Goal: Task Accomplishment & Management: Manage account settings

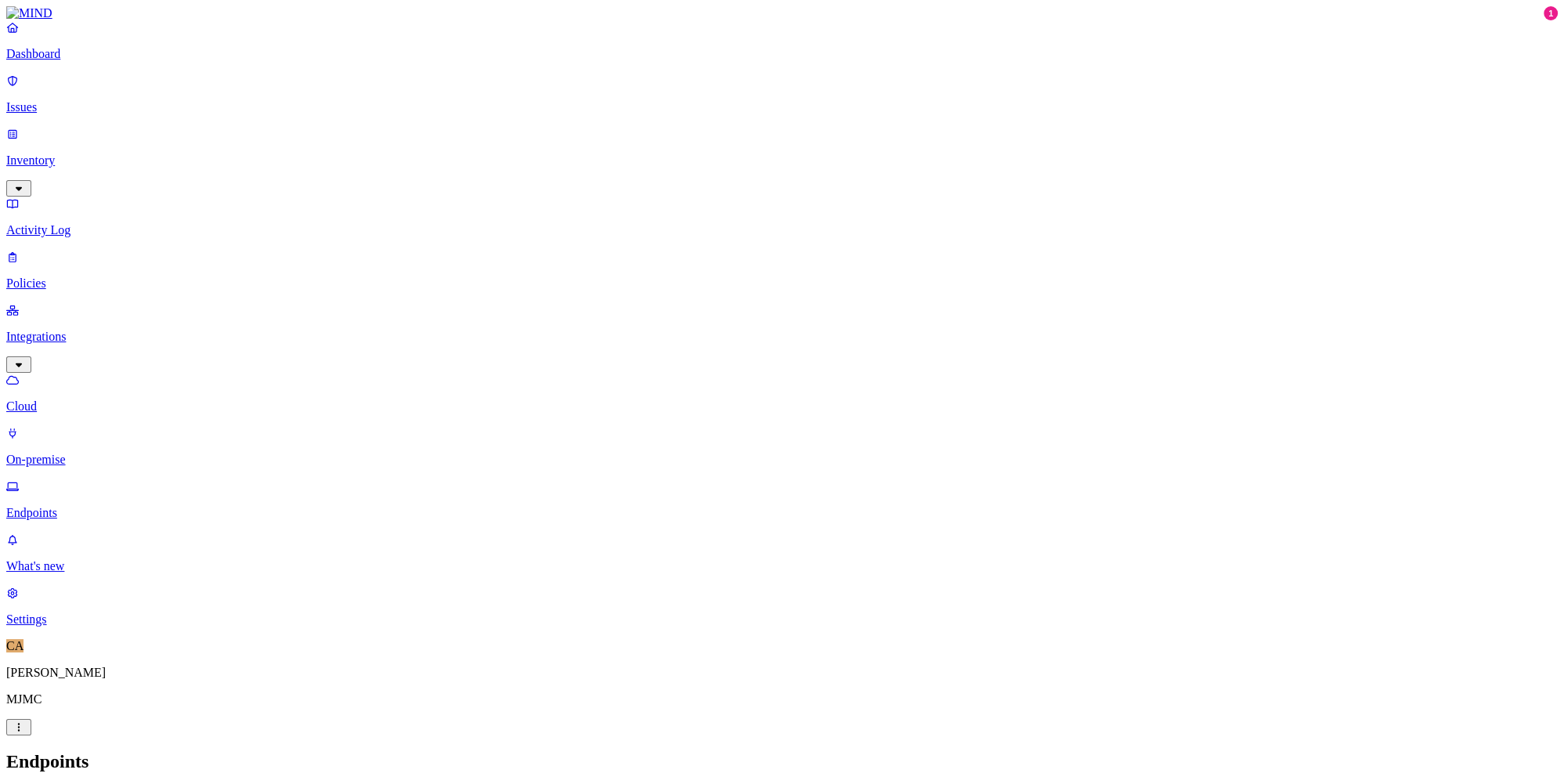
click at [67, 223] on p "Activity Log" at bounding box center [782, 230] width 1552 height 15
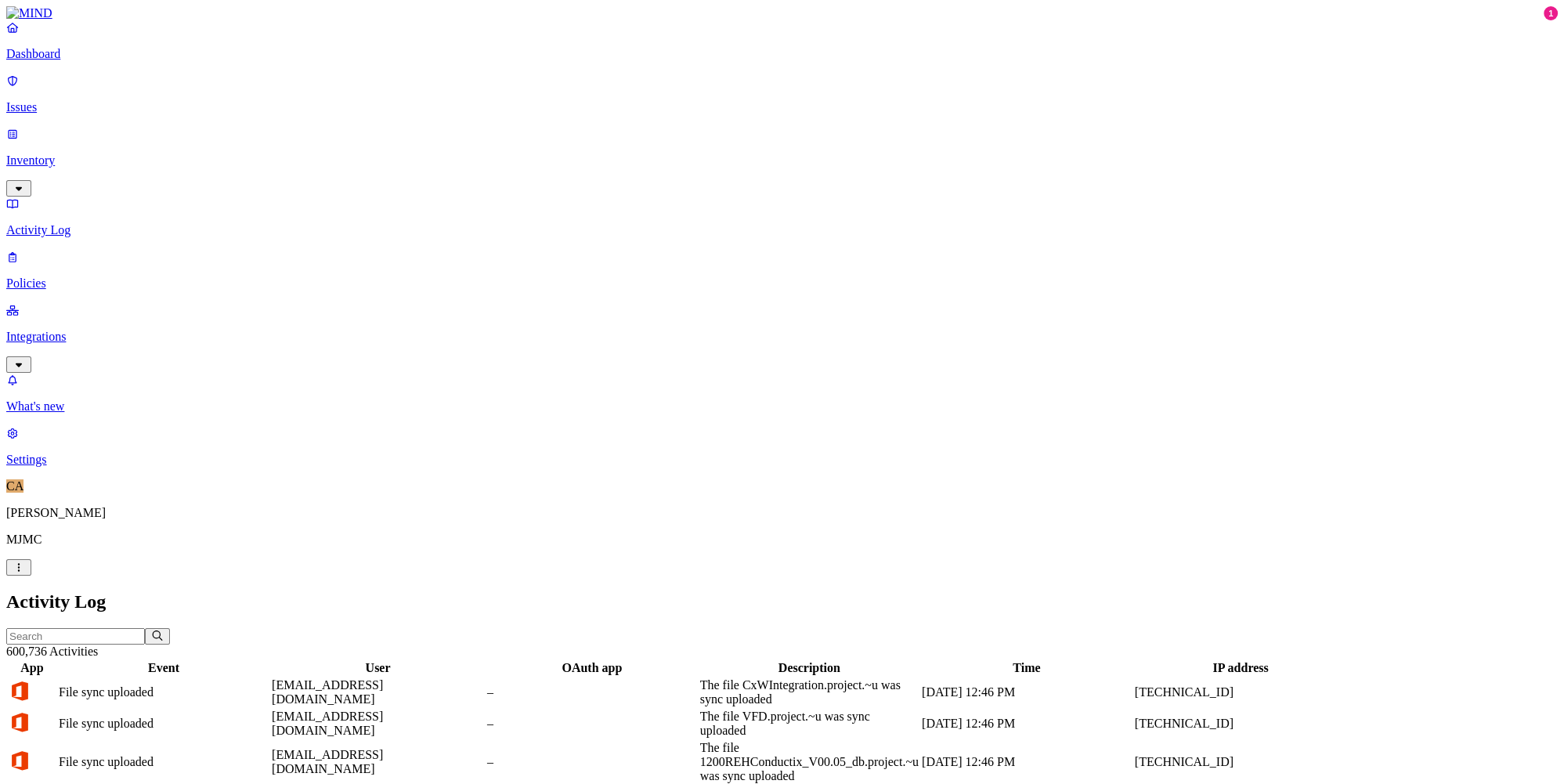
click at [145, 628] on input "text" at bounding box center [75, 636] width 139 height 16
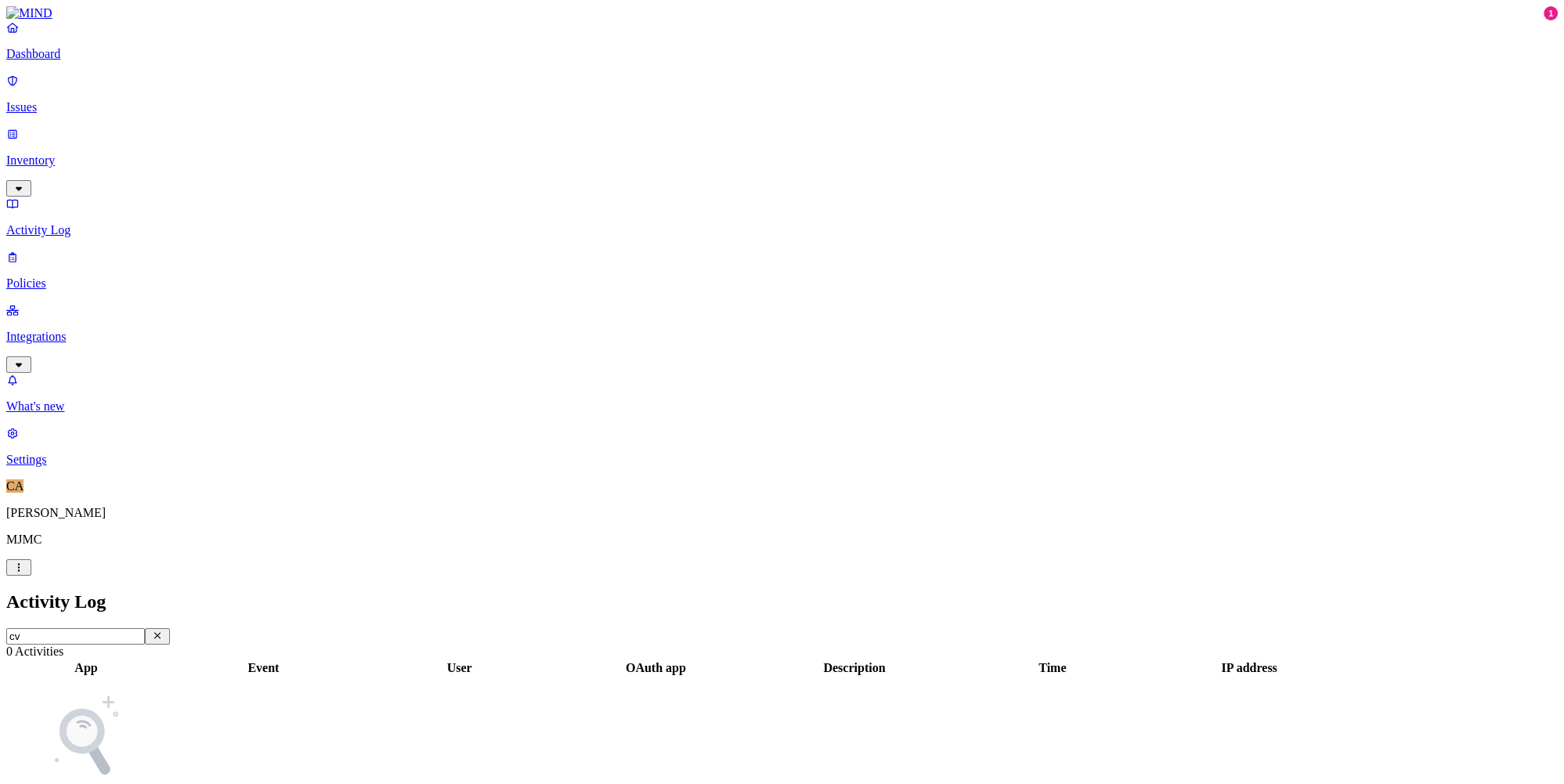
type input "c"
type input "d"
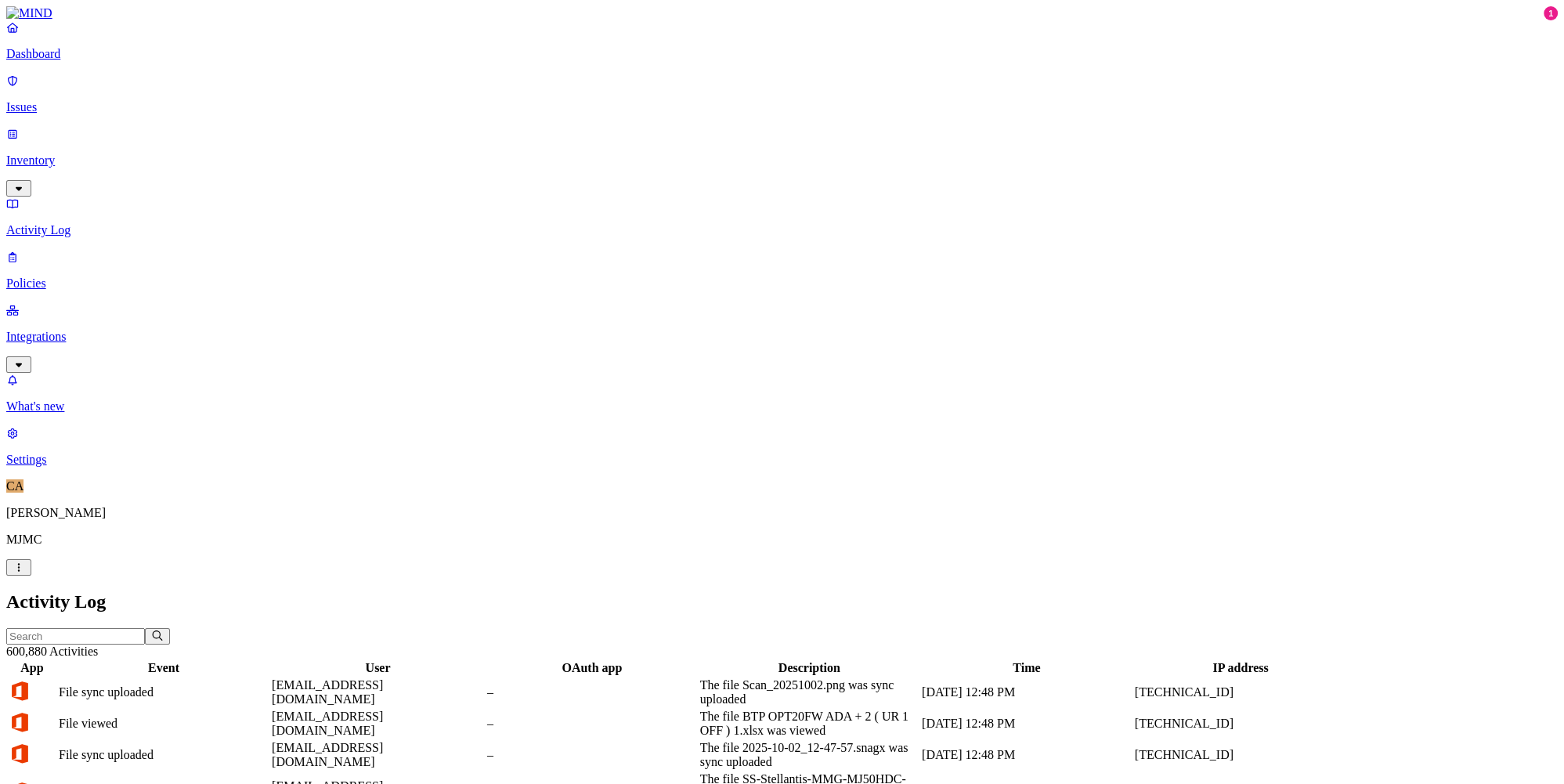
scroll to position [307, 0]
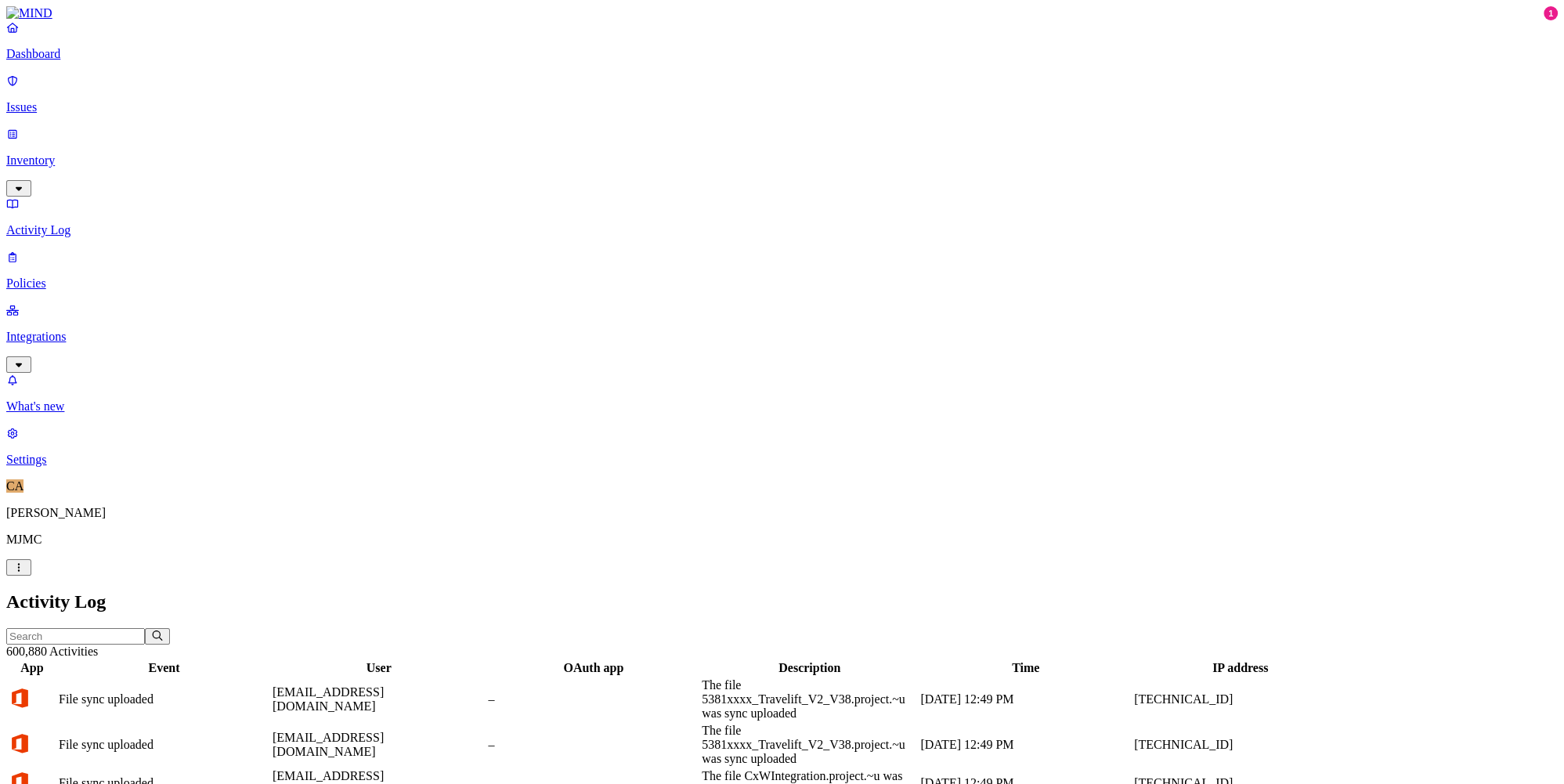
click at [55, 661] on div "App" at bounding box center [32, 668] width 47 height 15
click at [145, 628] on input "text" at bounding box center [75, 636] width 139 height 16
click at [71, 153] on p "Inventory" at bounding box center [782, 160] width 1552 height 15
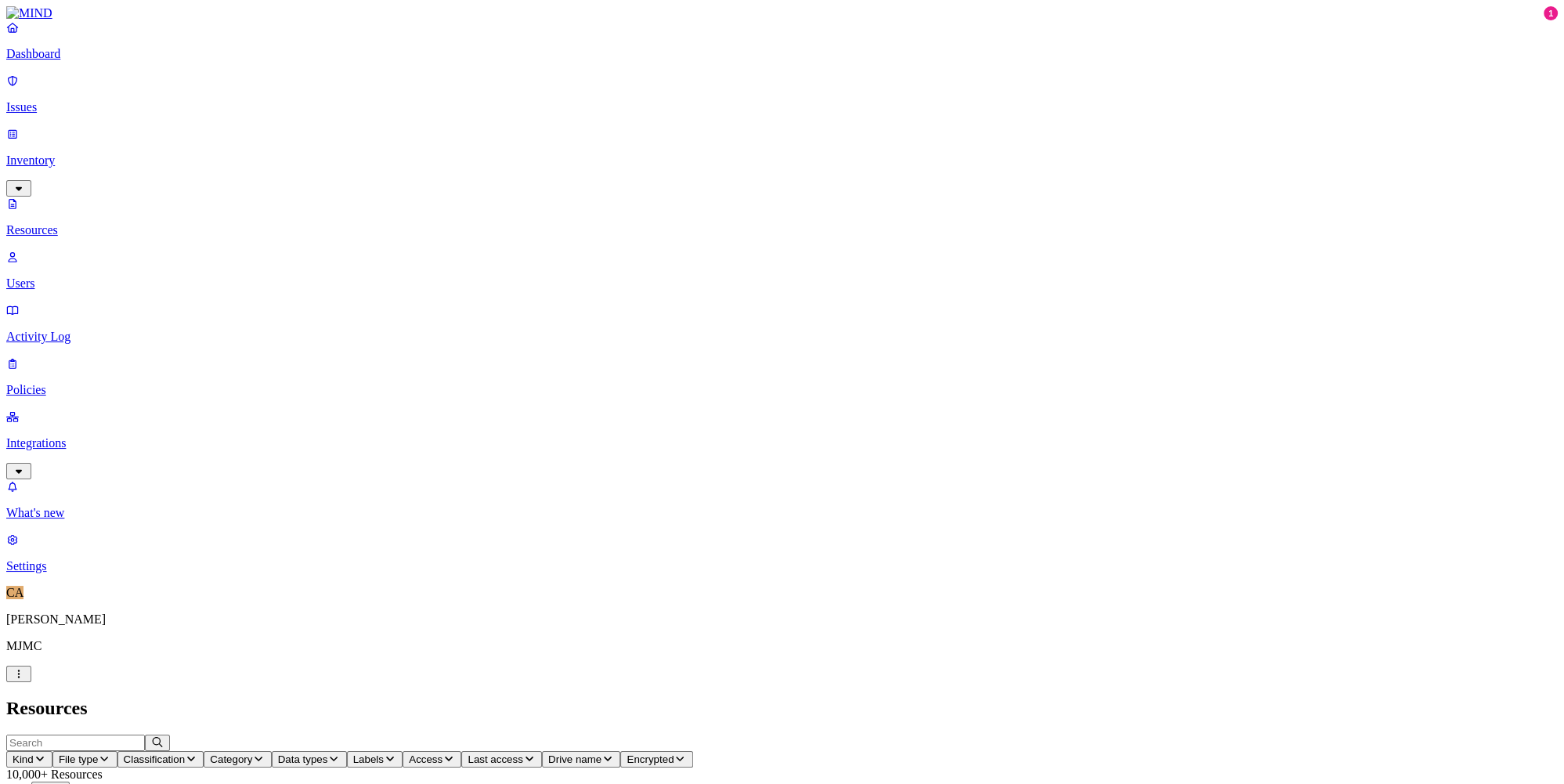
click at [47, 753] on icon "button" at bounding box center [40, 758] width 13 height 10
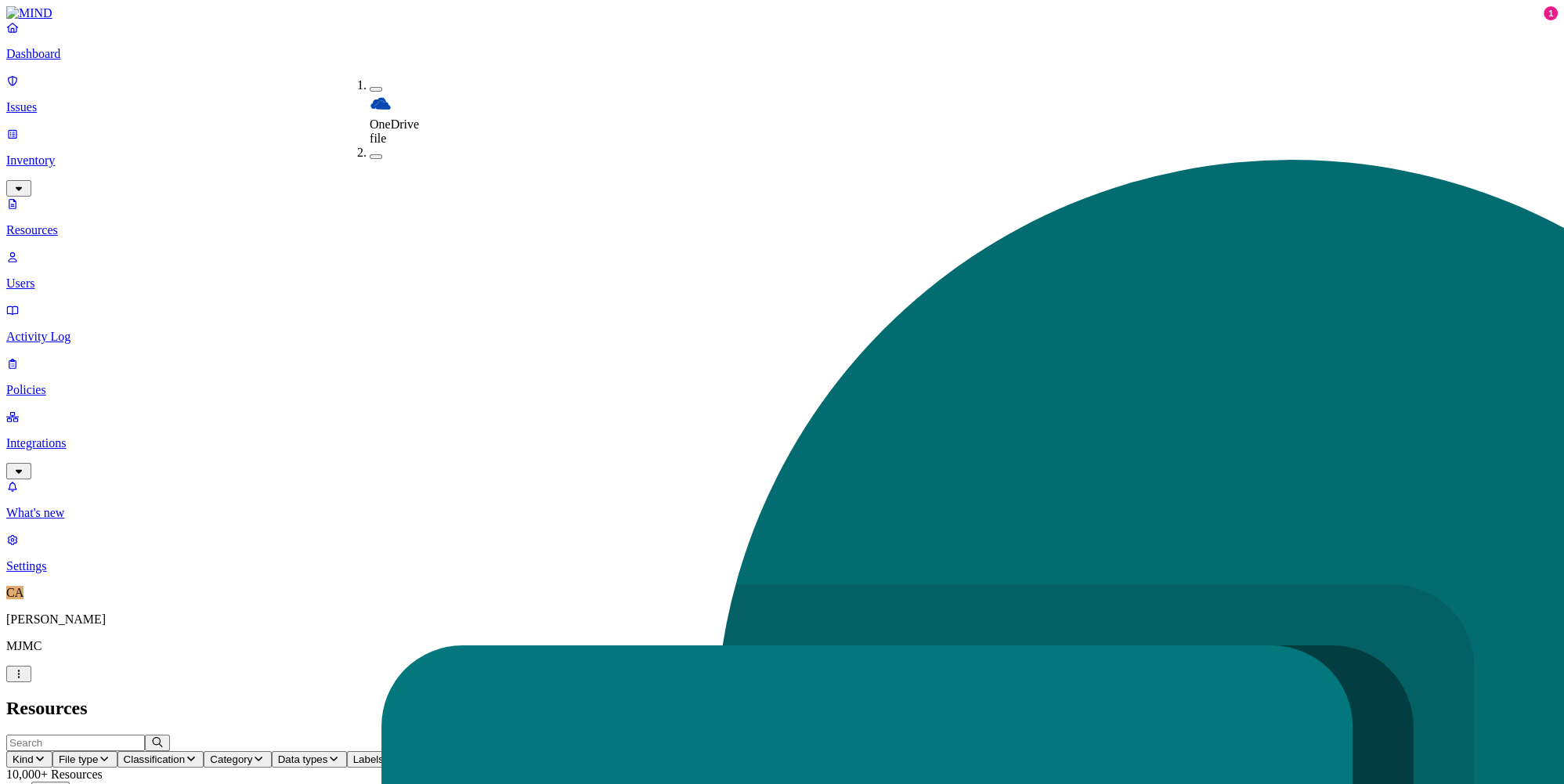
click at [390, 698] on header "Resources" at bounding box center [782, 708] width 1552 height 21
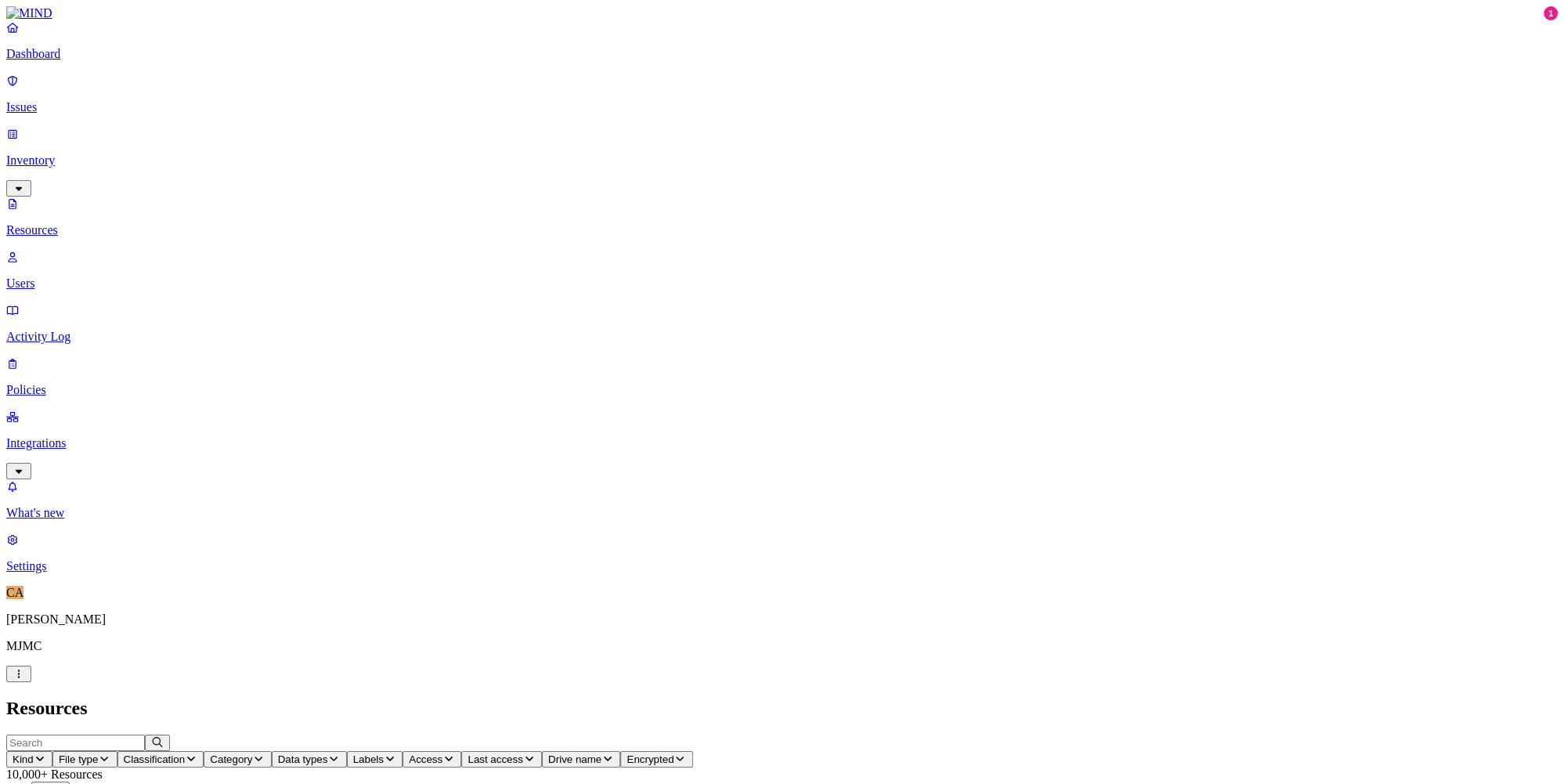
click at [89, 303] on link "Activity Log" at bounding box center [782, 323] width 1552 height 41
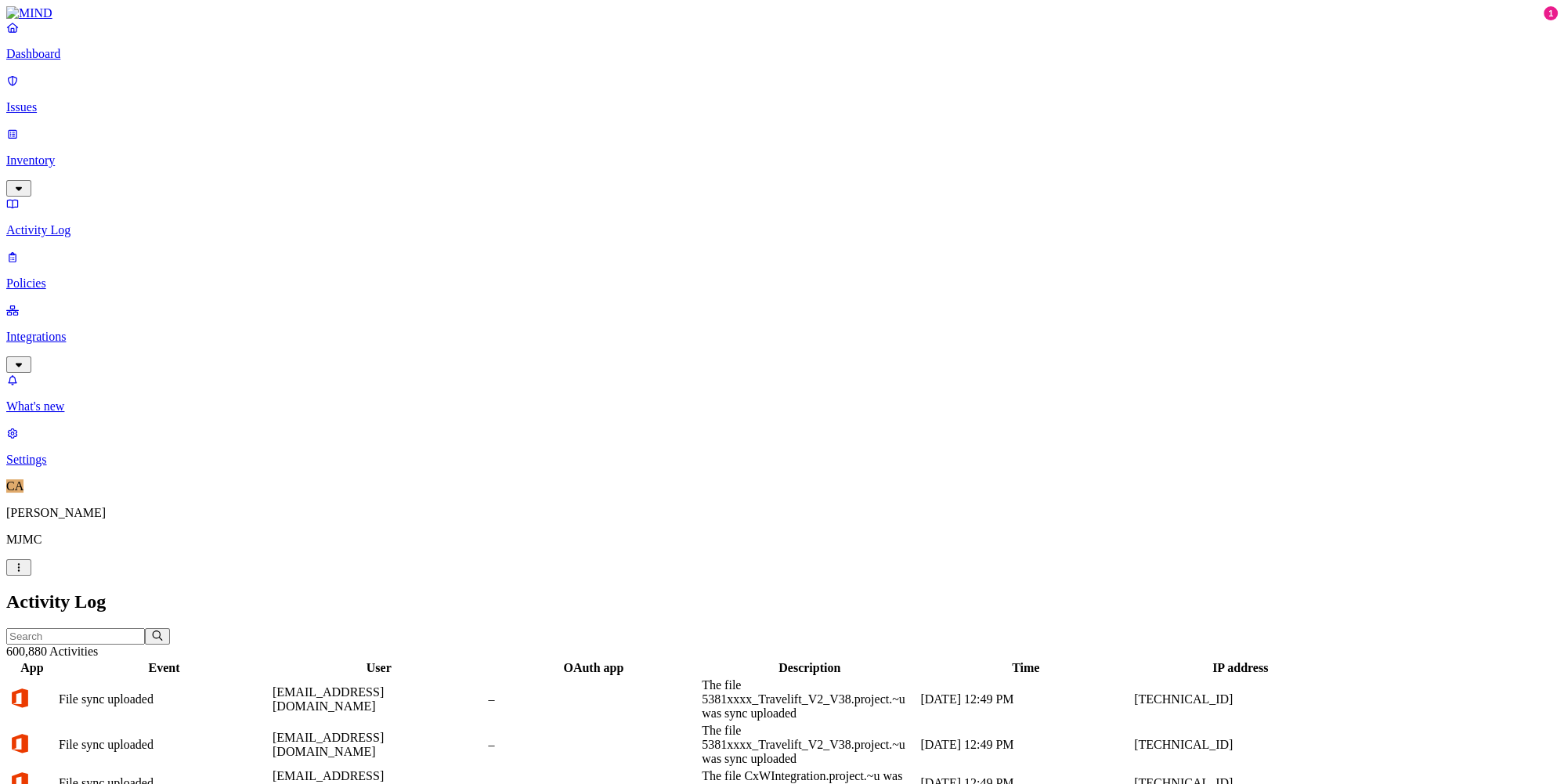
click at [86, 330] on p "Integrations" at bounding box center [782, 337] width 1552 height 15
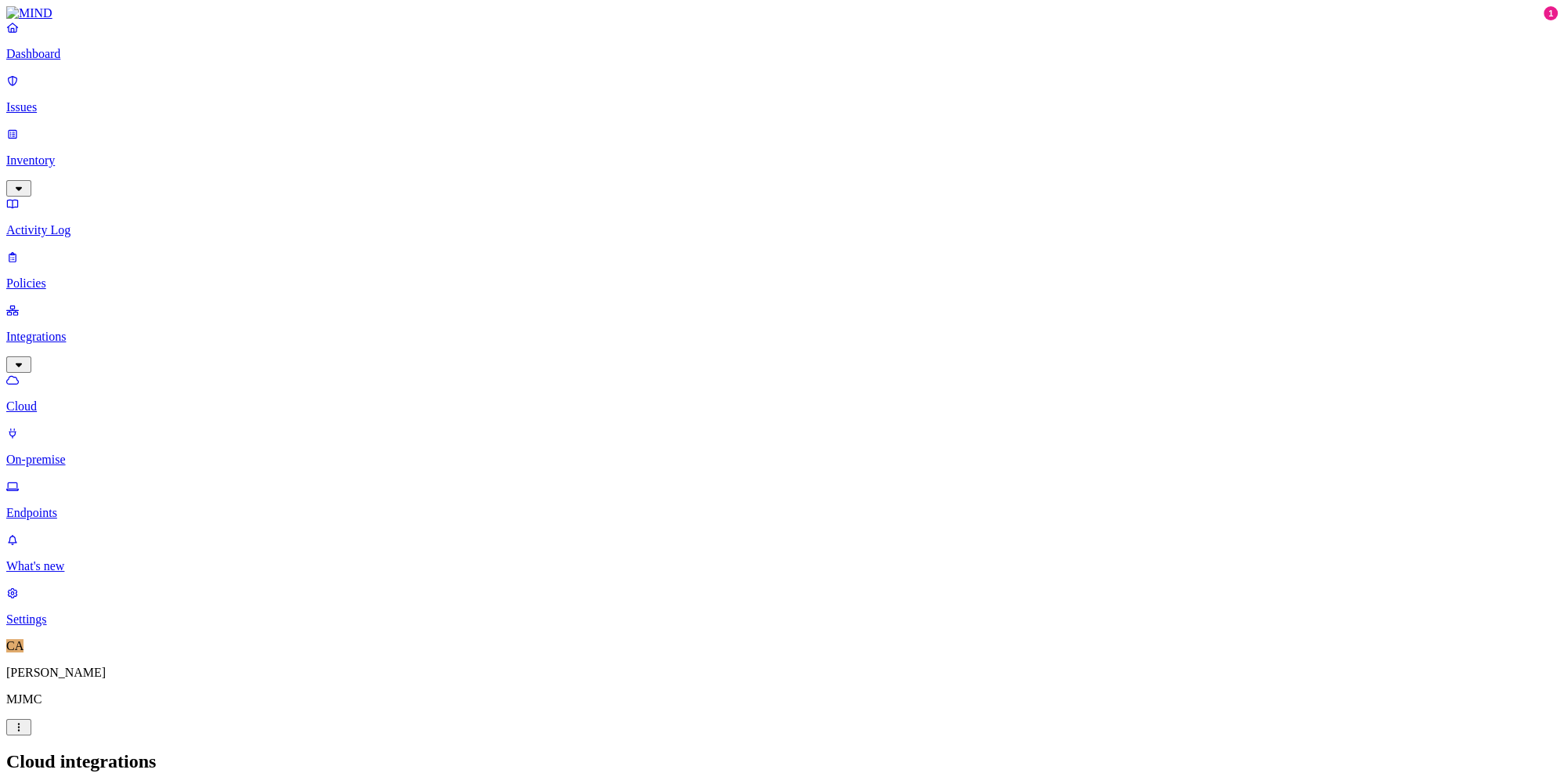
click at [92, 506] on p "Endpoints" at bounding box center [782, 512] width 1552 height 15
drag, startPoint x: 189, startPoint y: 204, endPoint x: 1414, endPoint y: 274, distance: 1227.0
click at [604, 751] on h2 "Endpoints" at bounding box center [782, 762] width 1552 height 21
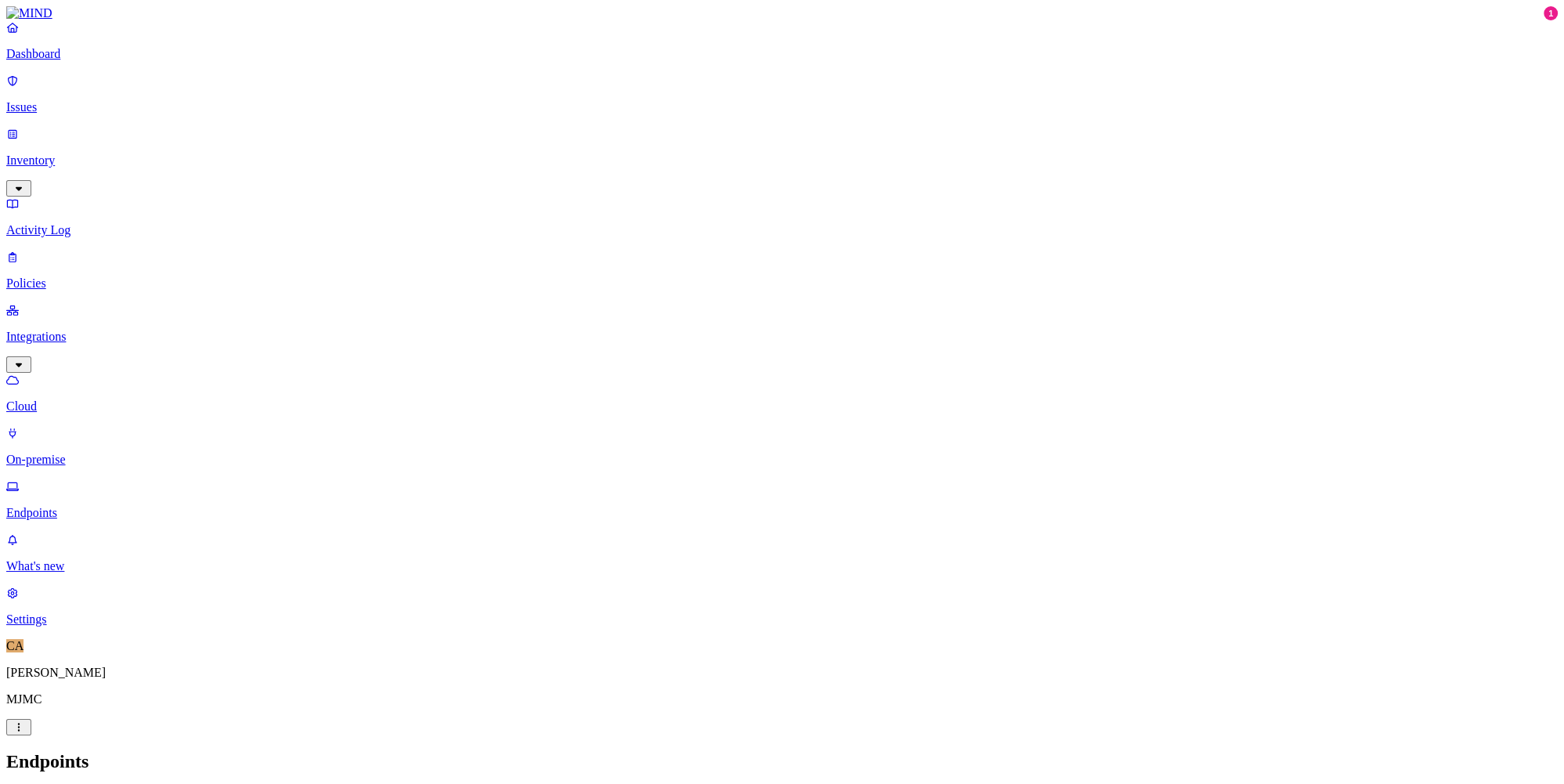
click at [77, 223] on p "Activity Log" at bounding box center [782, 230] width 1552 height 15
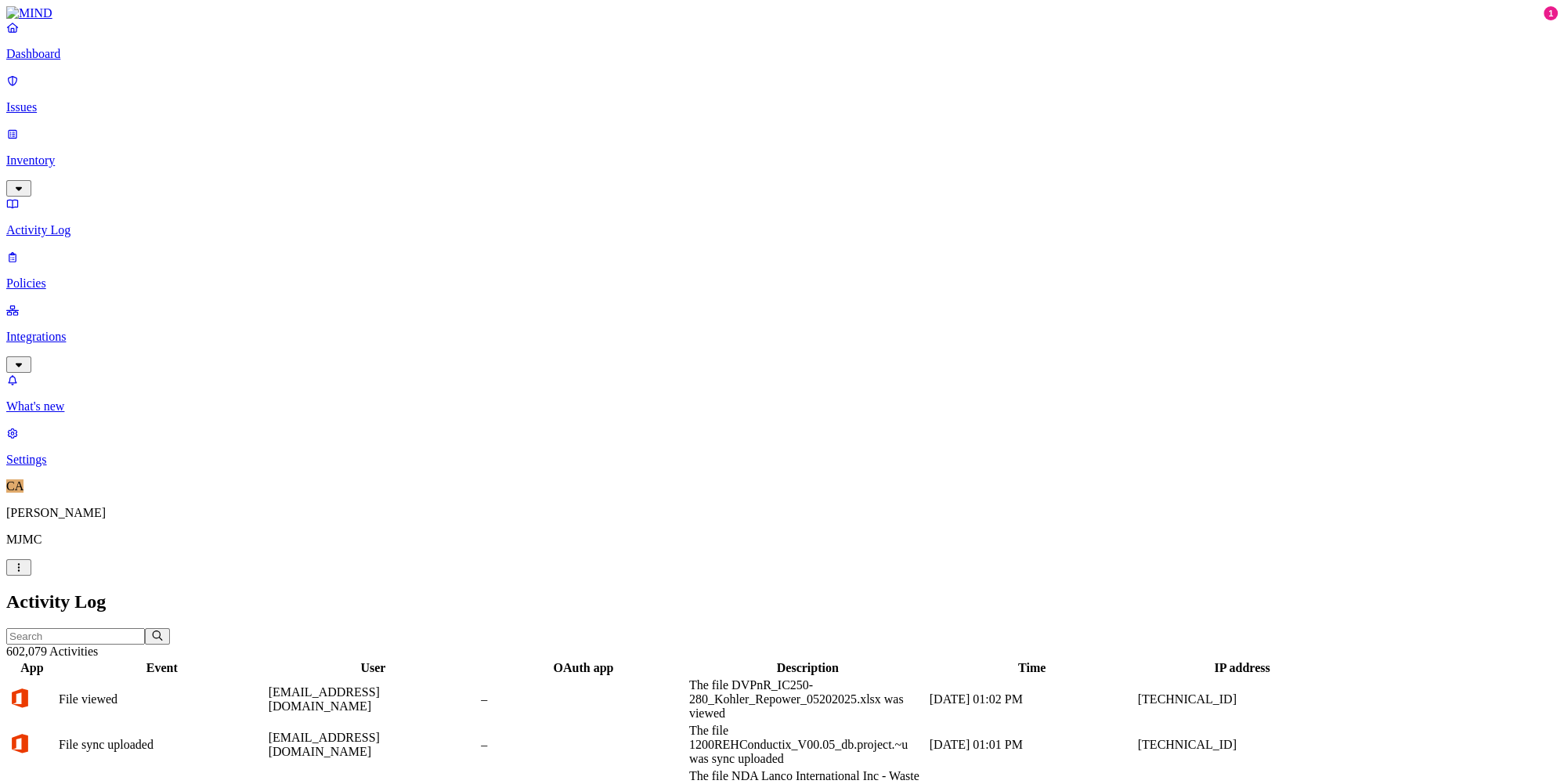
click at [75, 137] on link "Inventory" at bounding box center [782, 160] width 1552 height 67
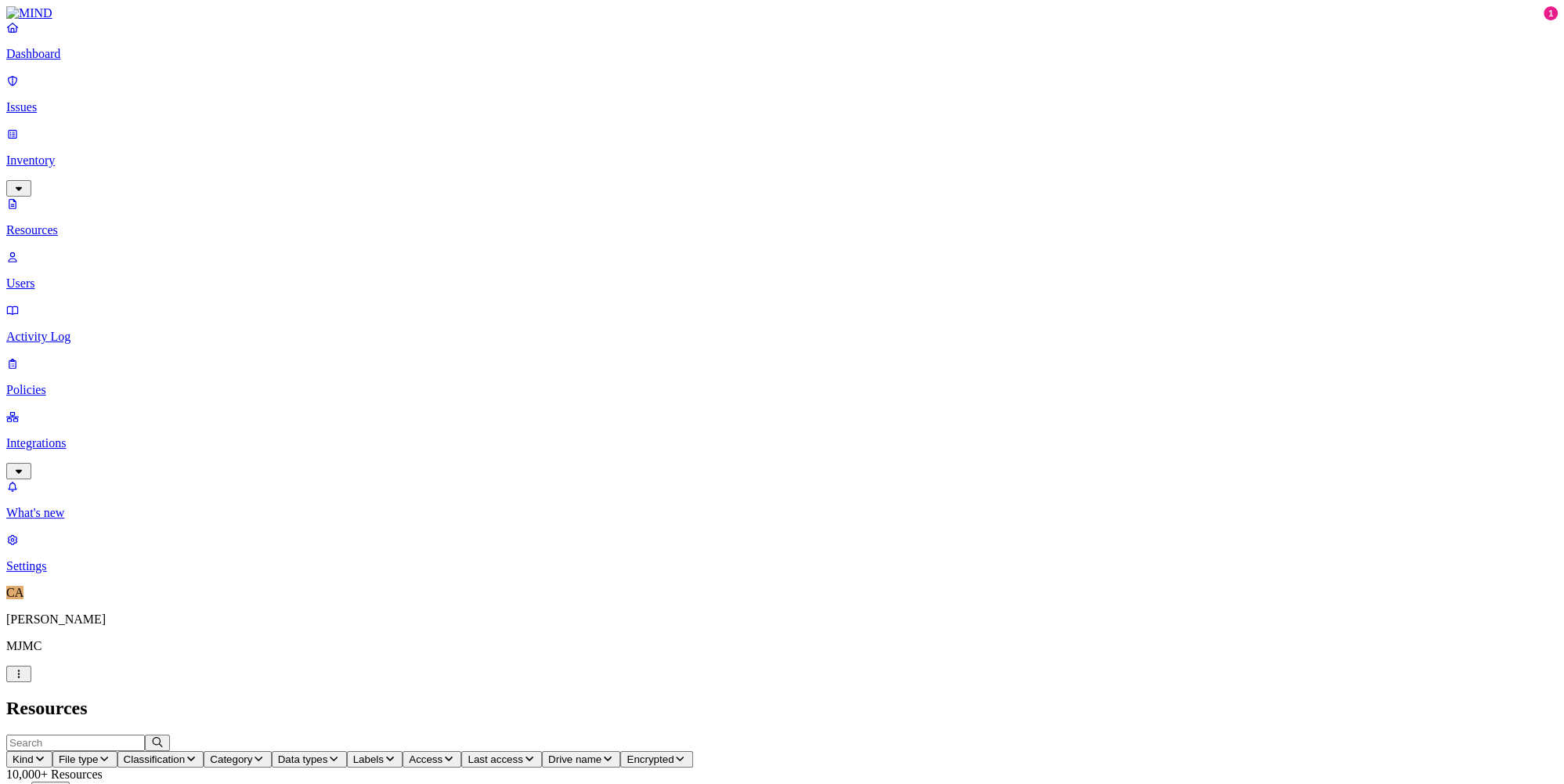
click at [78, 383] on p "Policies" at bounding box center [782, 390] width 1552 height 15
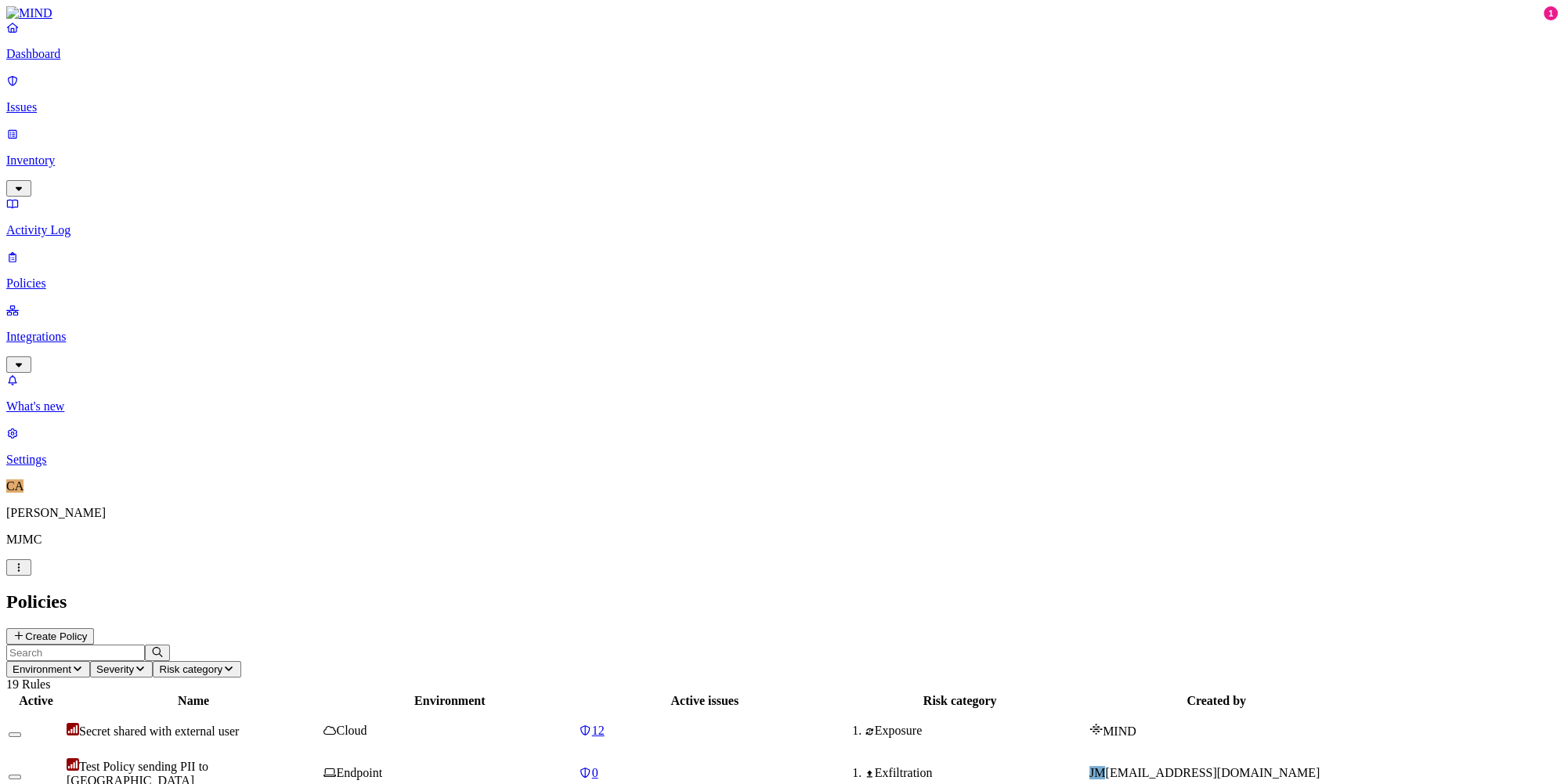
click at [209, 760] on span "Test Policy sending PII to GenAI" at bounding box center [138, 773] width 142 height 27
click at [76, 223] on p "Activity Log" at bounding box center [782, 230] width 1552 height 15
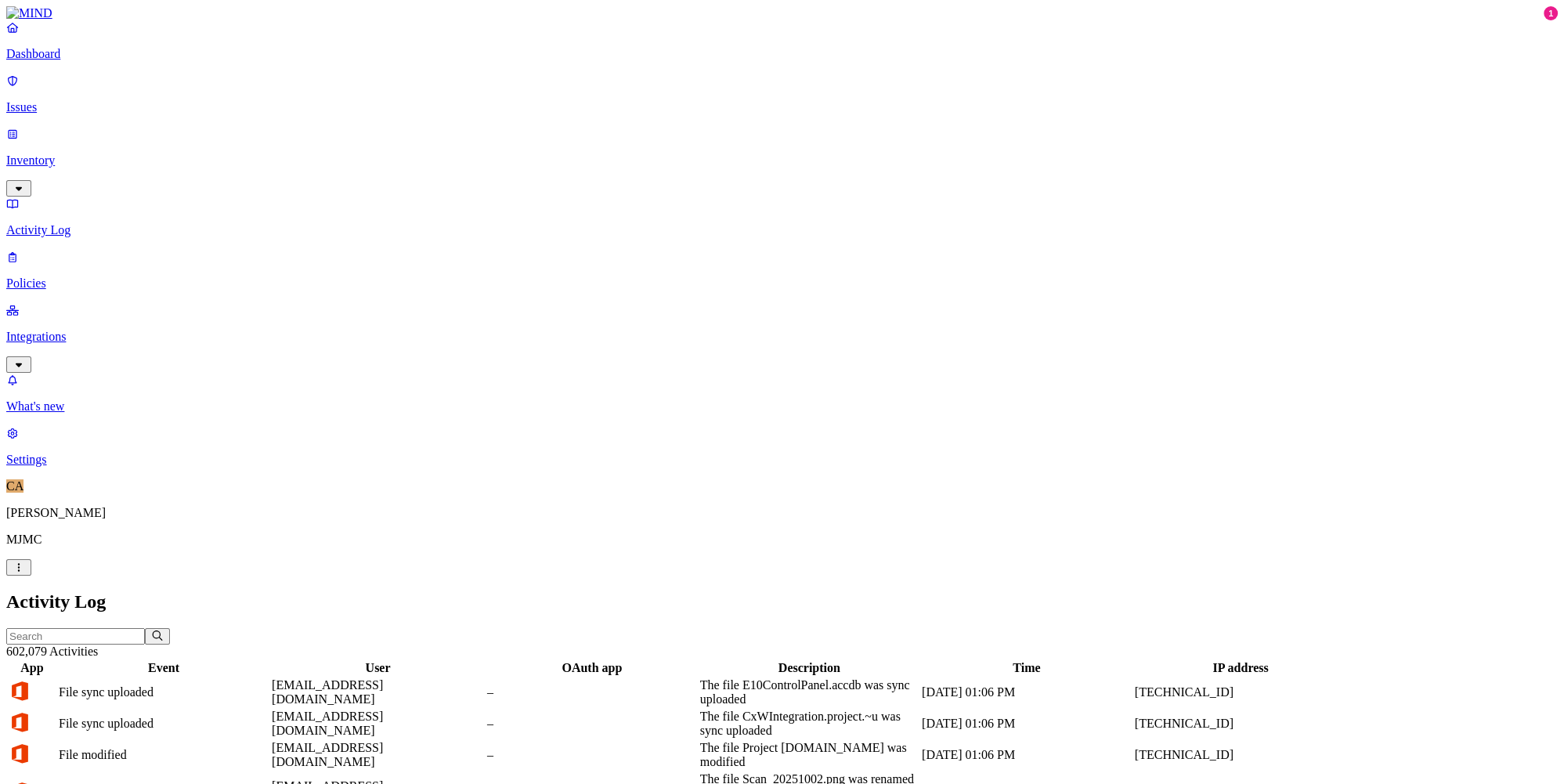
click at [63, 104] on p "Issues" at bounding box center [782, 107] width 1552 height 15
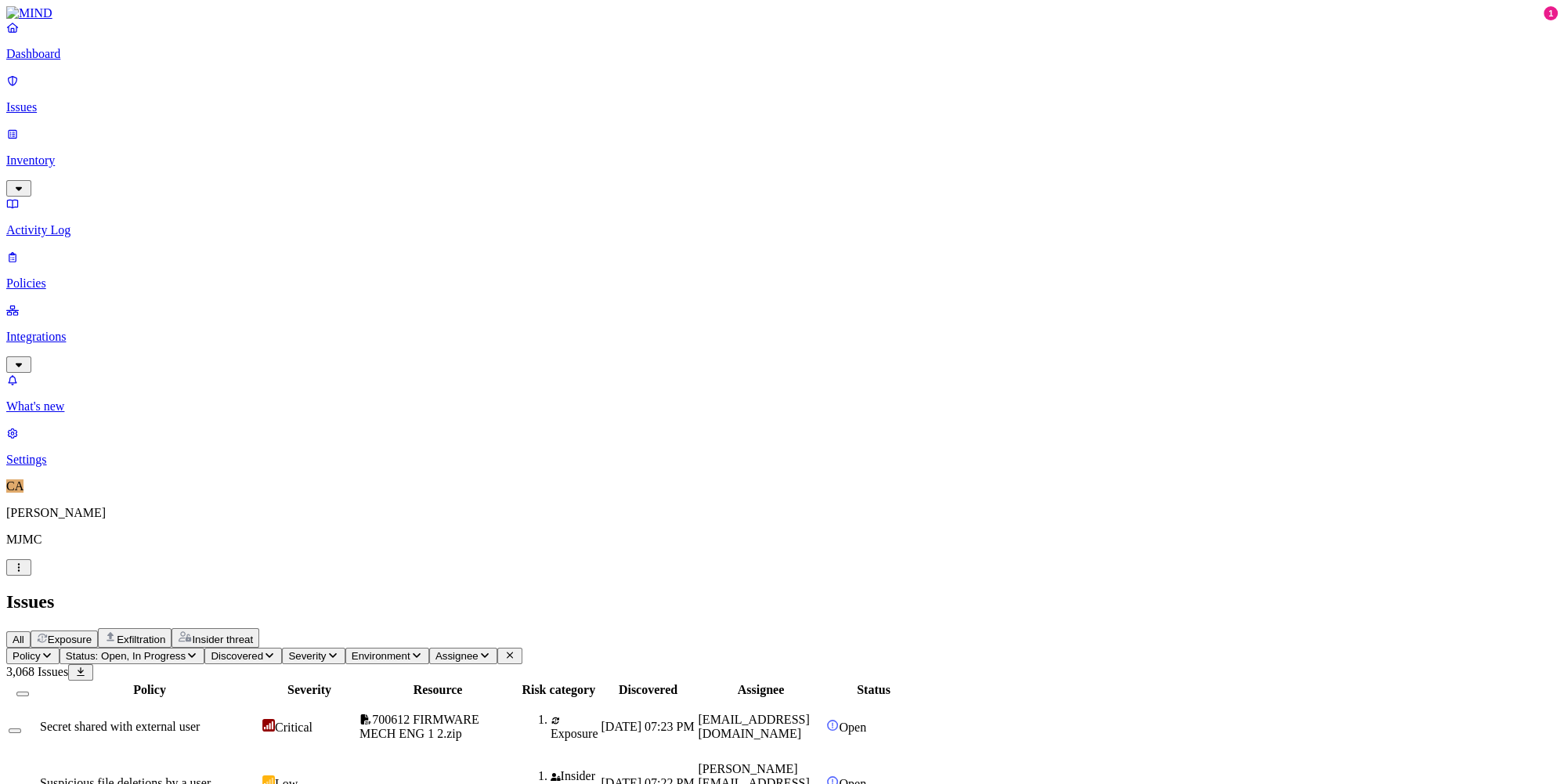
click at [165, 634] on span "Exfiltration" at bounding box center [141, 639] width 49 height 12
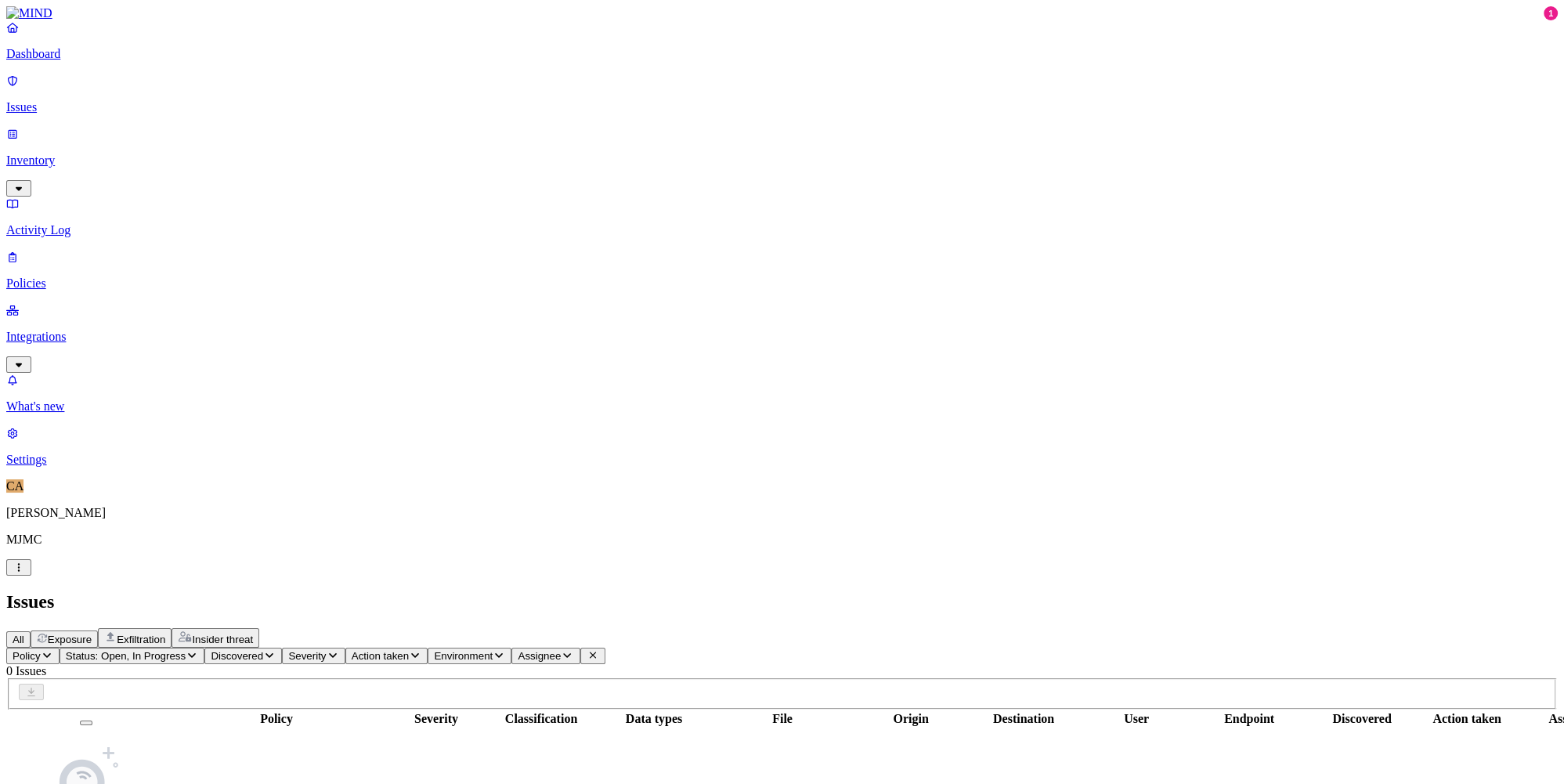
click at [95, 223] on p "Activity Log" at bounding box center [782, 230] width 1552 height 15
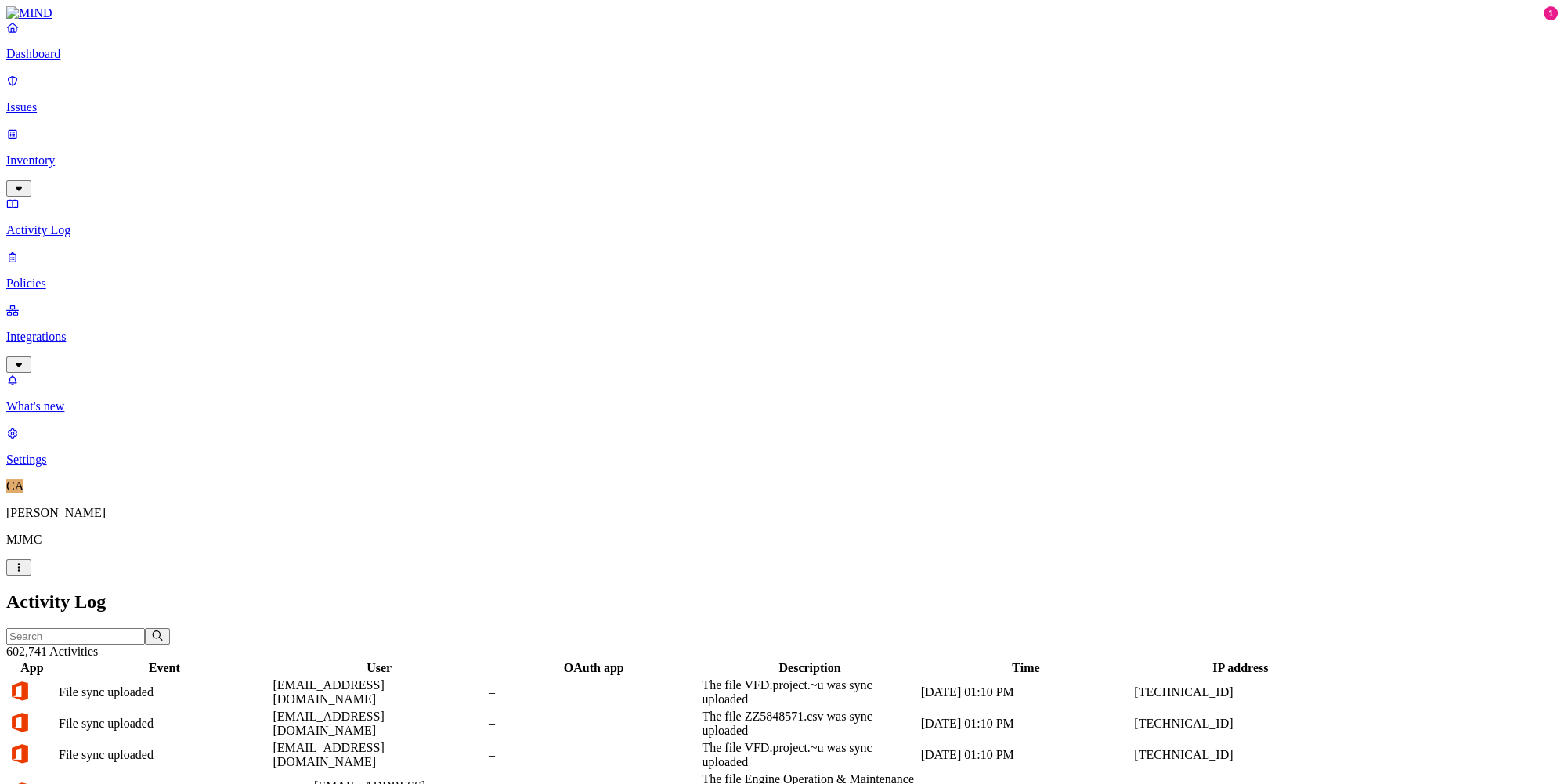
click at [91, 277] on p "Policies" at bounding box center [782, 283] width 1552 height 15
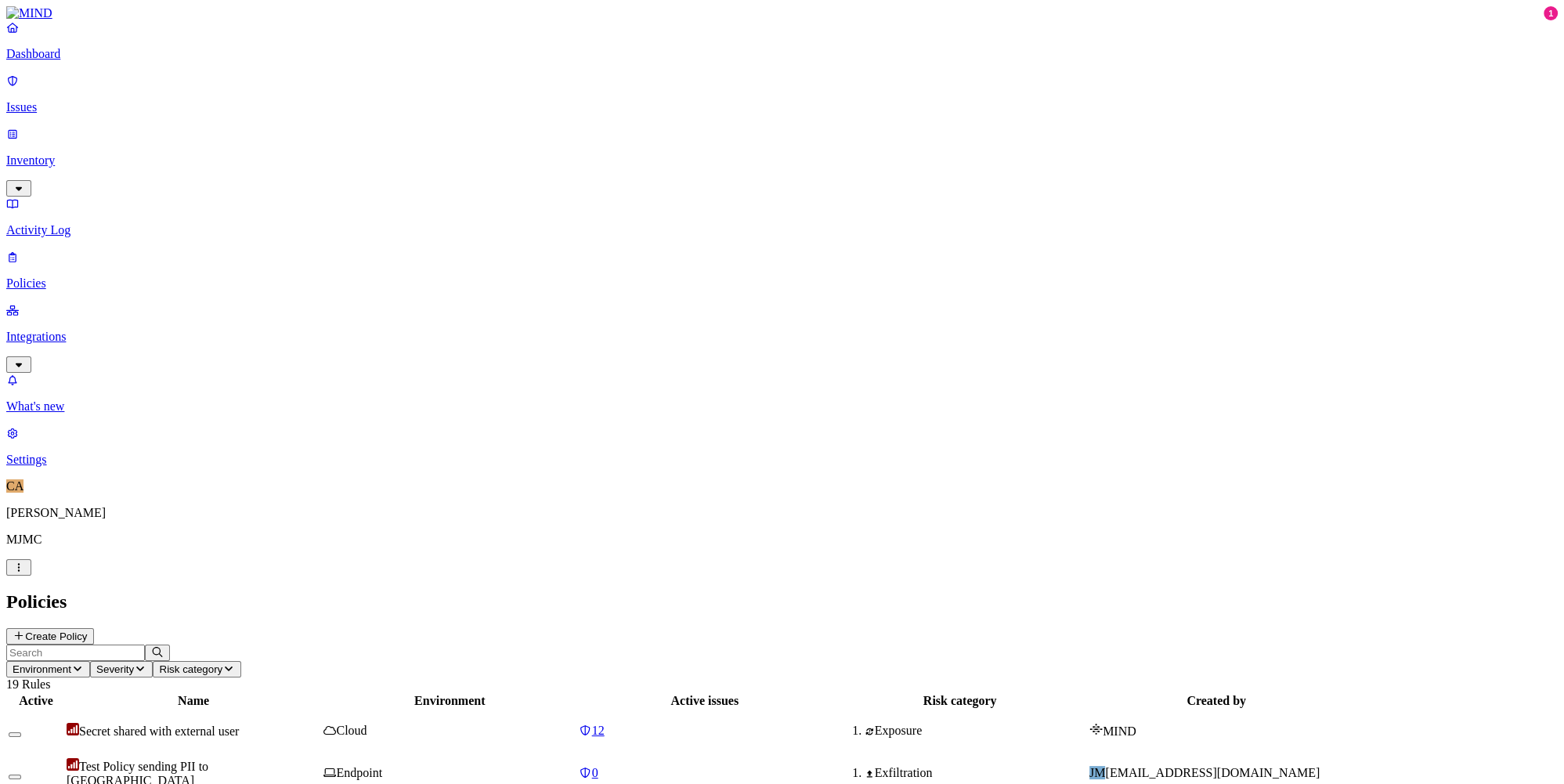
click at [84, 101] on p "Issues" at bounding box center [782, 107] width 1552 height 15
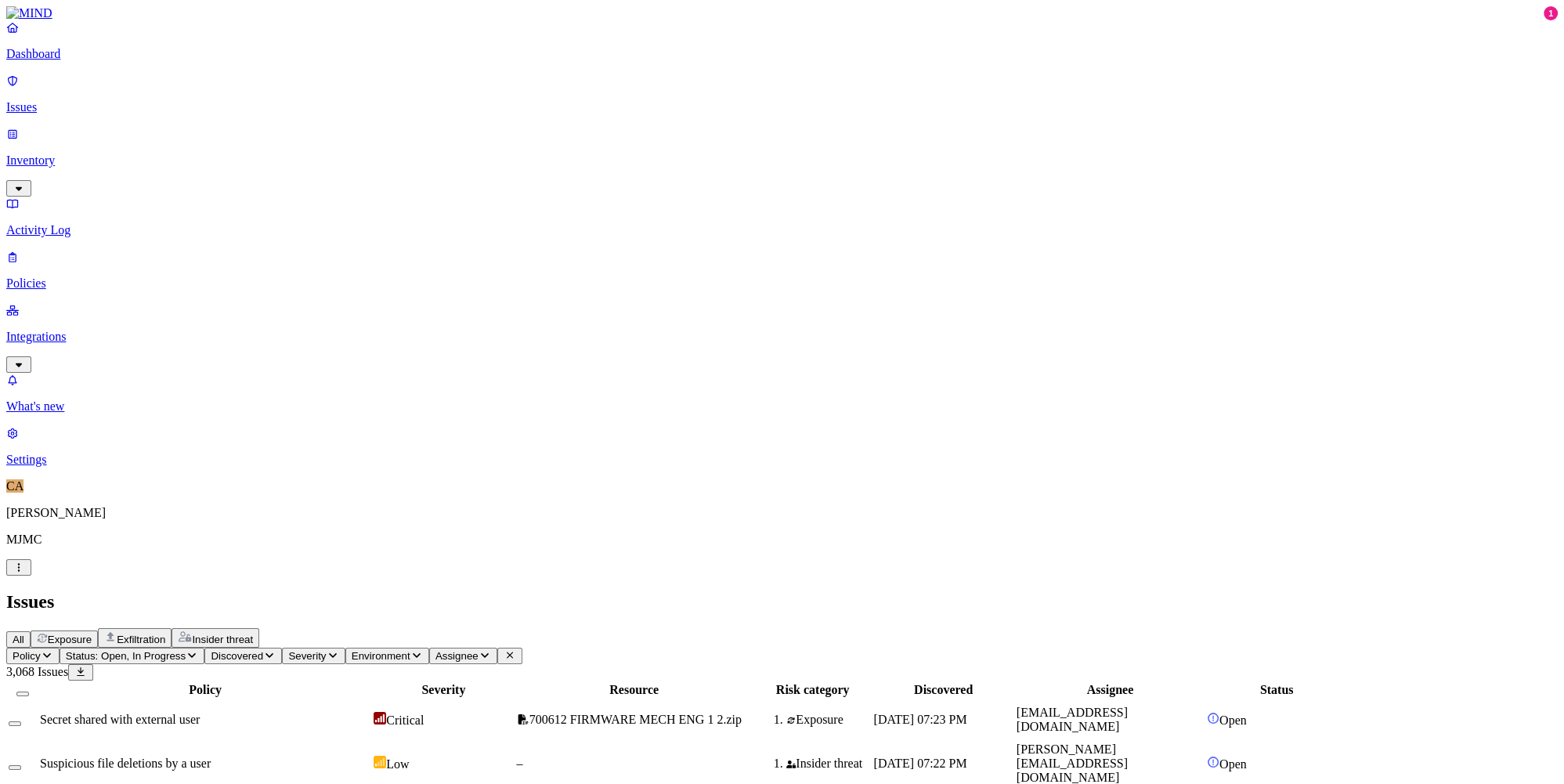
click at [373, 591] on div "Issues" at bounding box center [782, 602] width 1552 height 21
click at [165, 634] on span "Exfiltration" at bounding box center [141, 639] width 49 height 12
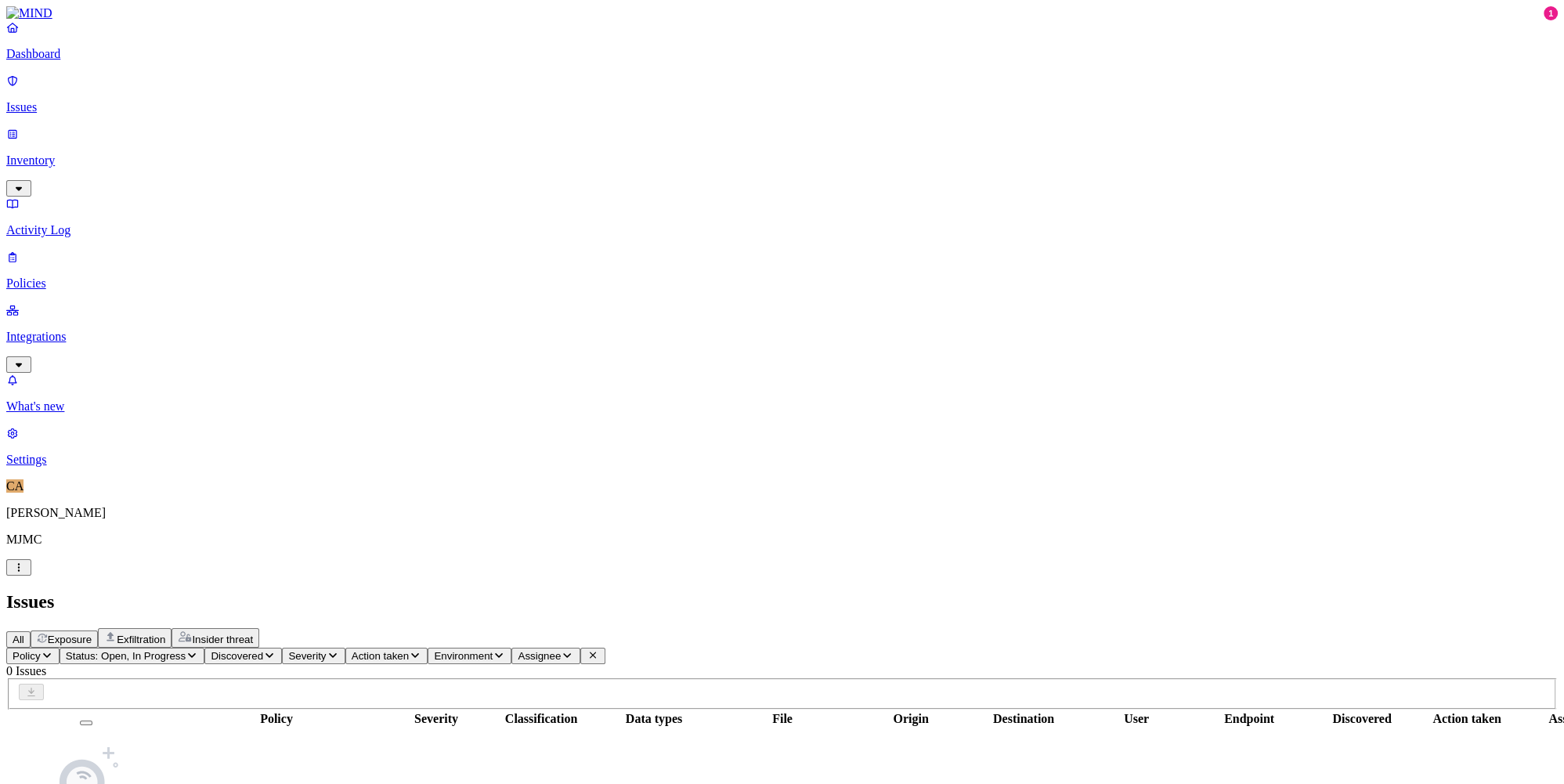
click at [253, 634] on span "Insider threat" at bounding box center [222, 639] width 61 height 12
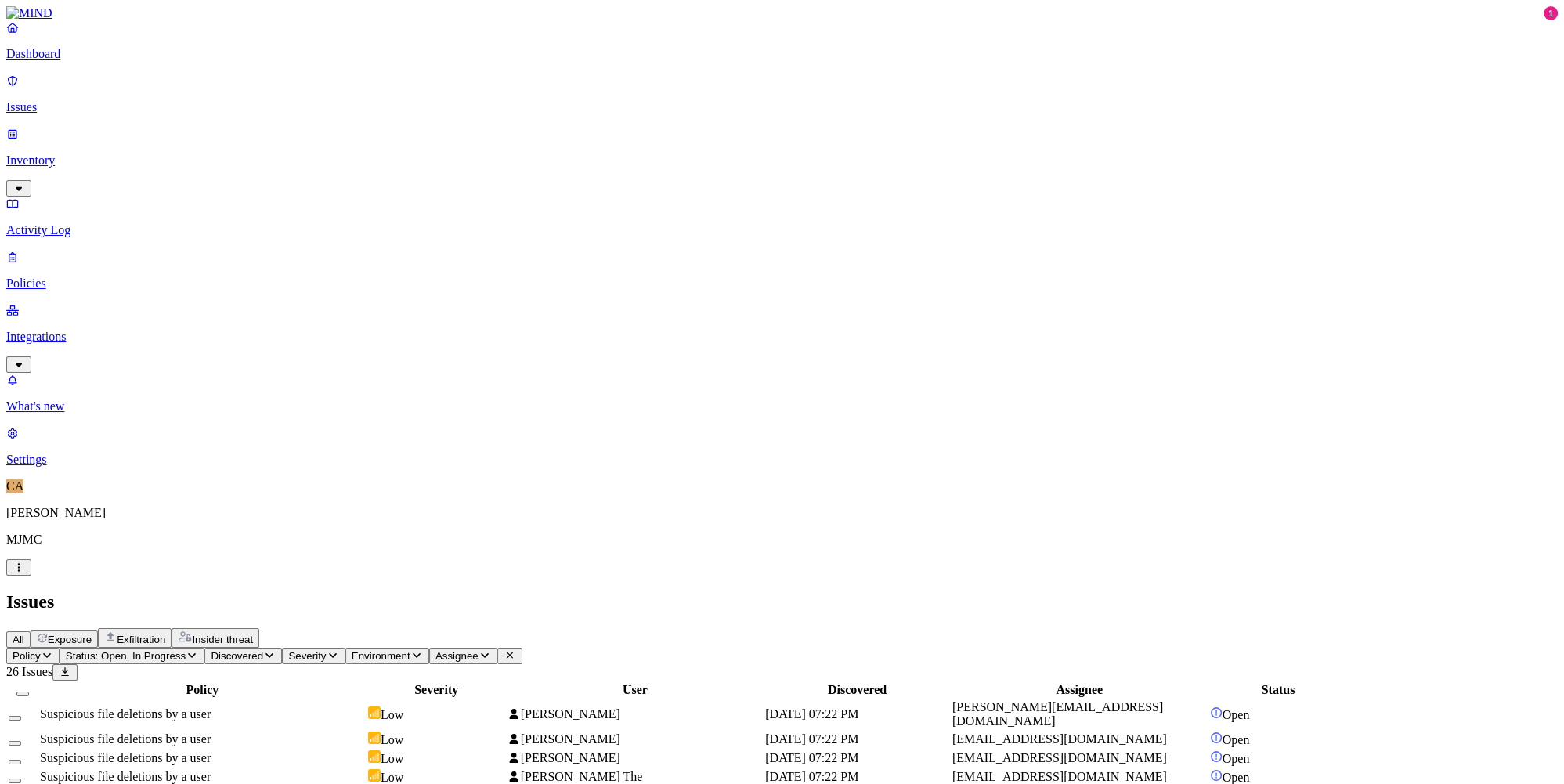
click at [98, 631] on button "Exposure" at bounding box center [63, 639] width 67 height 17
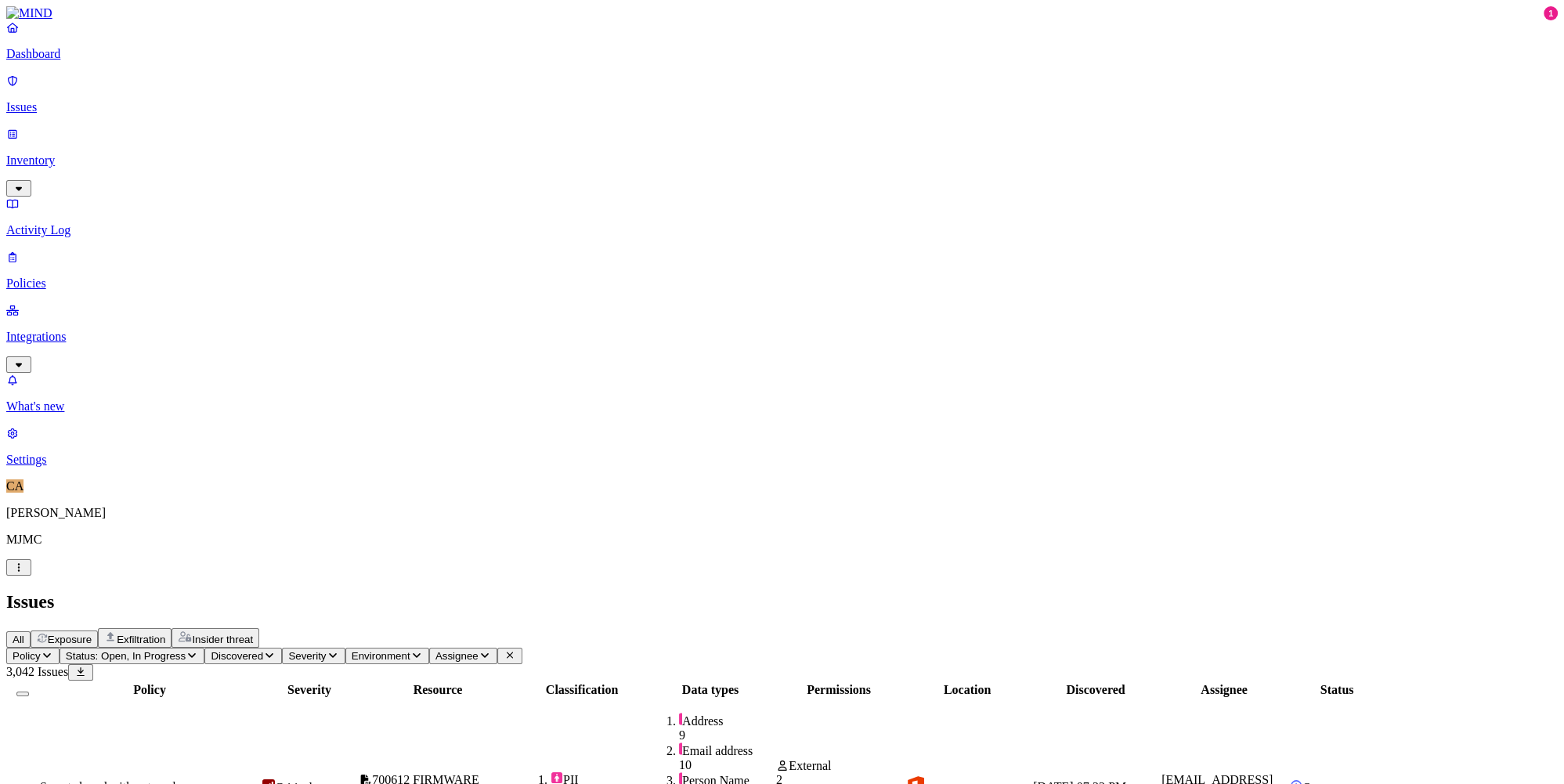
click at [172, 628] on button "Exfiltration" at bounding box center [135, 637] width 74 height 19
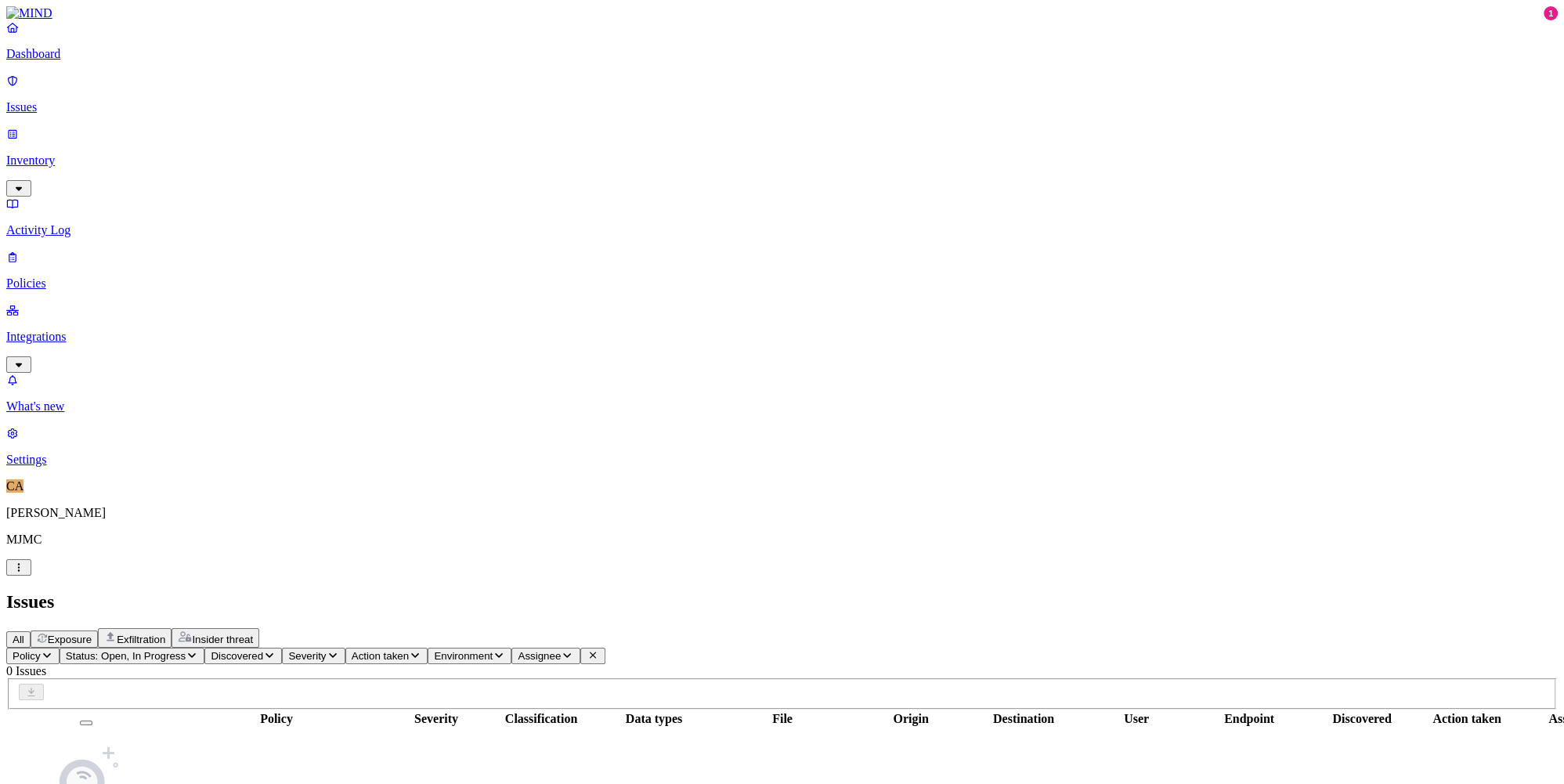
click at [108, 249] on link "Policies" at bounding box center [782, 270] width 1552 height 41
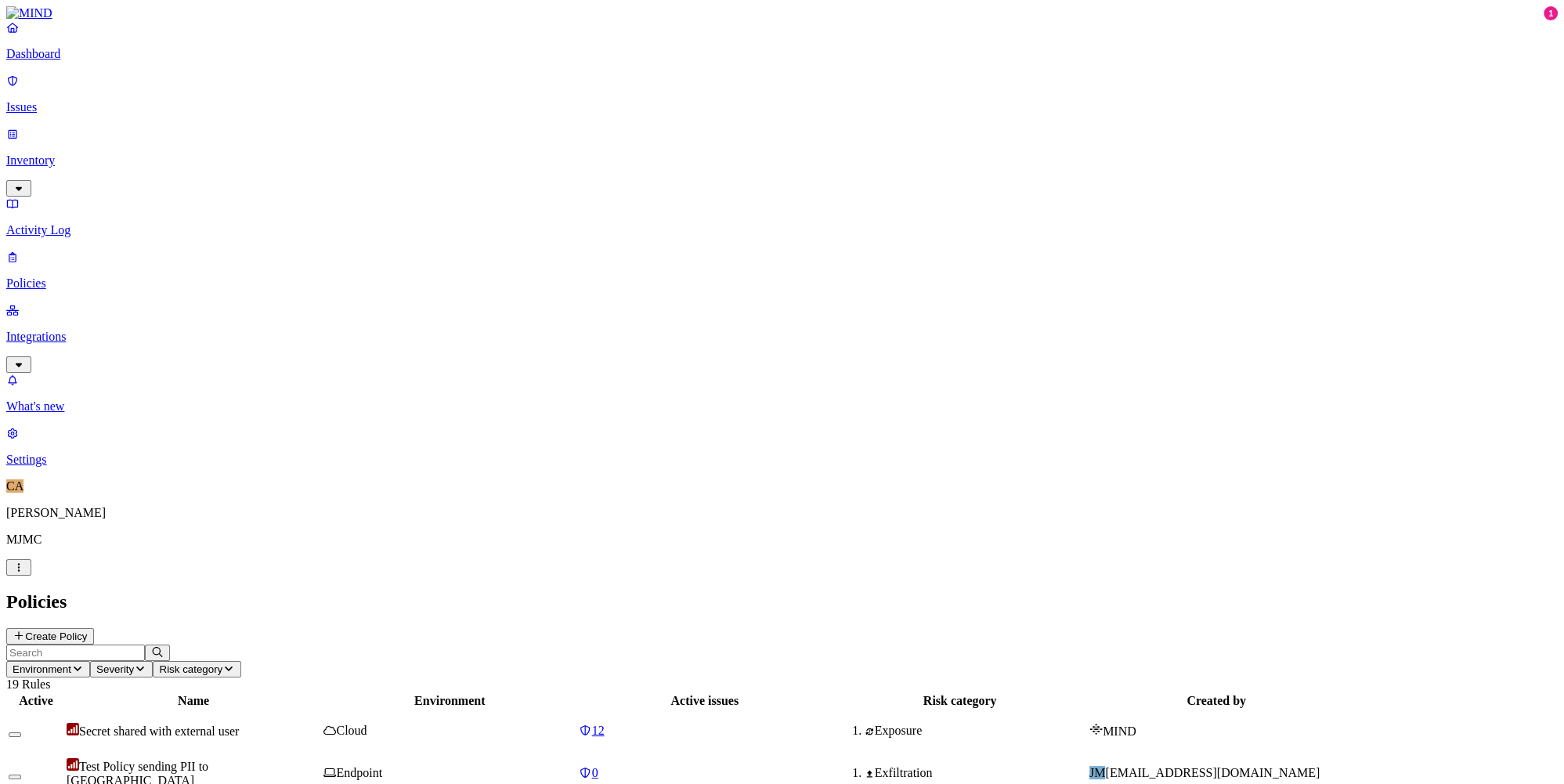
click at [88, 100] on p "Issues" at bounding box center [782, 107] width 1552 height 15
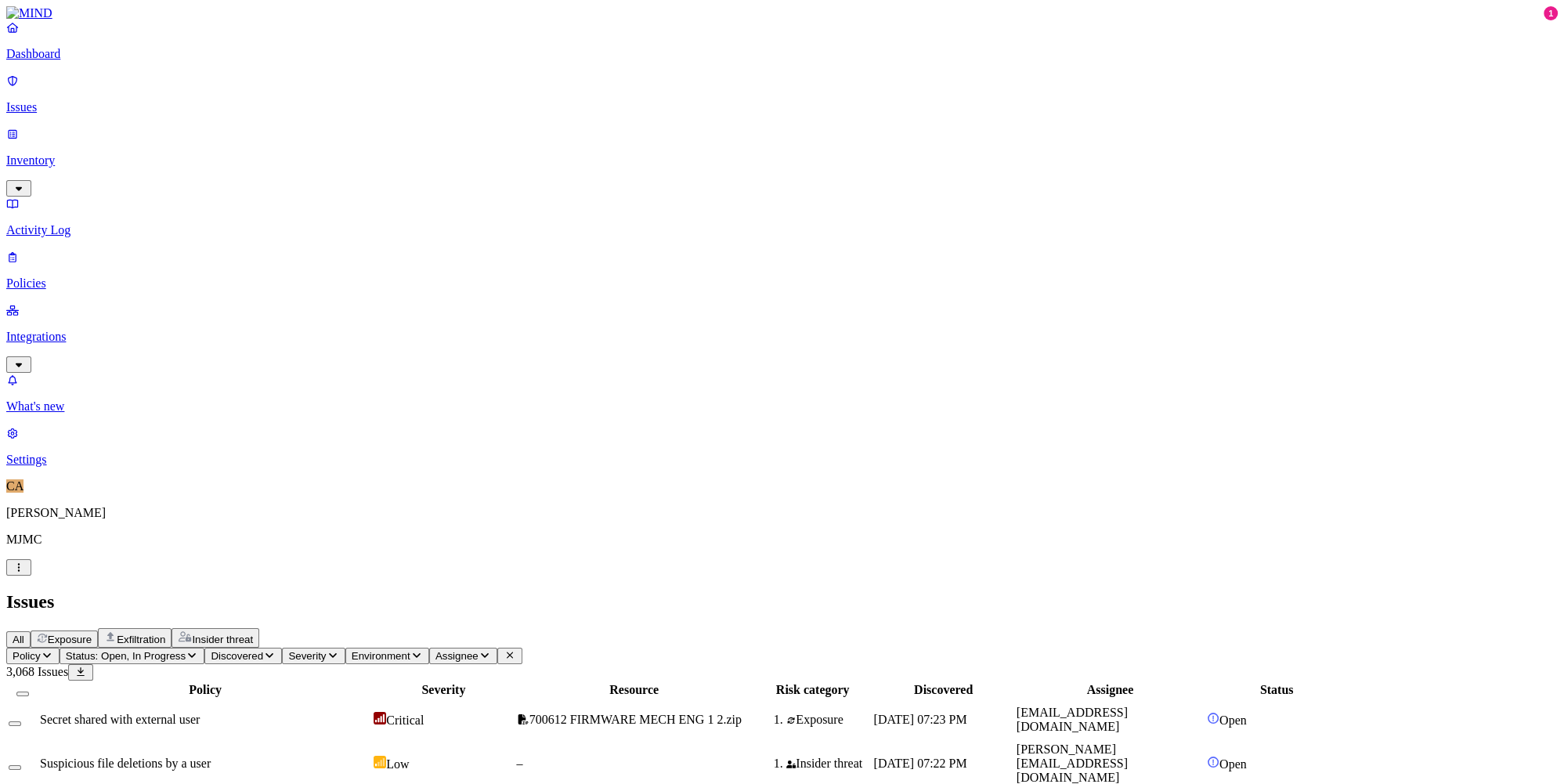
click at [93, 153] on p "Inventory" at bounding box center [782, 160] width 1552 height 15
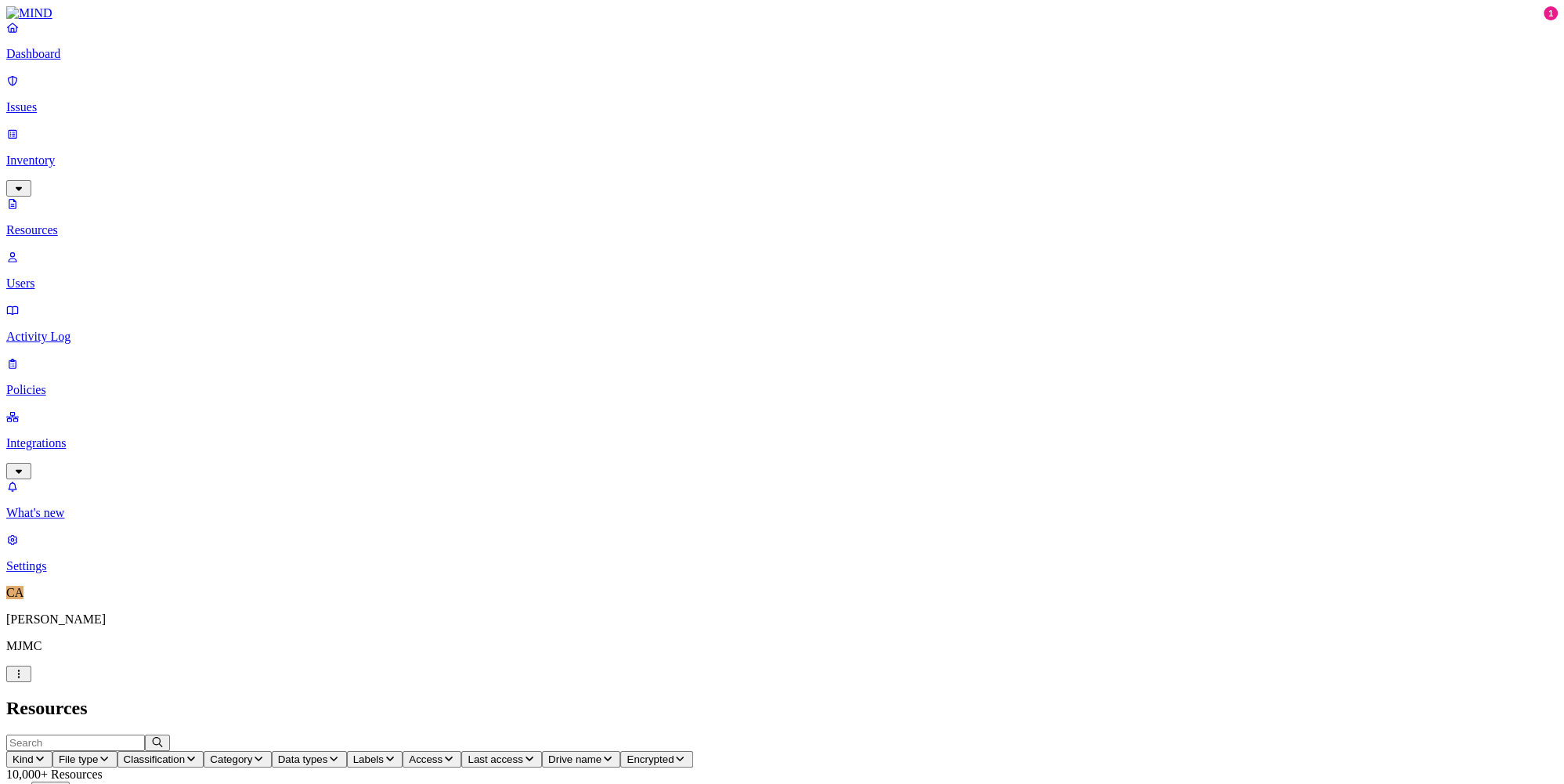
click at [63, 409] on link "Integrations" at bounding box center [782, 442] width 1552 height 67
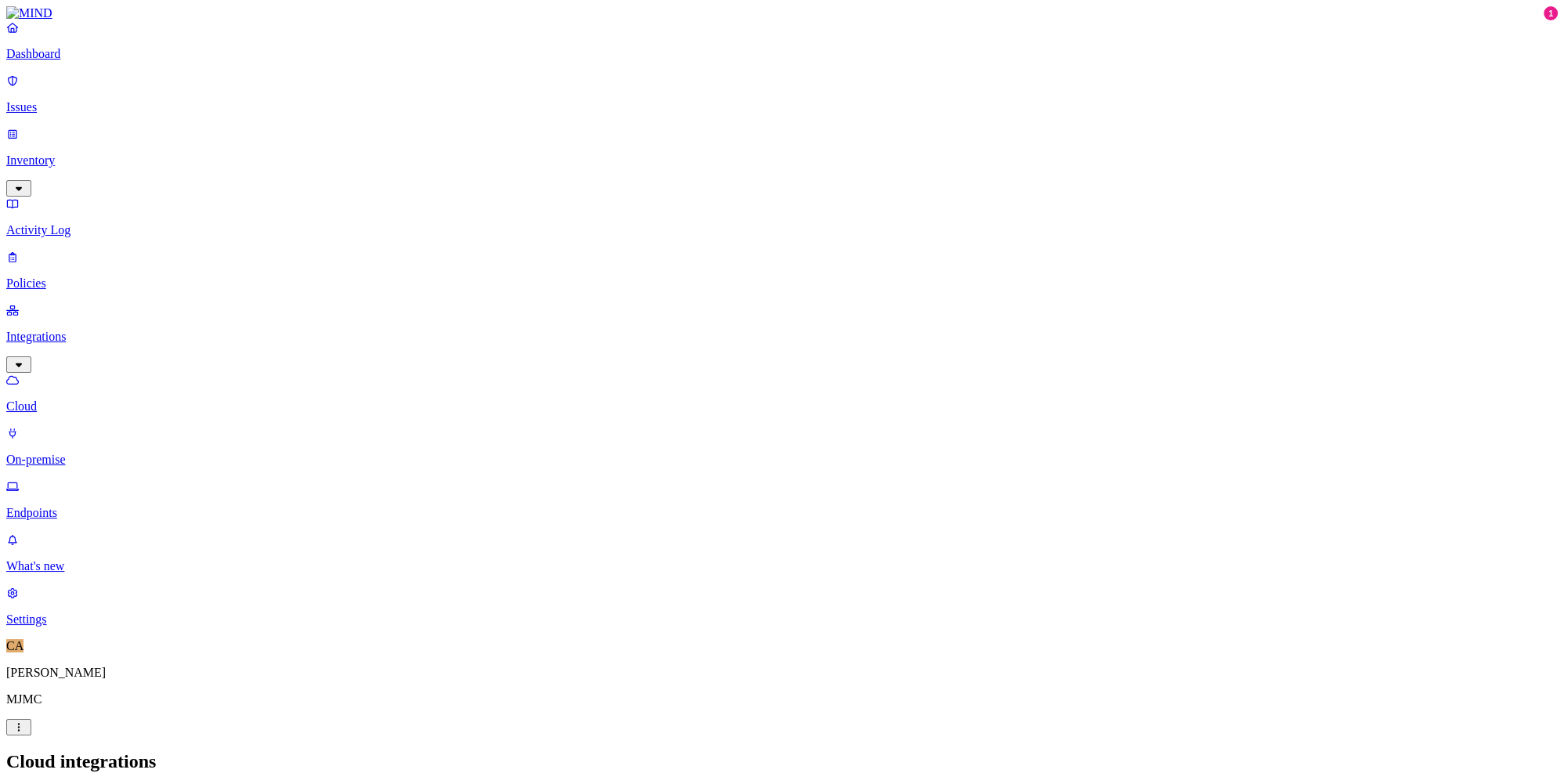
click at [67, 153] on p "Inventory" at bounding box center [782, 160] width 1552 height 15
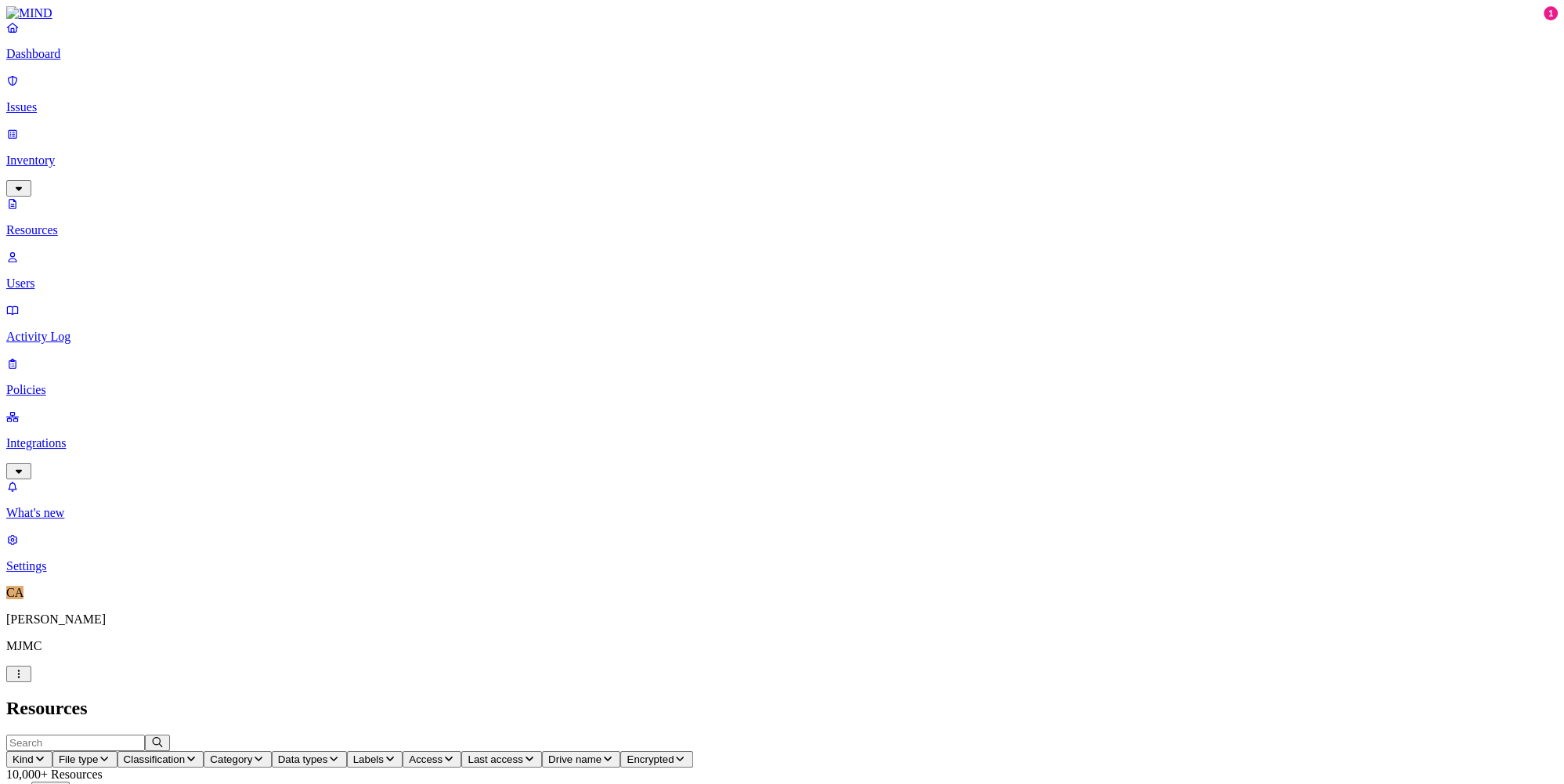
click at [64, 100] on p "Issues" at bounding box center [782, 107] width 1552 height 15
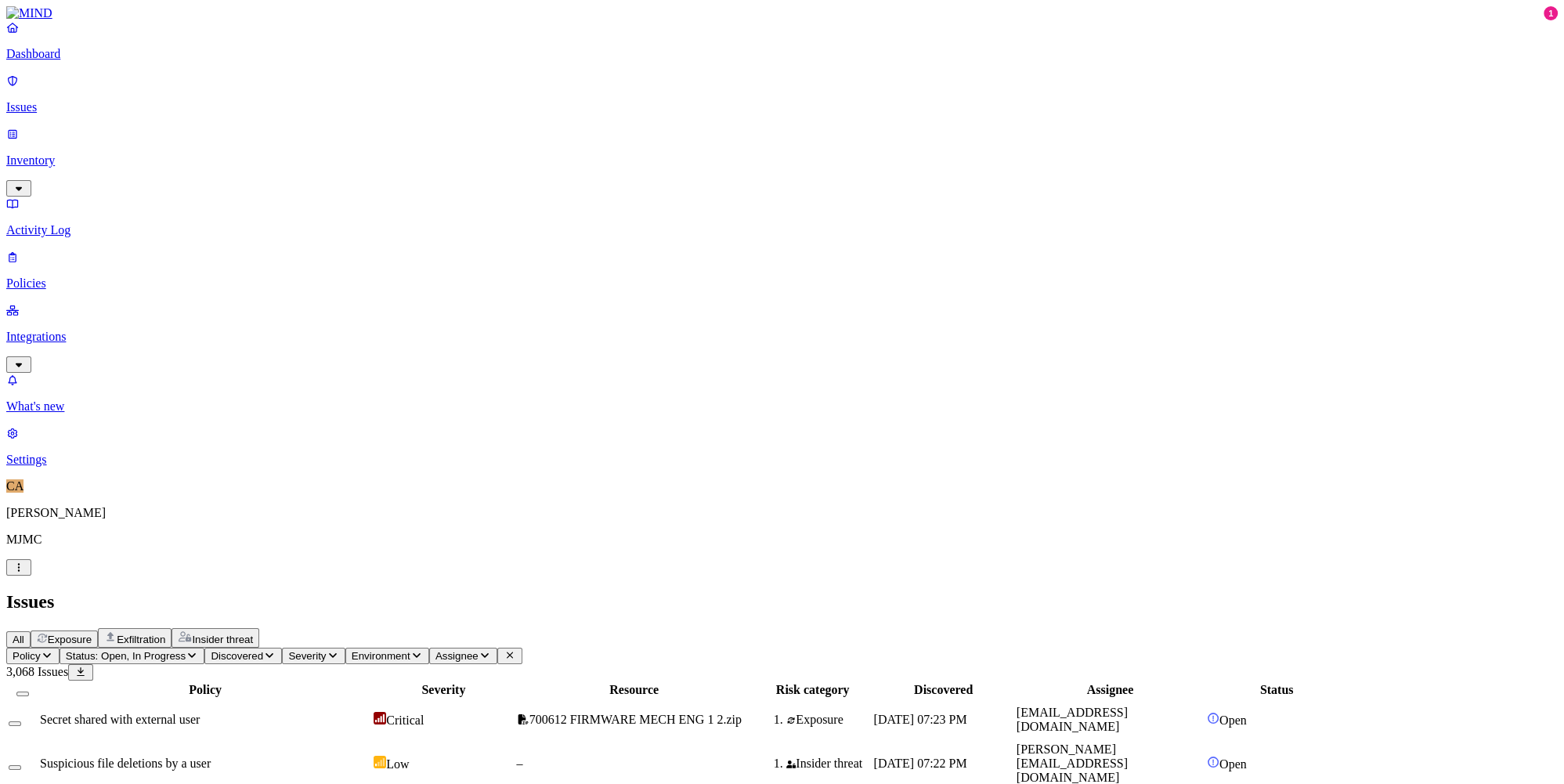
click at [108, 153] on p "Inventory" at bounding box center [782, 160] width 1552 height 15
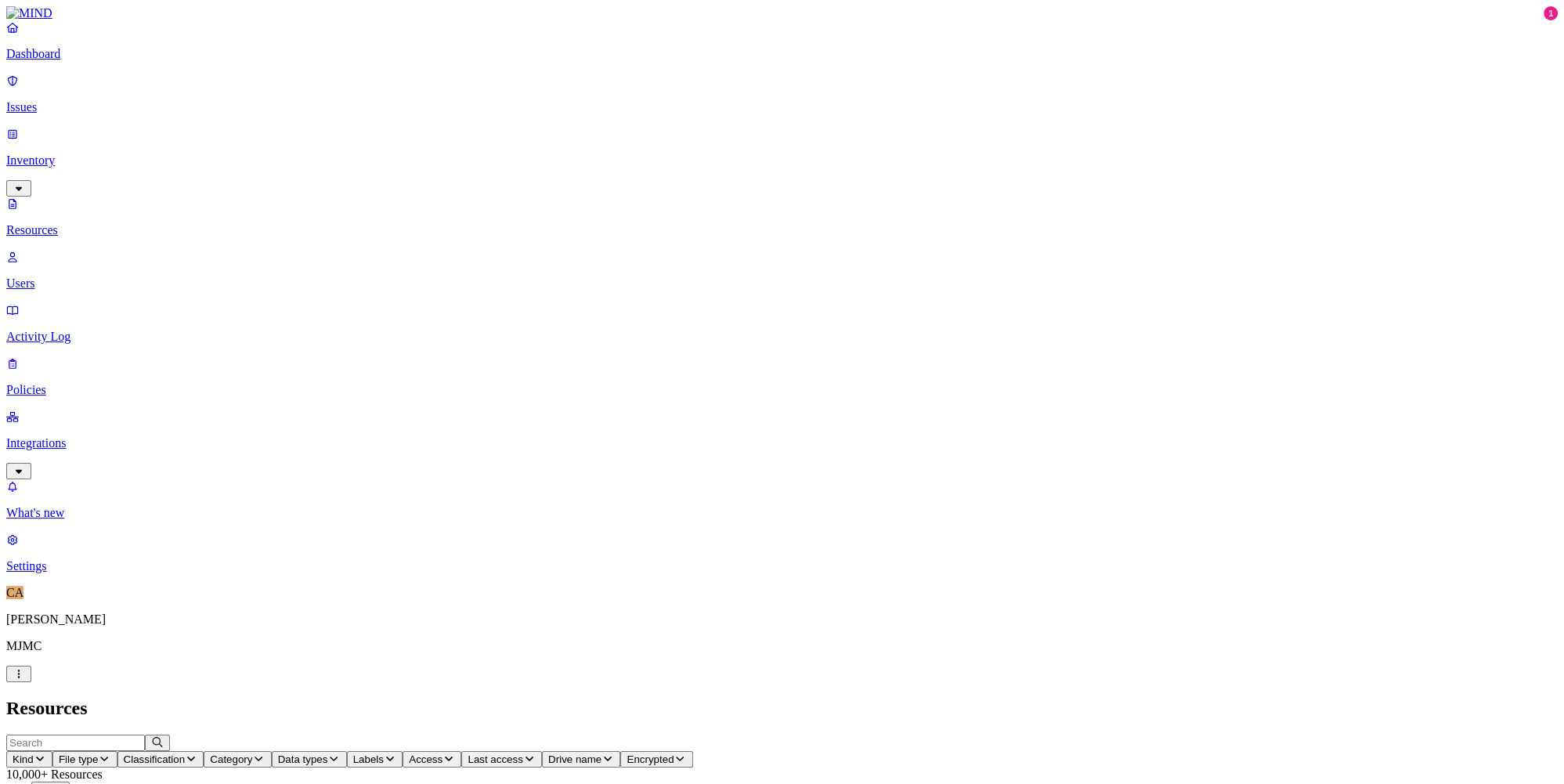
click at [77, 356] on link "Policies" at bounding box center [782, 376] width 1552 height 41
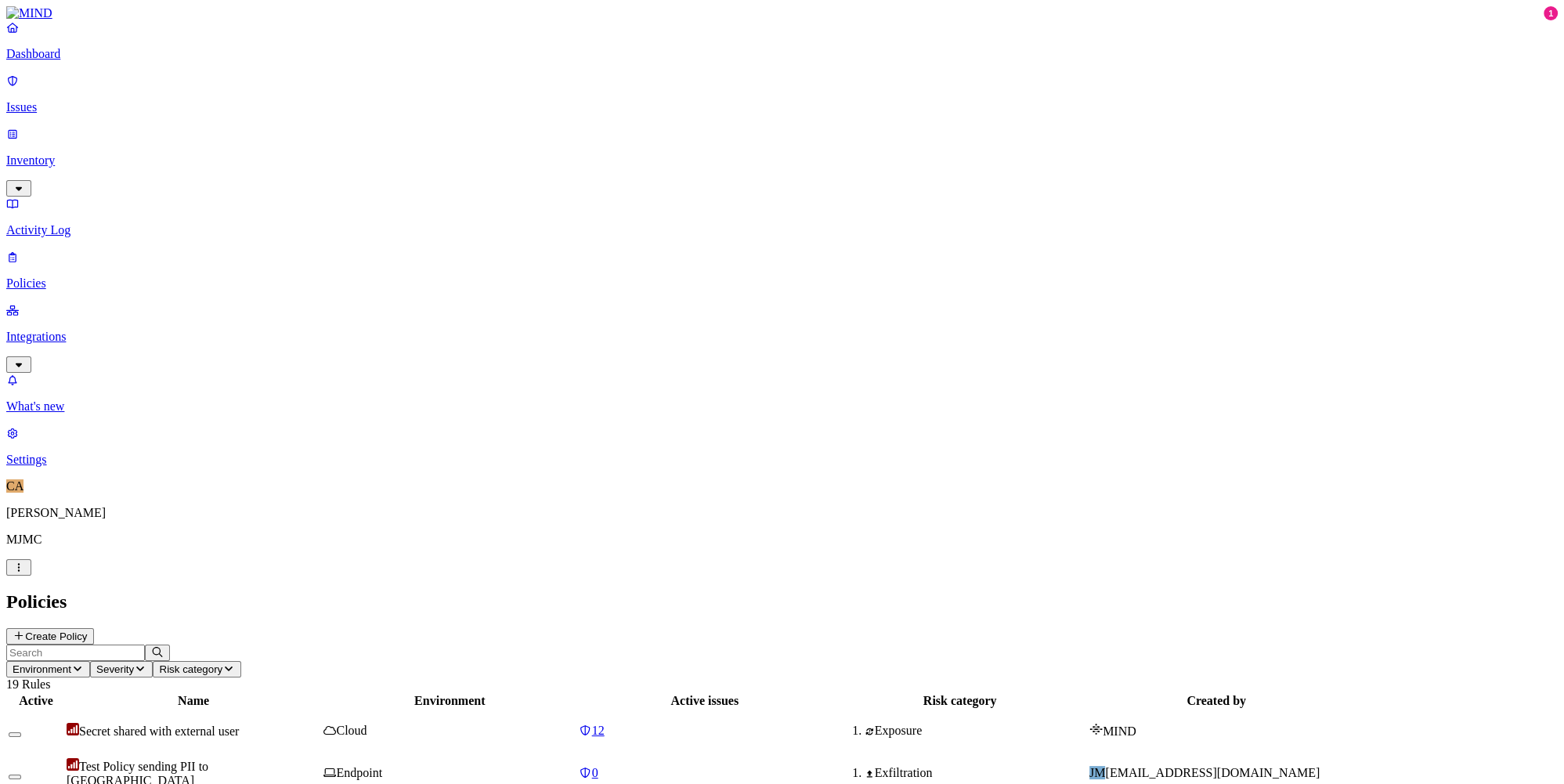
click at [209, 760] on span "Test Policy sending PII to [GEOGRAPHIC_DATA]" at bounding box center [138, 773] width 142 height 27
click at [320, 758] on div "Test Policy sending PII to [GEOGRAPHIC_DATA]" at bounding box center [193, 772] width 253 height 30
click at [60, 100] on p "Issues" at bounding box center [782, 107] width 1552 height 15
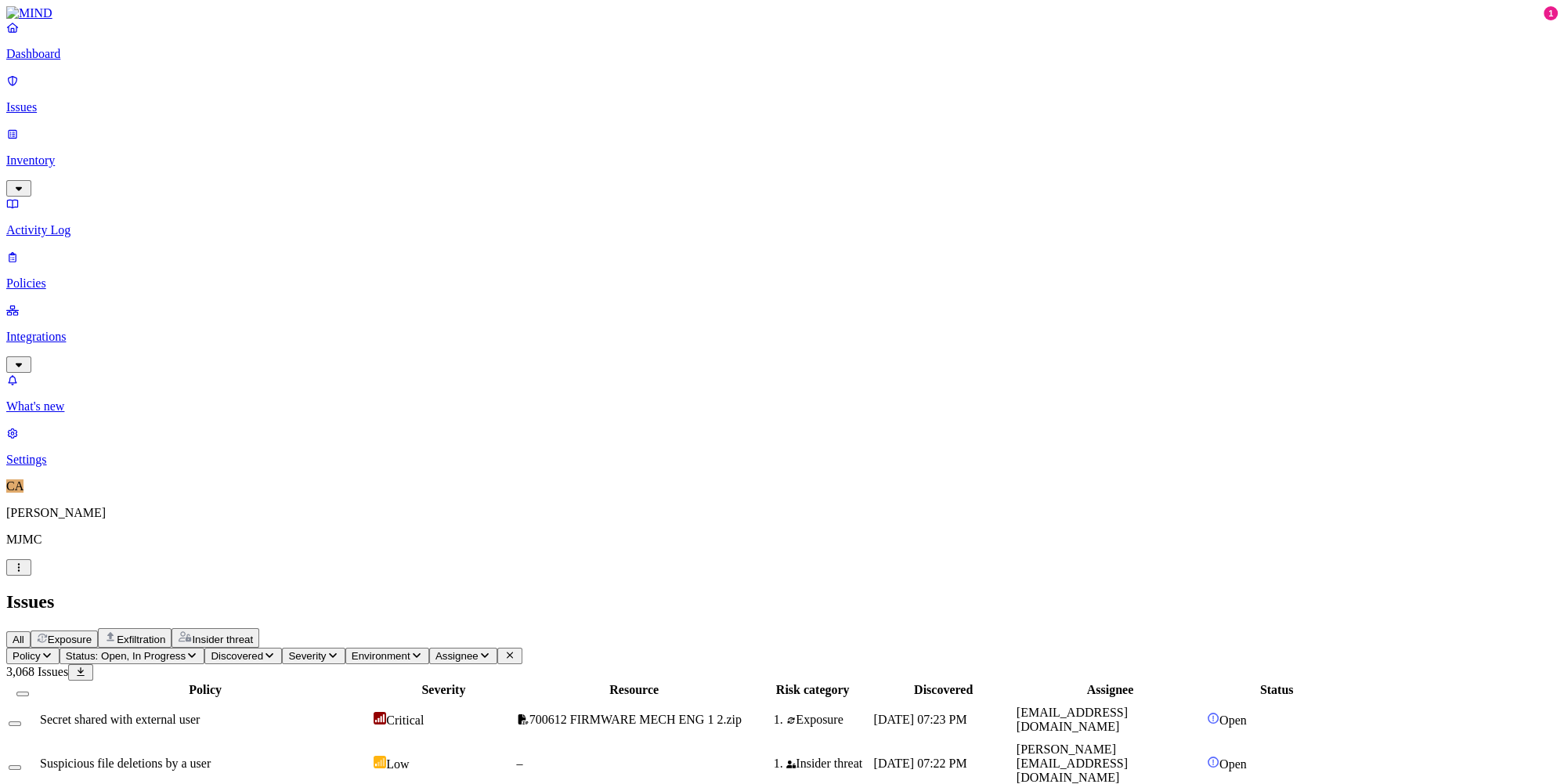
click at [165, 634] on span "Exfiltration" at bounding box center [141, 639] width 49 height 12
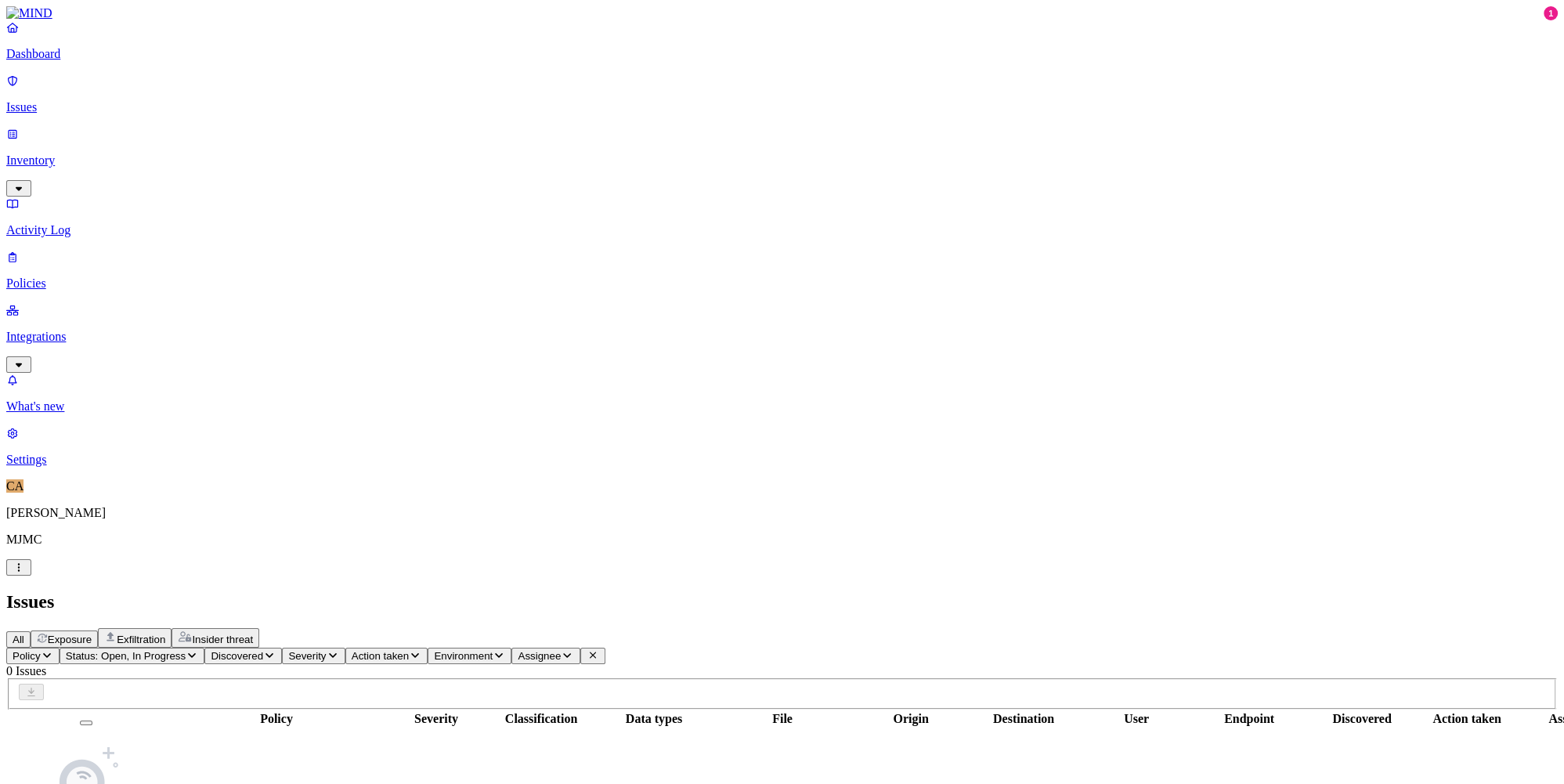
click at [76, 223] on p "Activity Log" at bounding box center [782, 230] width 1552 height 15
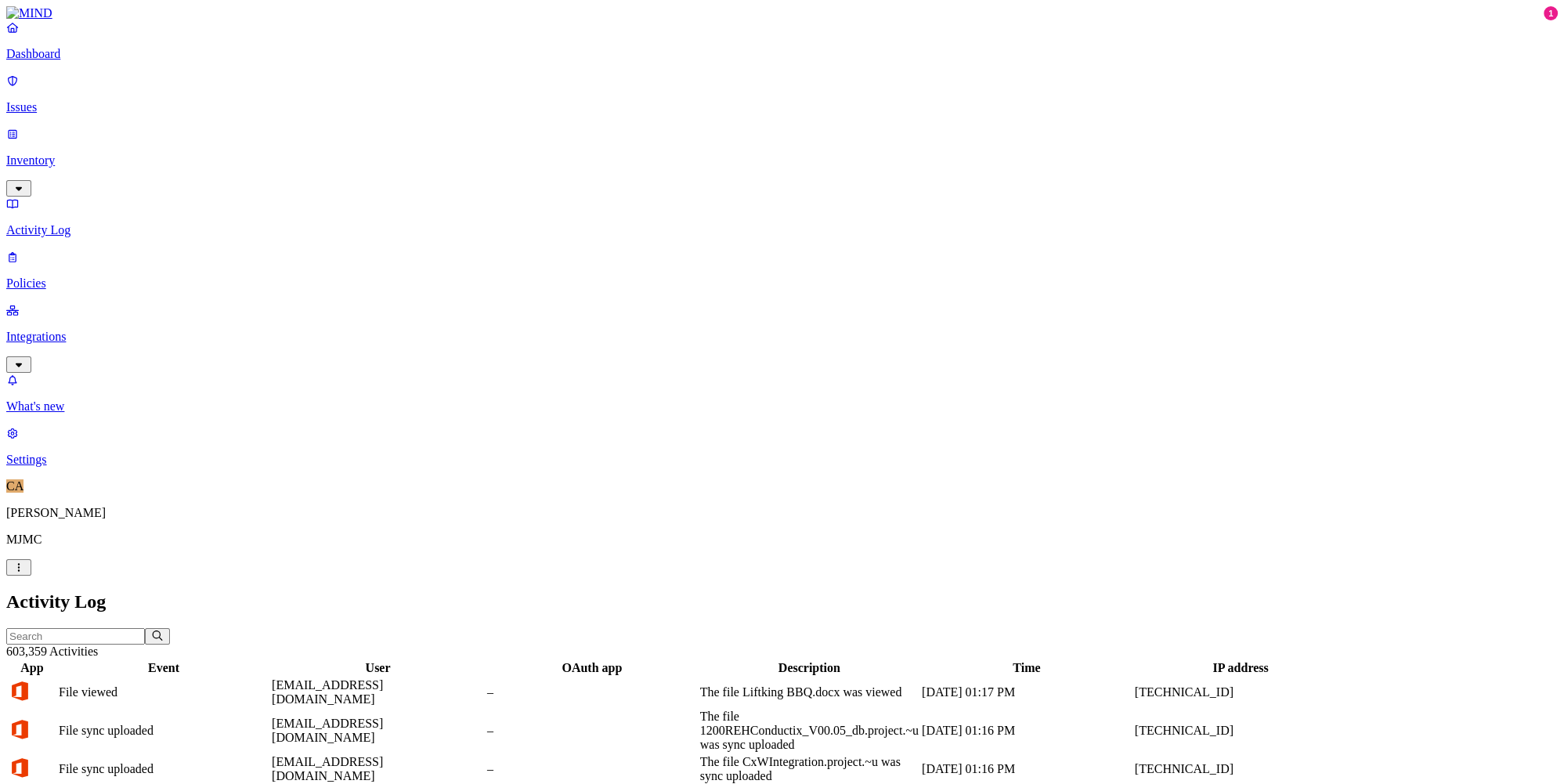
click at [104, 87] on link "Issues" at bounding box center [782, 94] width 1552 height 41
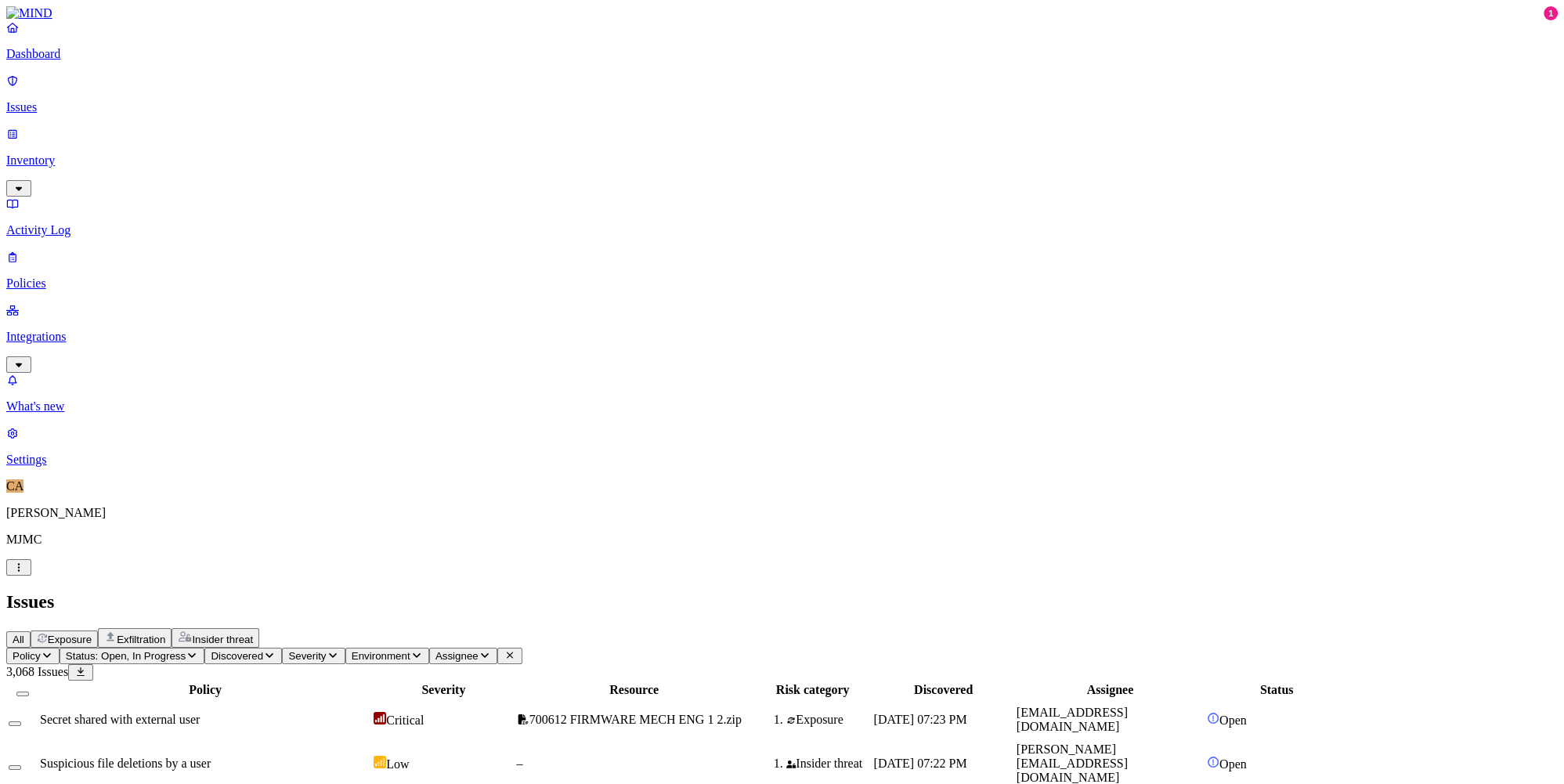
click at [165, 634] on span "Exfiltration" at bounding box center [141, 639] width 49 height 12
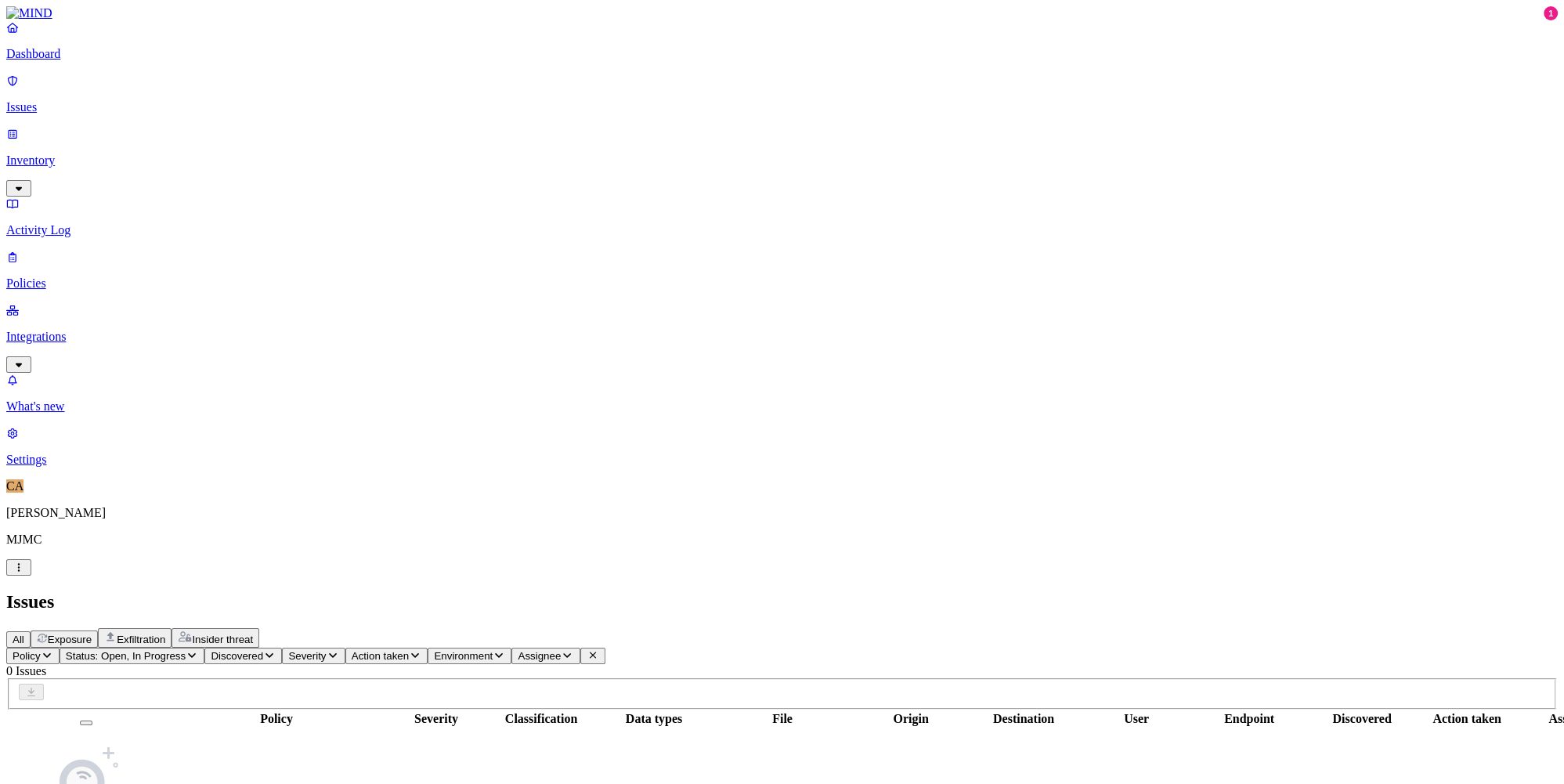
click at [100, 277] on p "Policies" at bounding box center [782, 283] width 1552 height 15
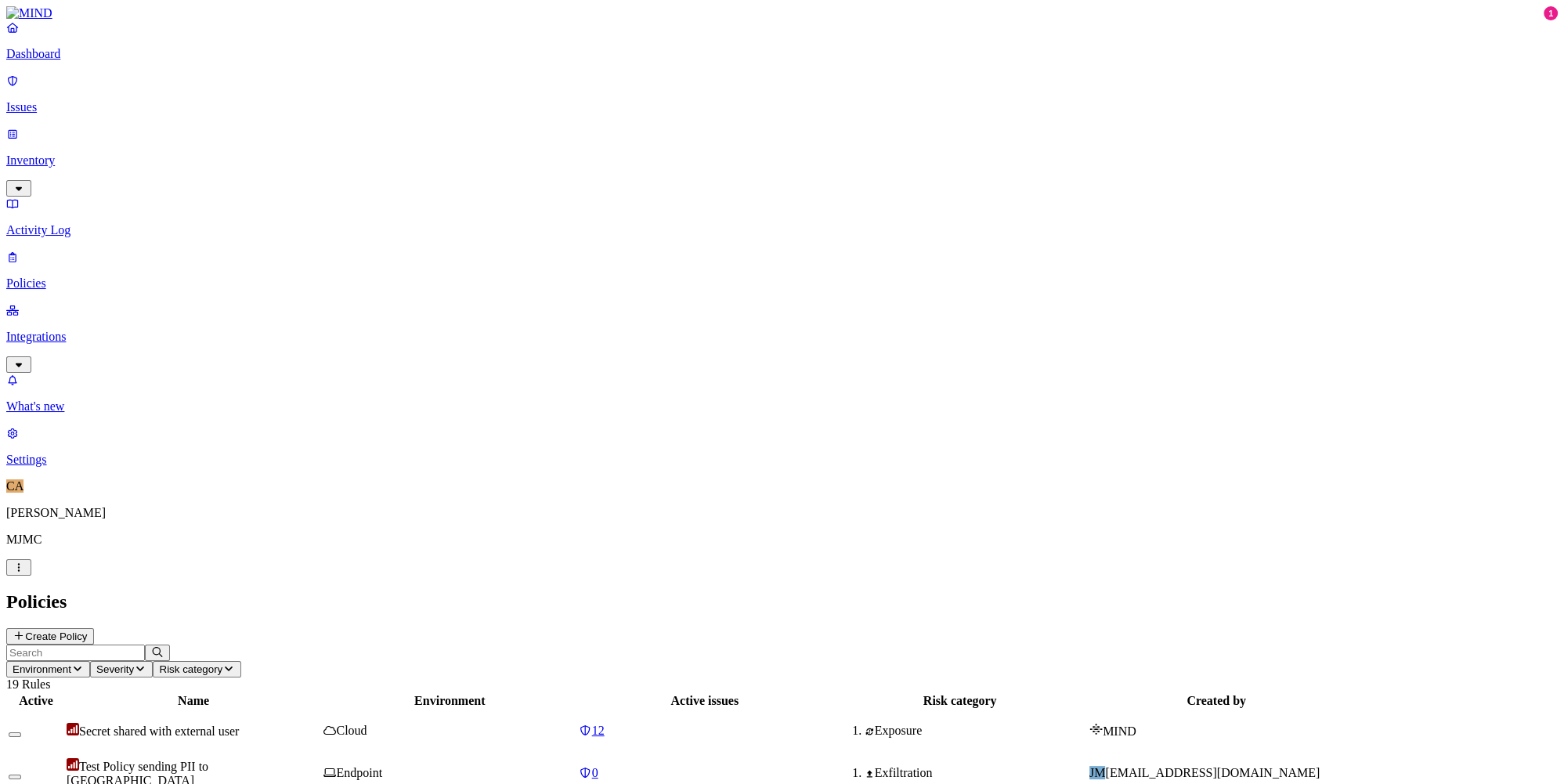
click at [209, 760] on span "Test Policy sending PII to [GEOGRAPHIC_DATA]" at bounding box center [138, 773] width 142 height 27
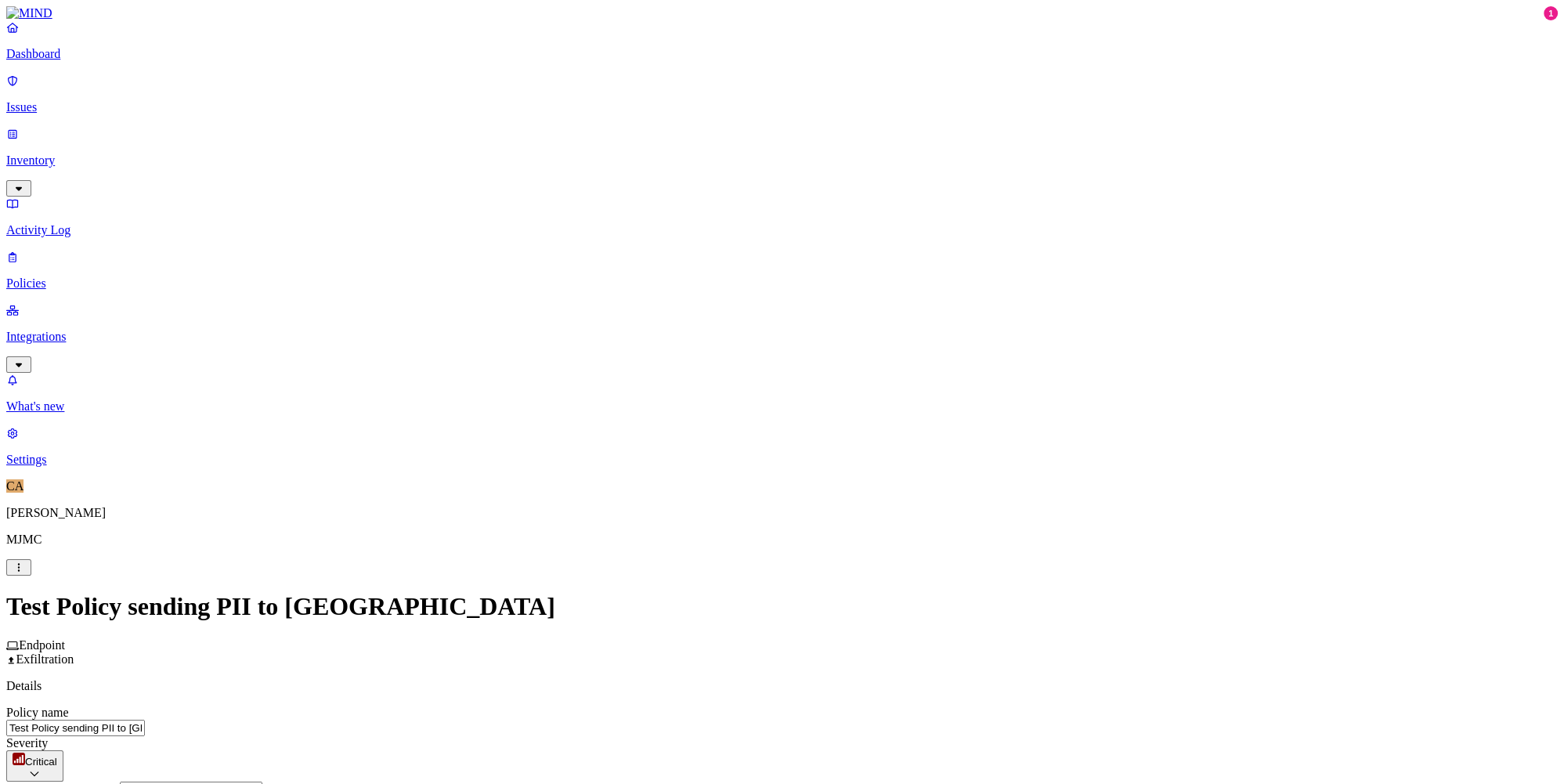
scroll to position [203, 0]
click at [694, 140] on label "Data type" at bounding box center [682, 133] width 23 height 27
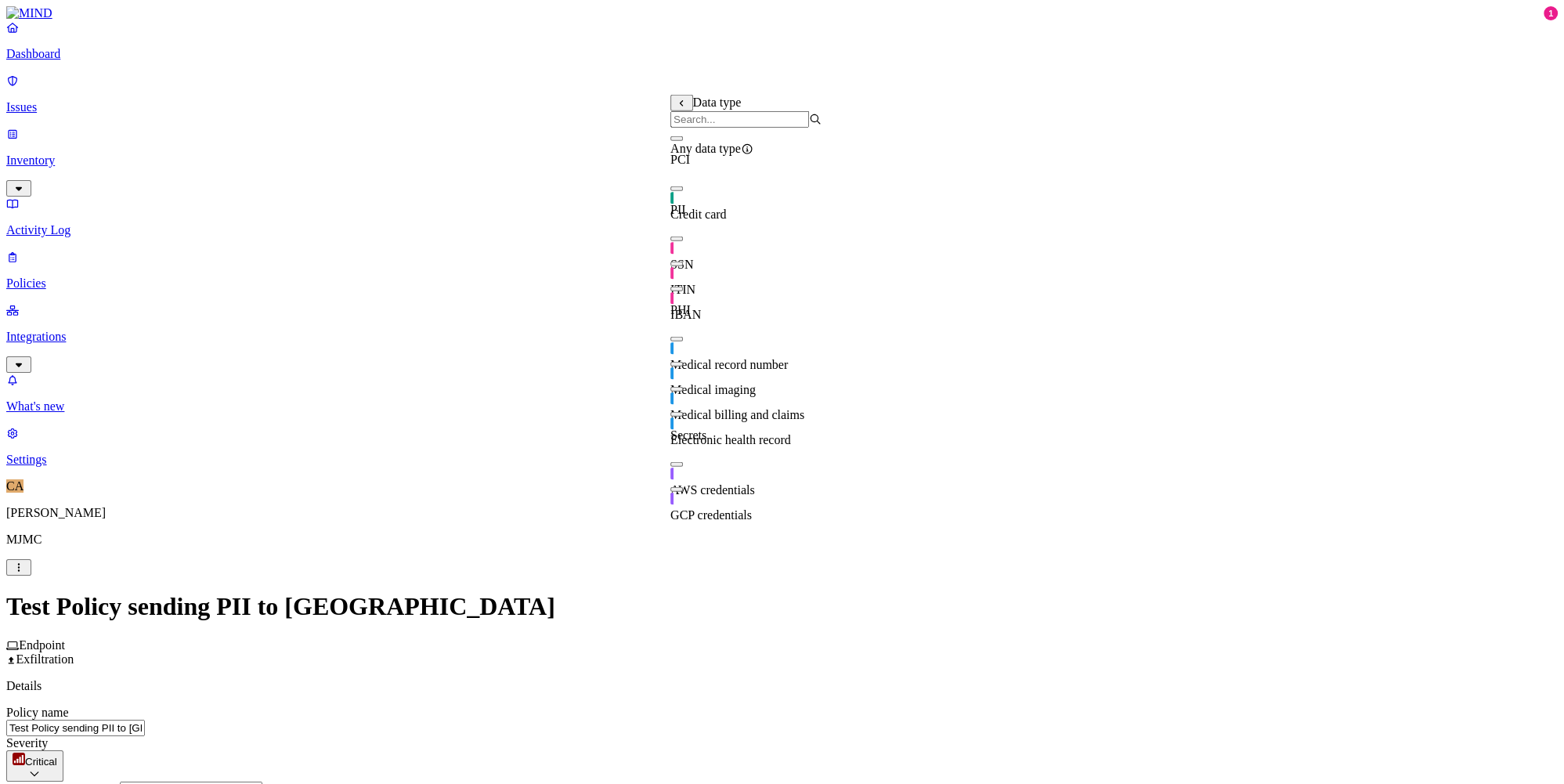
drag, startPoint x: 891, startPoint y: 89, endPoint x: 883, endPoint y: 78, distance: 13.6
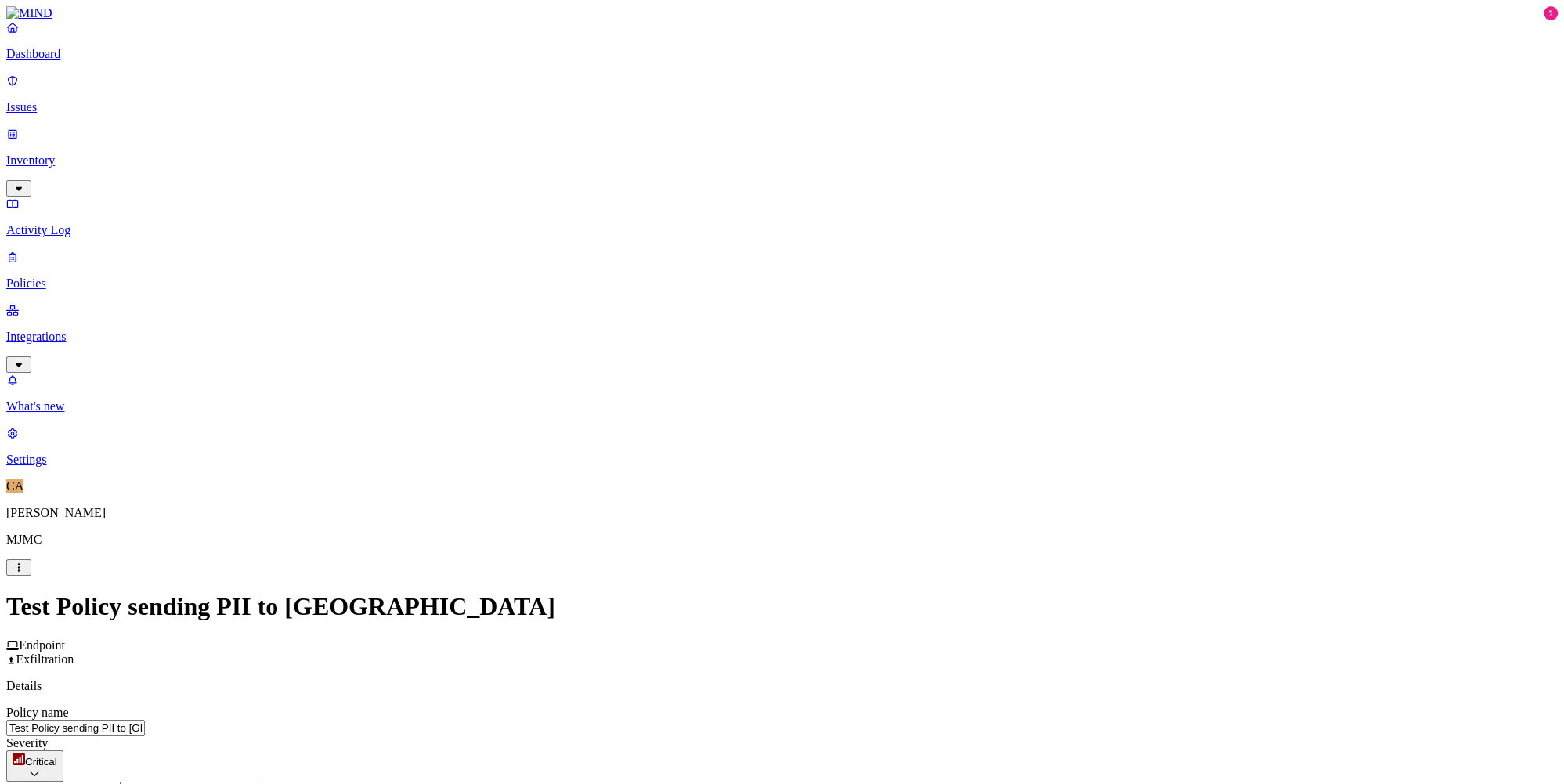
scroll to position [203, 0]
click at [694, 445] on label "Data type" at bounding box center [682, 438] width 23 height 27
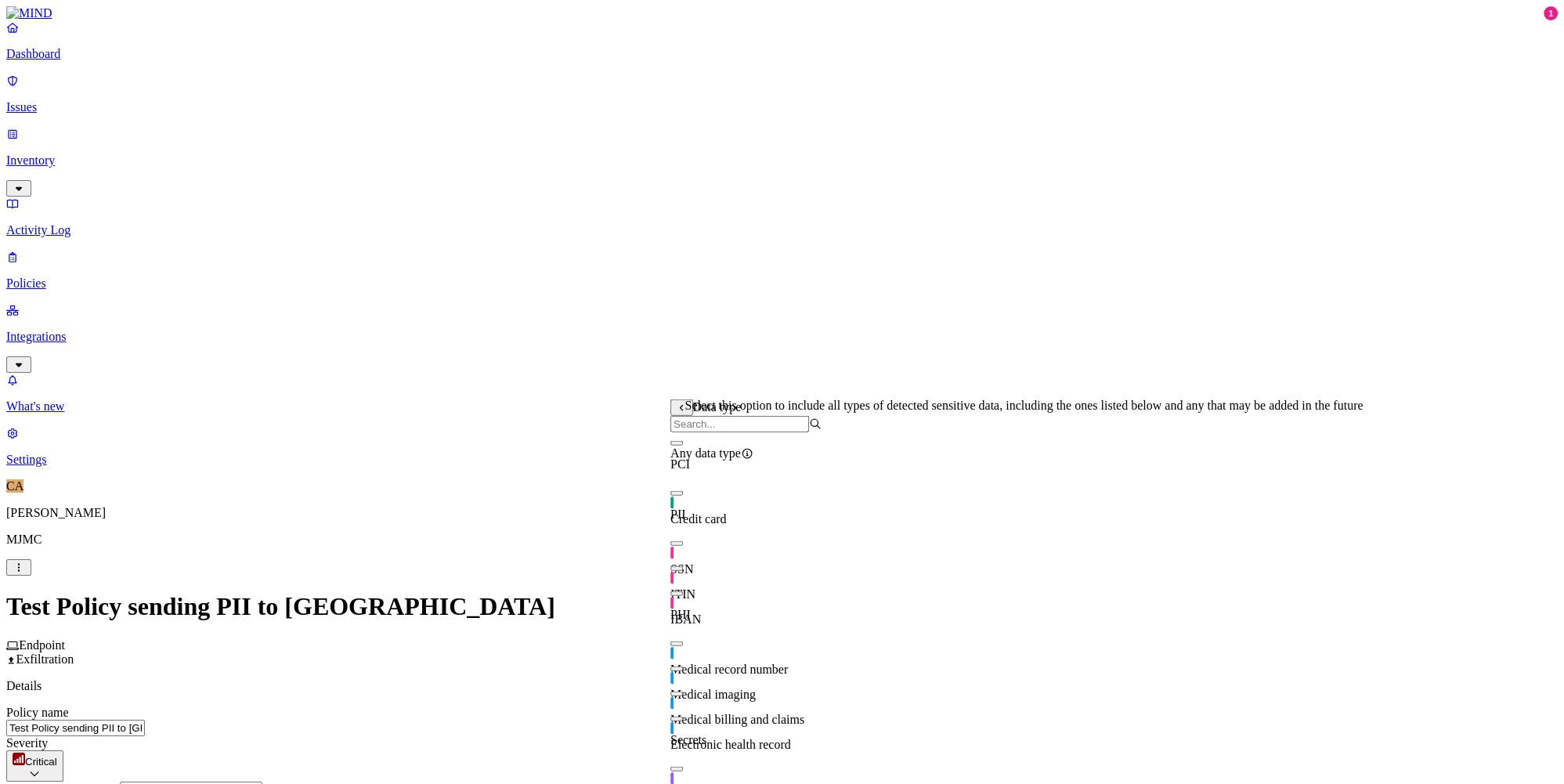
click at [753, 458] on icon at bounding box center [747, 453] width 13 height 10
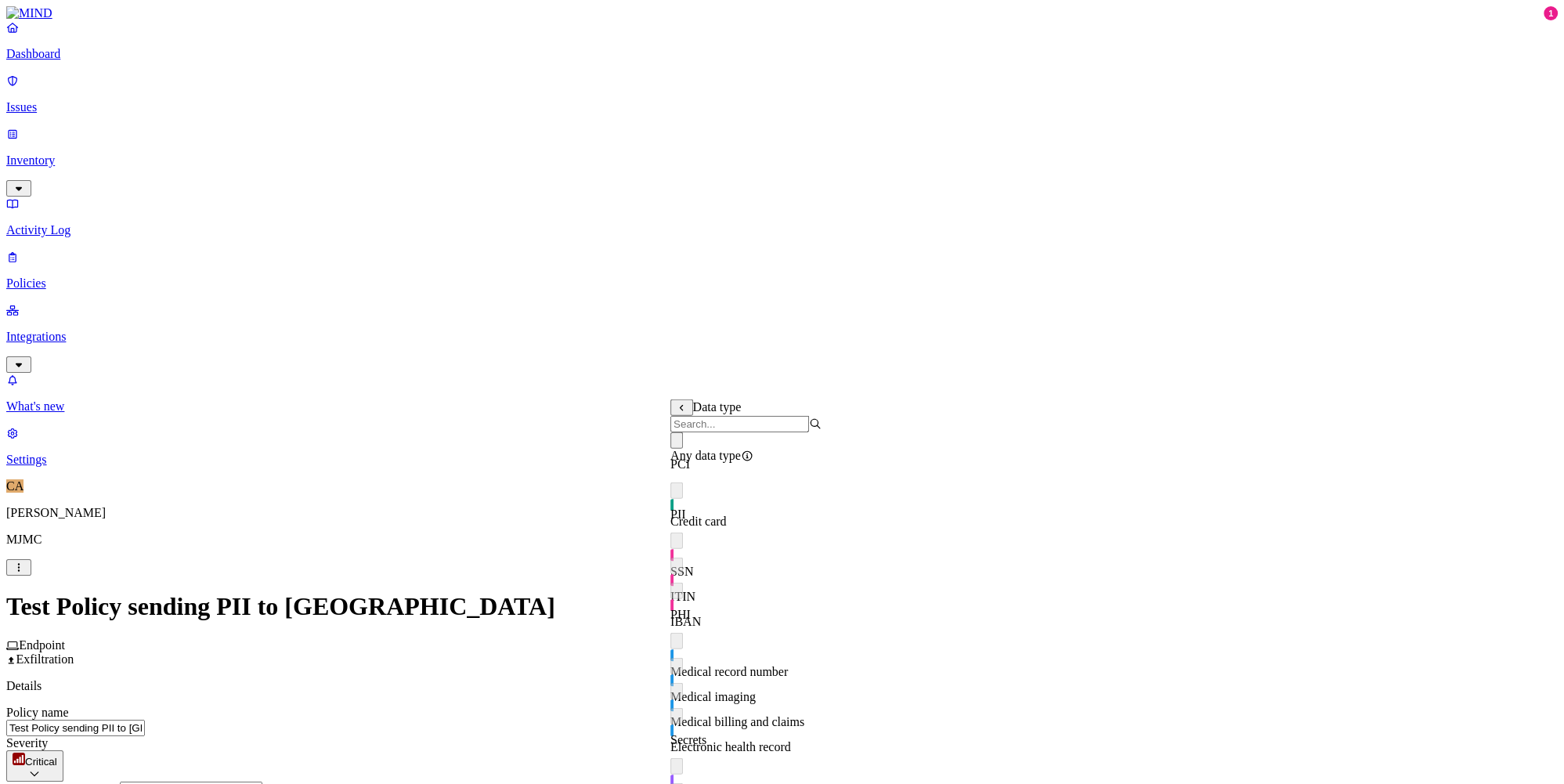
scroll to position [0, 0]
click at [683, 448] on button "button" at bounding box center [677, 440] width 13 height 16
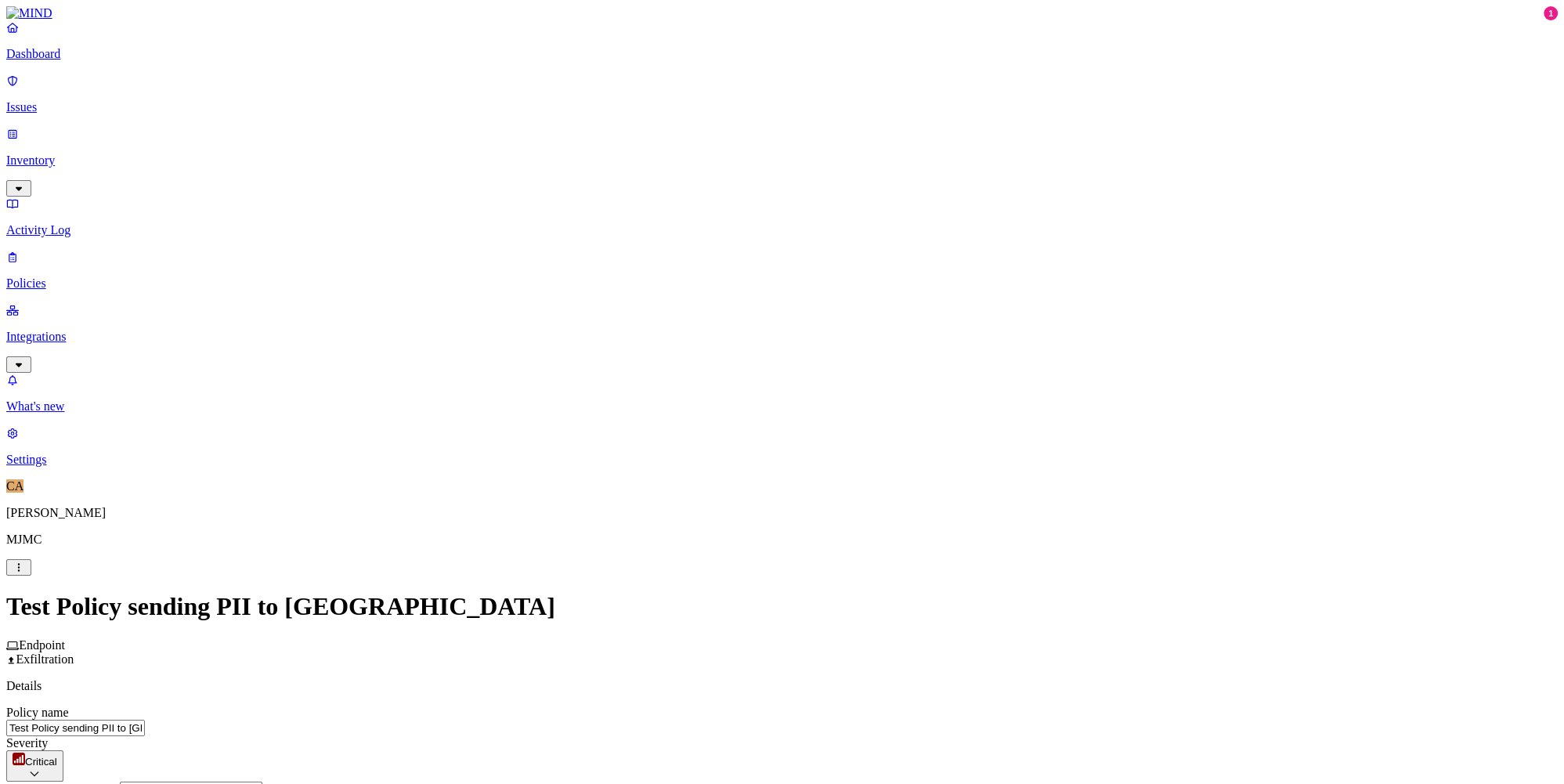
scroll to position [753, 0]
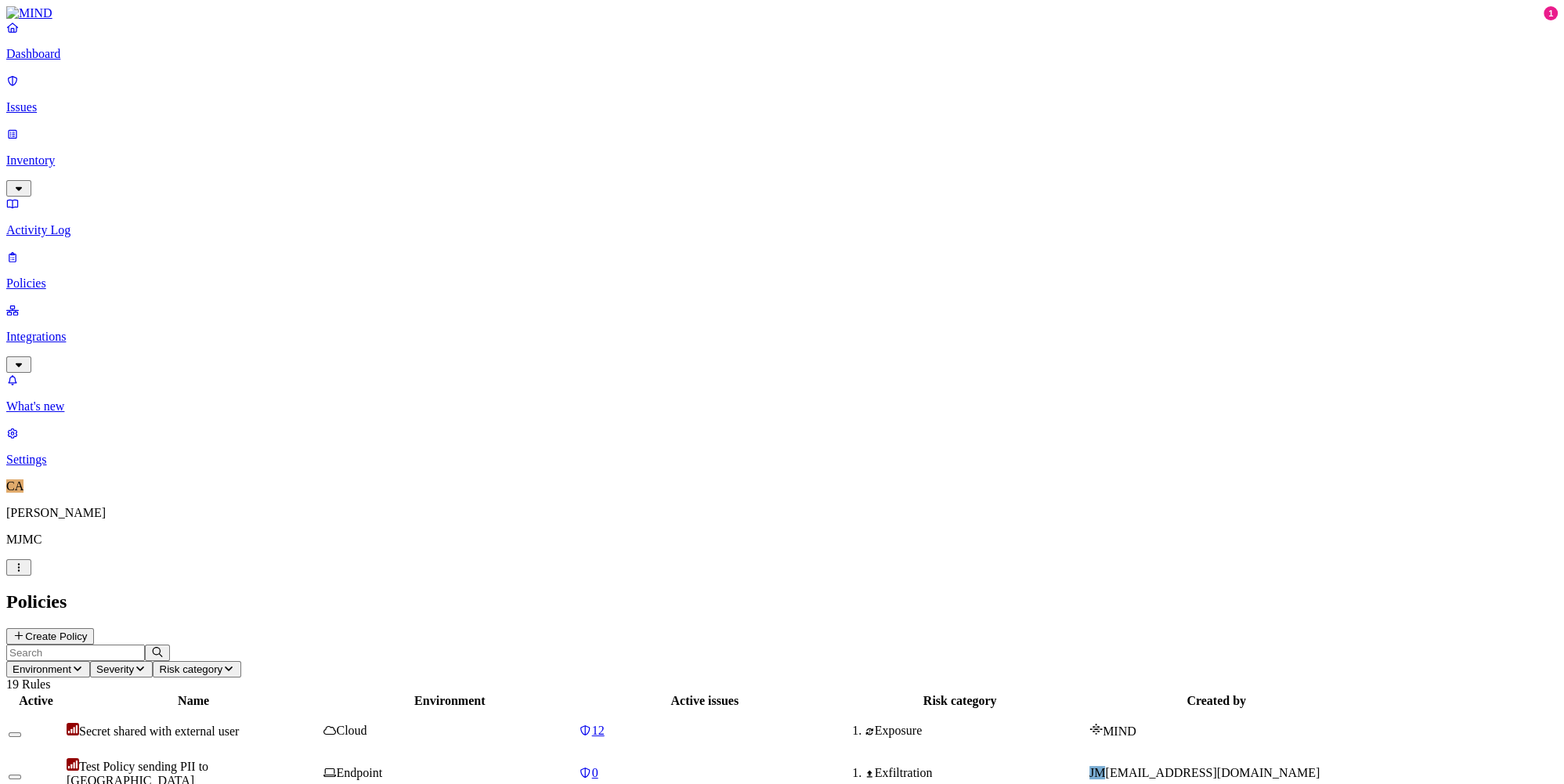
click at [73, 105] on p "Issues" at bounding box center [782, 107] width 1552 height 15
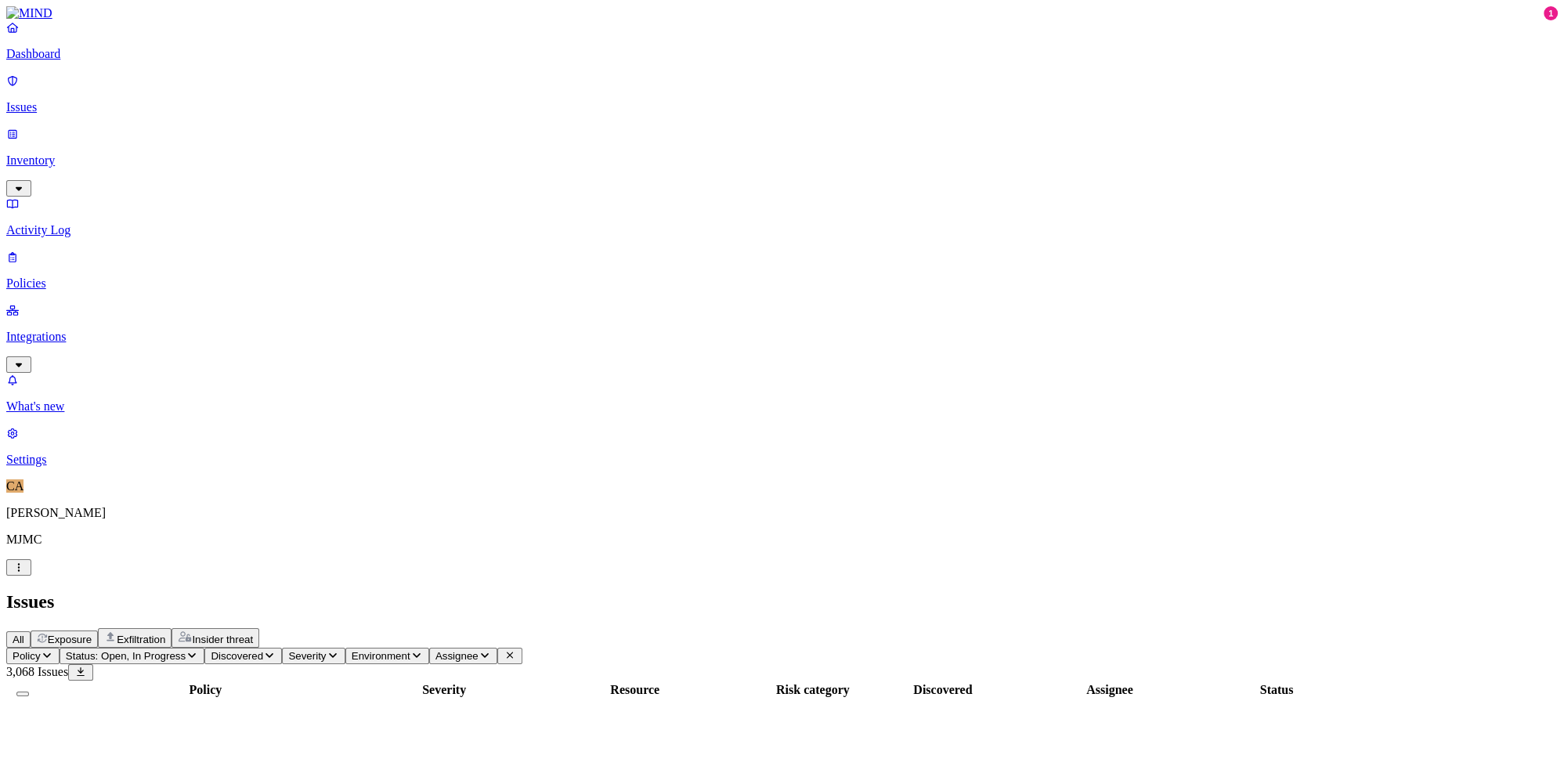
click at [165, 634] on span "Exfiltration" at bounding box center [141, 639] width 49 height 12
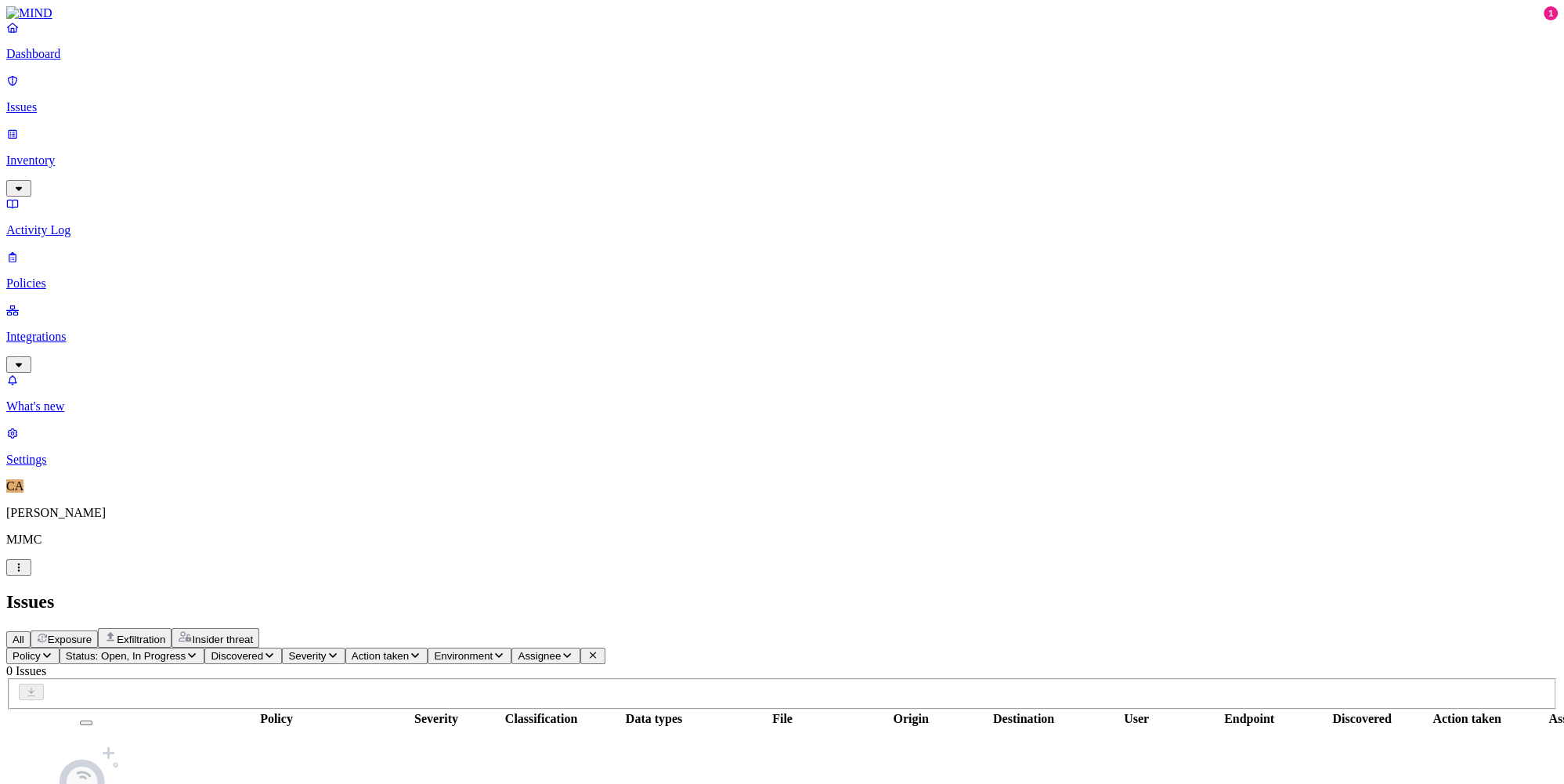
click at [195, 628] on div "All Exposure Exfiltration Insider threat" at bounding box center [782, 637] width 1552 height 19
click at [24, 634] on span "All" at bounding box center [18, 639] width 12 height 12
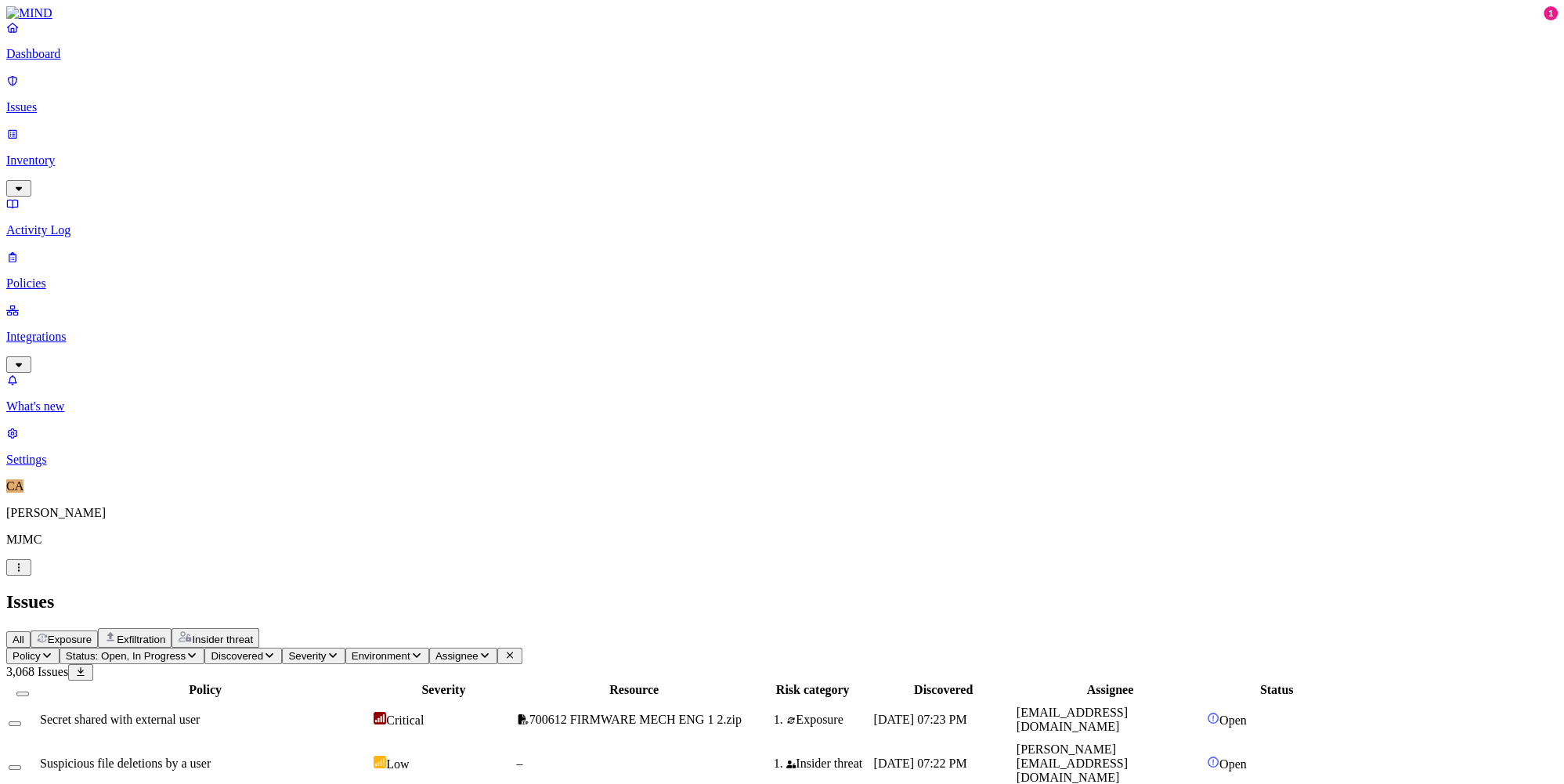
click at [165, 634] on span "Exfiltration" at bounding box center [141, 639] width 49 height 12
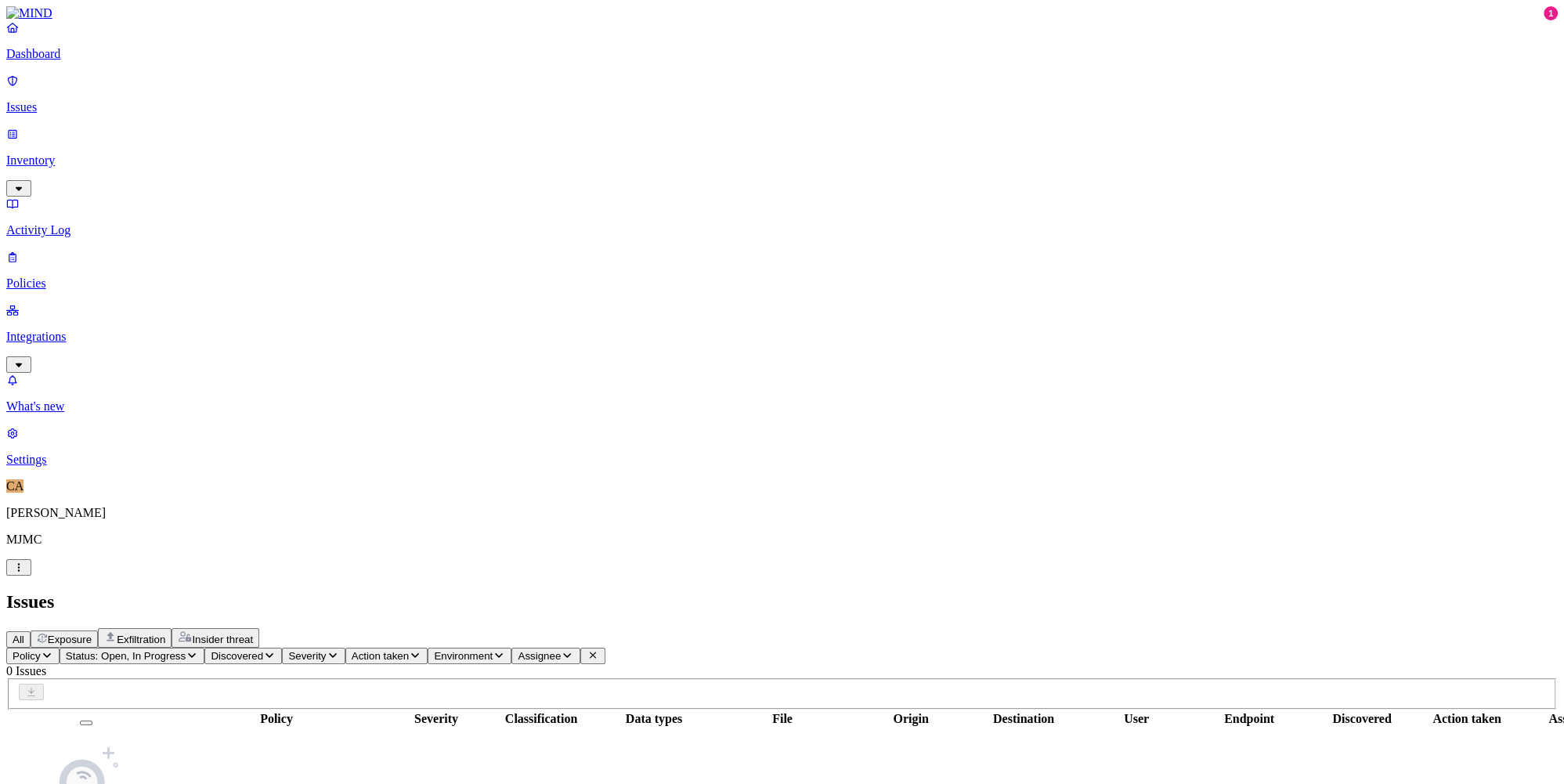
click at [30, 631] on button "All" at bounding box center [17, 638] width 24 height 16
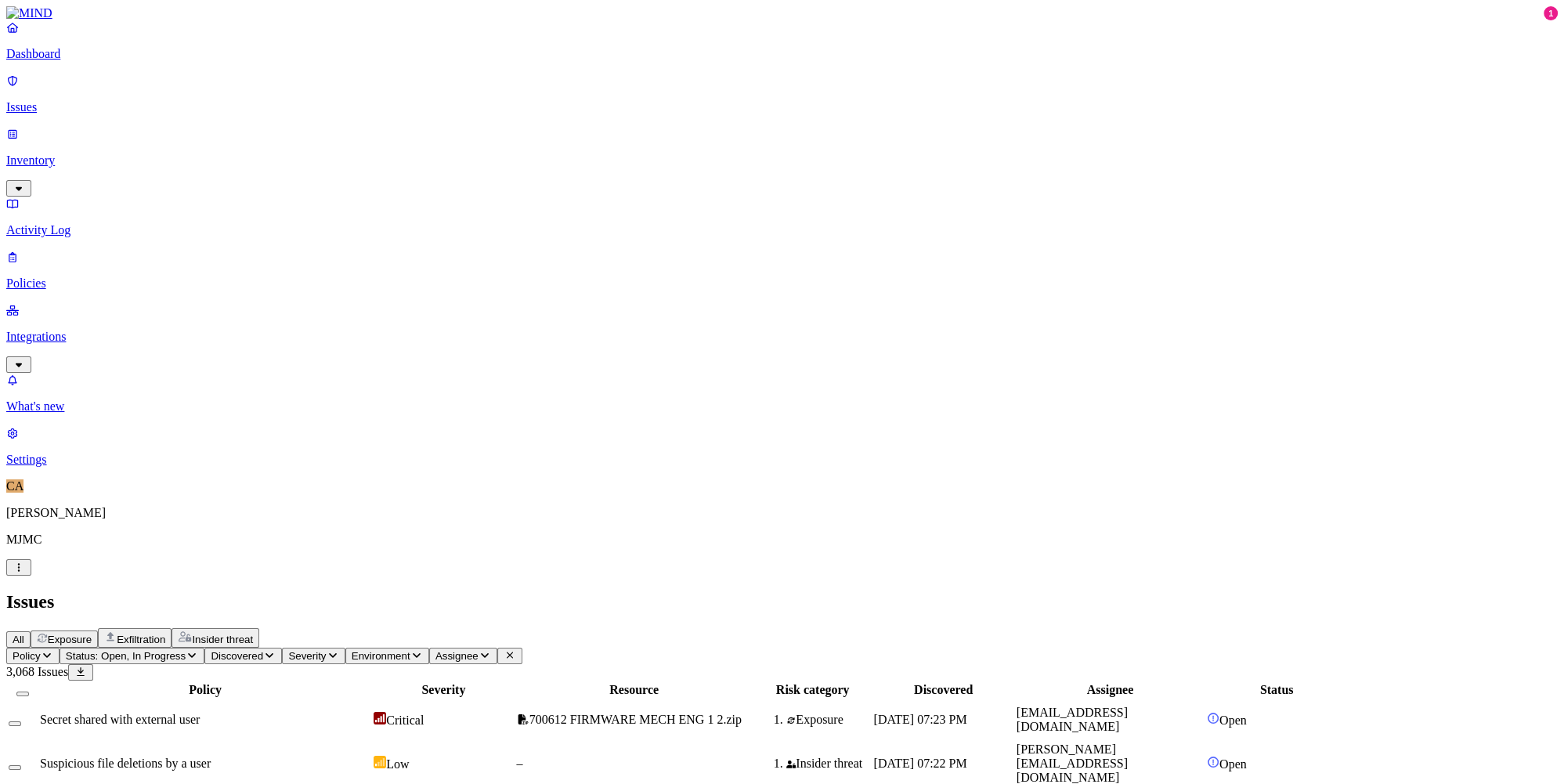
click at [165, 634] on span "Exfiltration" at bounding box center [141, 639] width 49 height 12
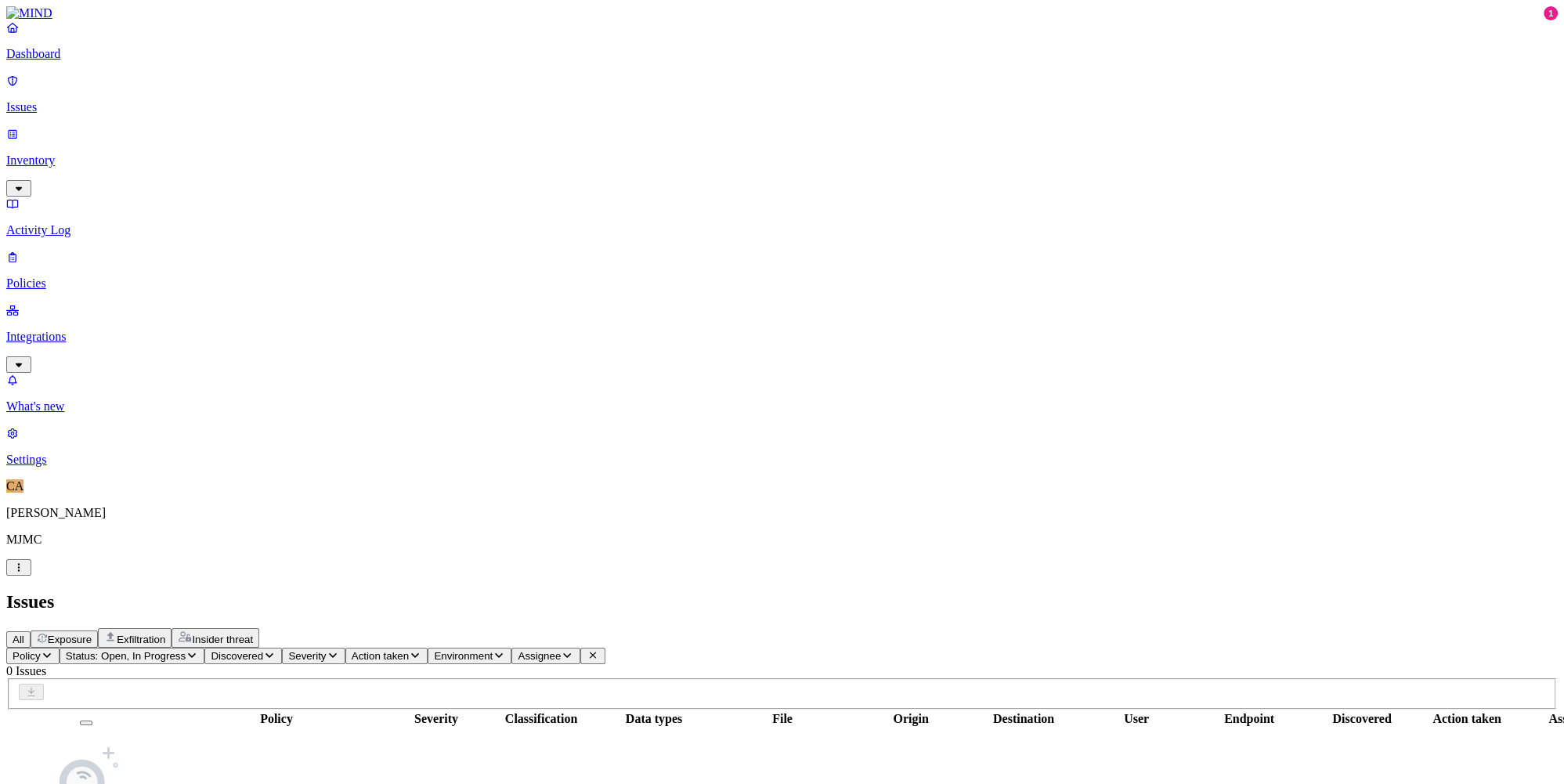
click at [24, 634] on span "All" at bounding box center [18, 639] width 12 height 12
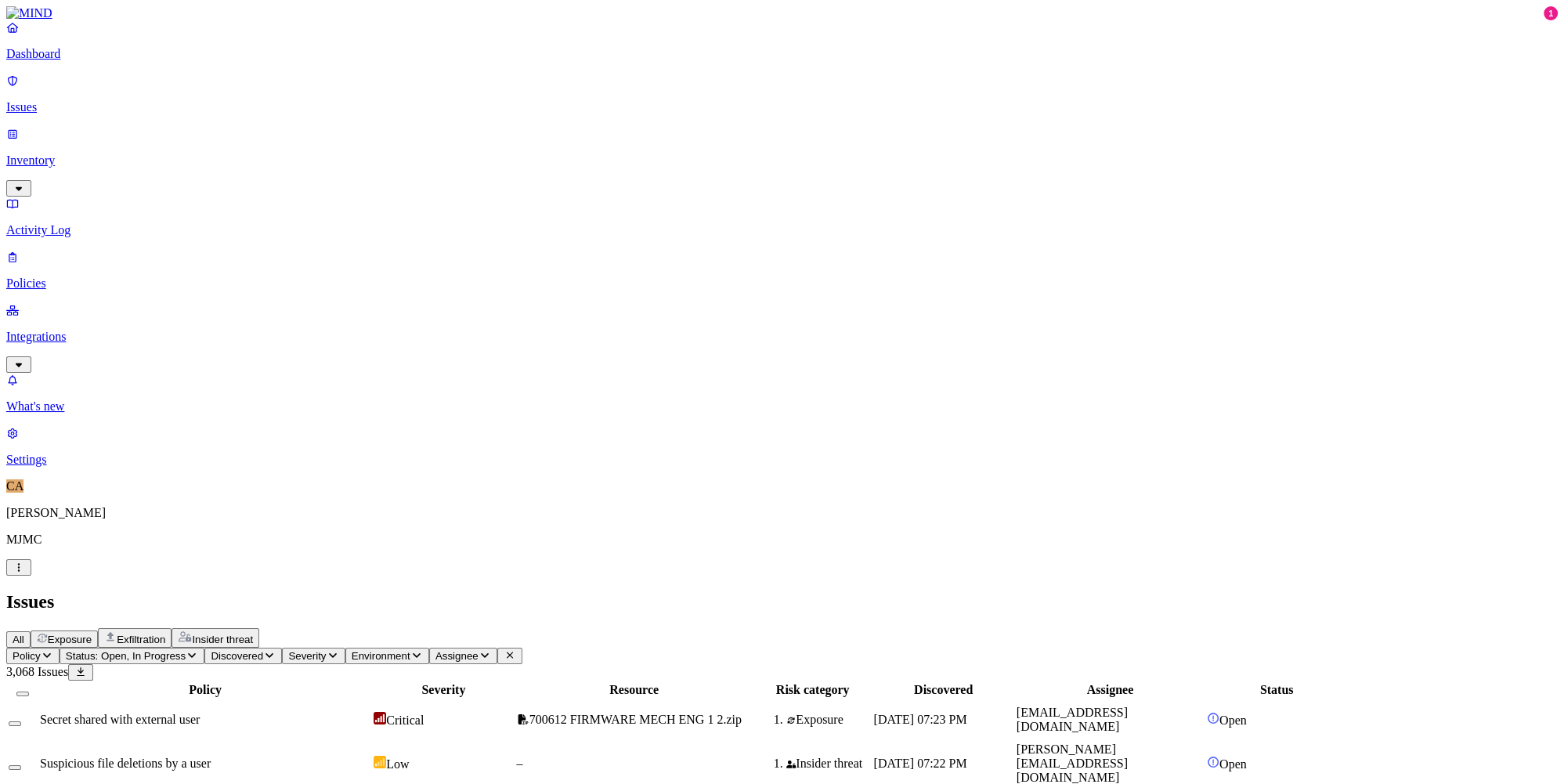
click at [83, 277] on p "Policies" at bounding box center [782, 283] width 1552 height 15
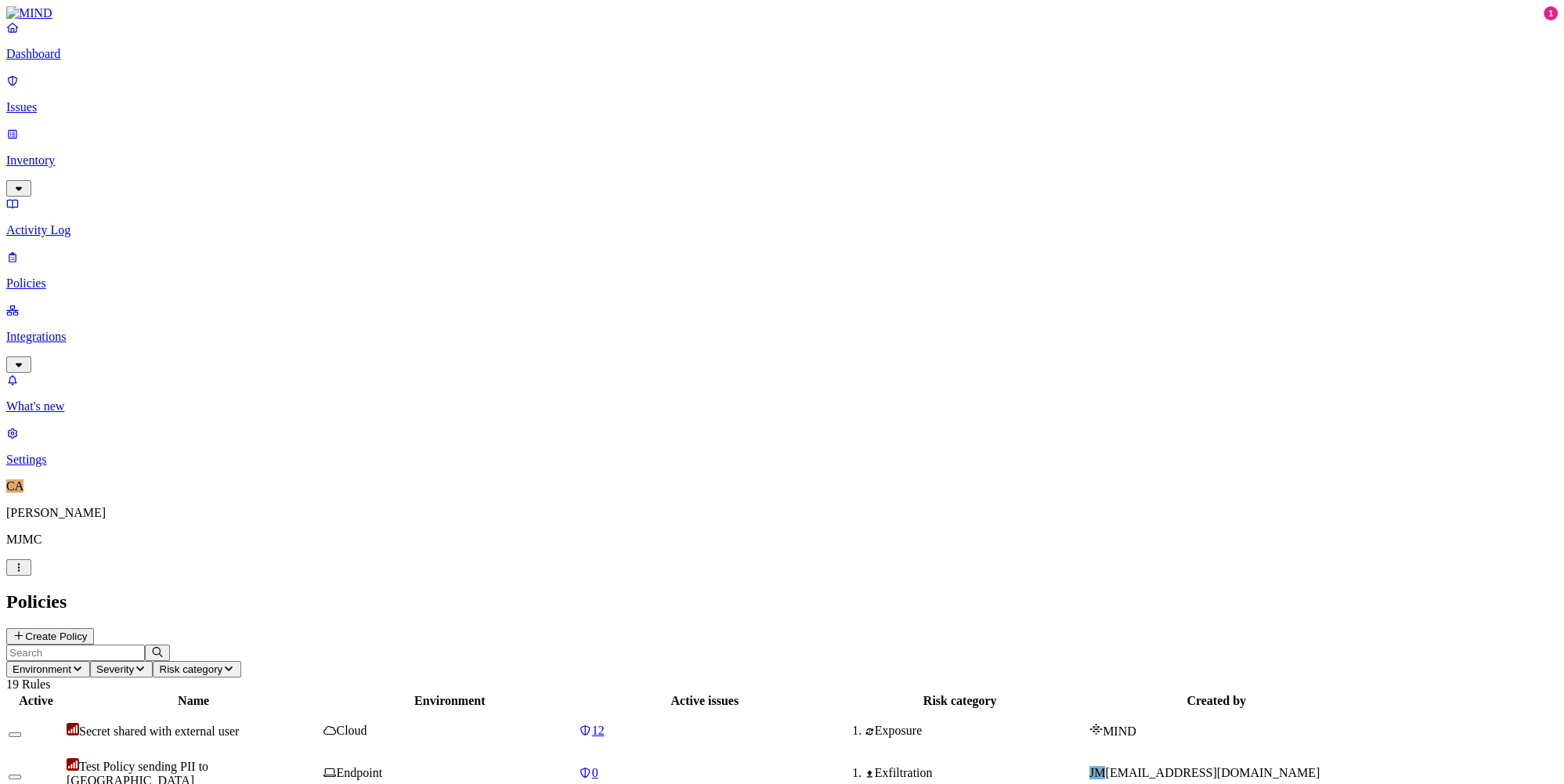
click at [209, 760] on span "Test Policy sending PII to [GEOGRAPHIC_DATA]" at bounding box center [138, 773] width 142 height 27
click at [63, 103] on p "Issues" at bounding box center [782, 107] width 1552 height 15
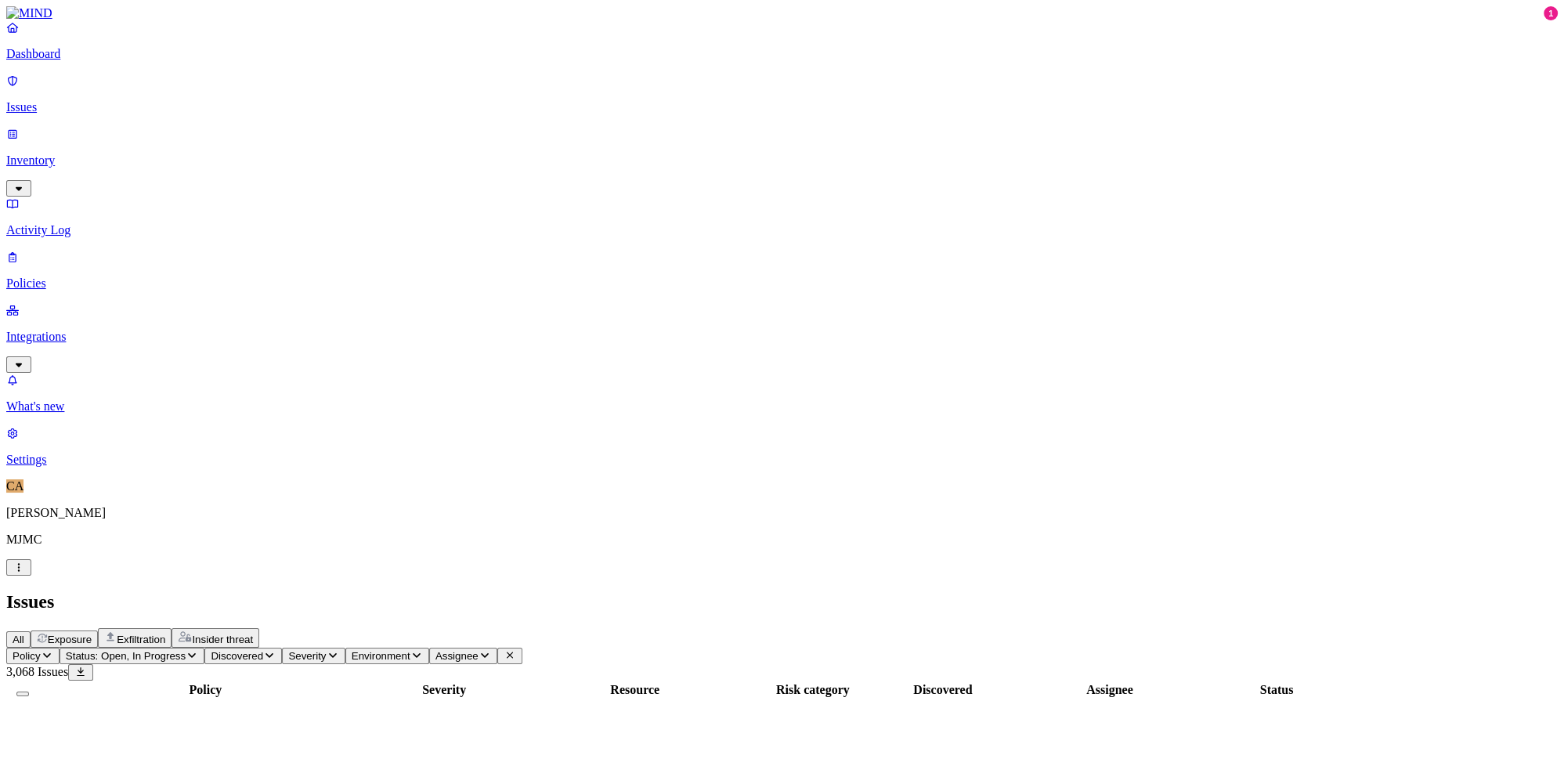
click at [165, 634] on span "Exfiltration" at bounding box center [141, 639] width 49 height 12
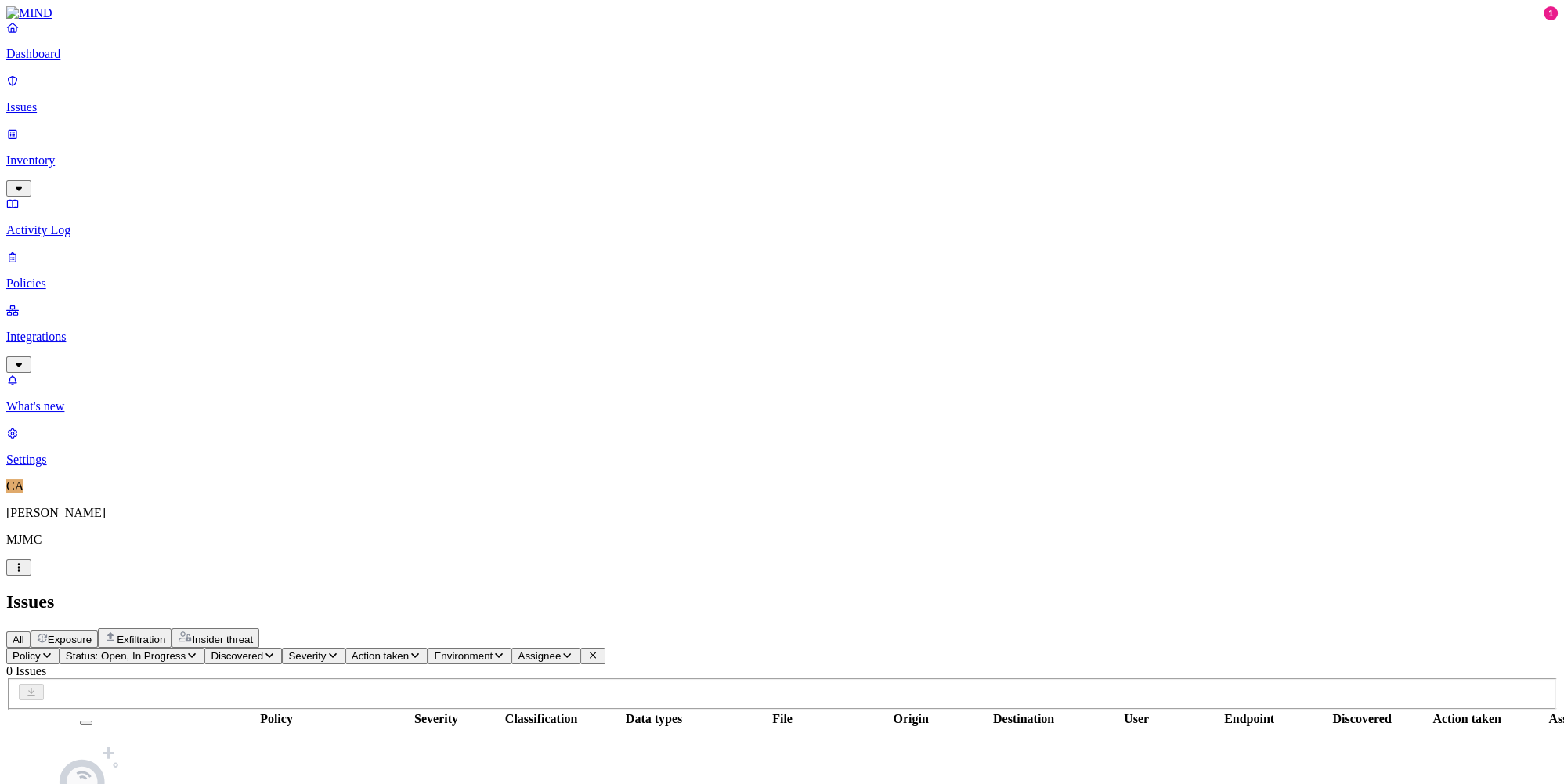
click at [185, 650] on span "Status: Open, In Progress" at bounding box center [125, 656] width 119 height 12
click at [283, 240] on img at bounding box center [289, 245] width 13 height 13
click at [502, 591] on h2 "Issues" at bounding box center [782, 602] width 1552 height 21
click at [69, 100] on p "Issues" at bounding box center [782, 107] width 1552 height 15
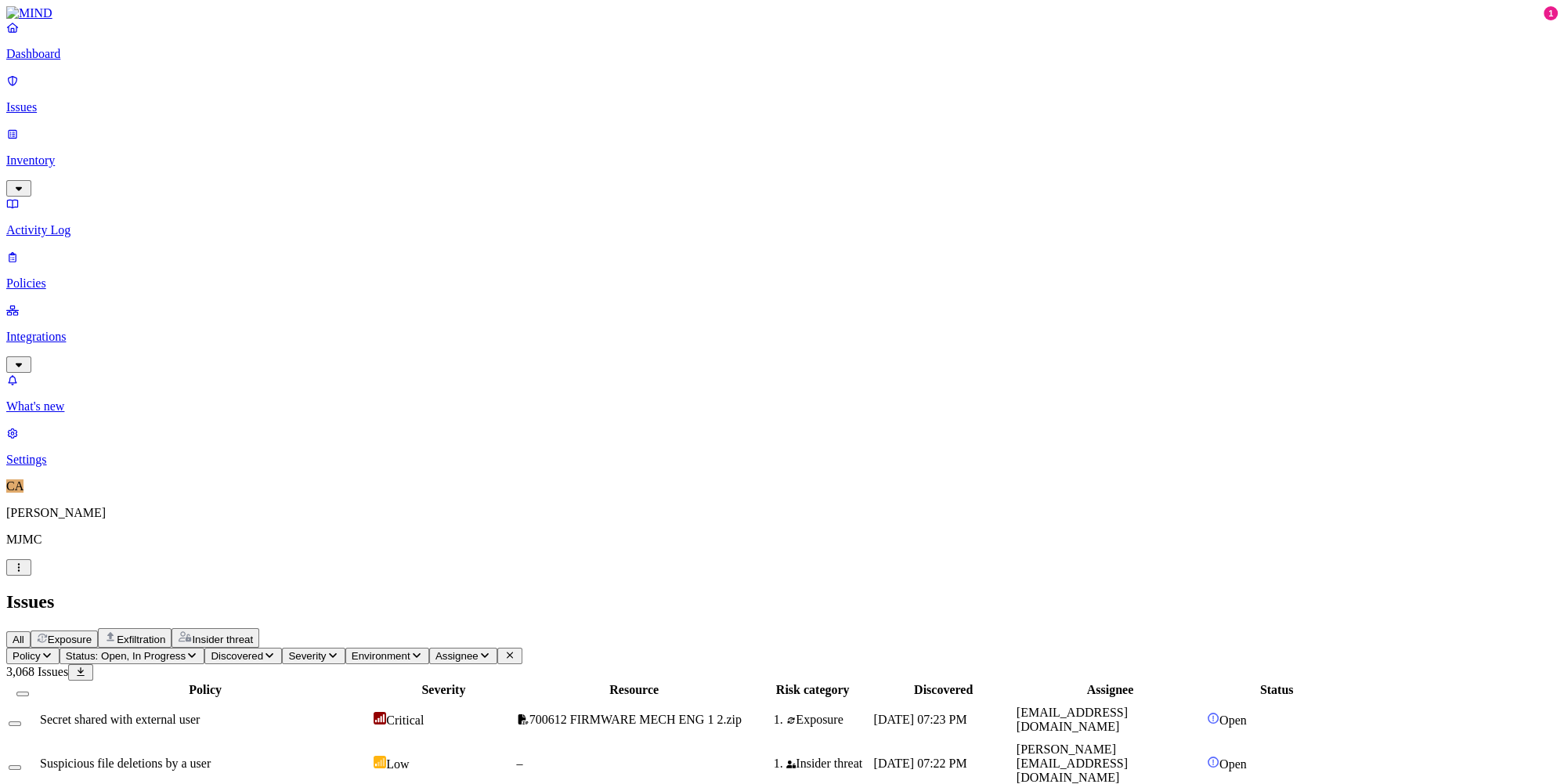
click at [165, 634] on span "Exfiltration" at bounding box center [141, 639] width 49 height 12
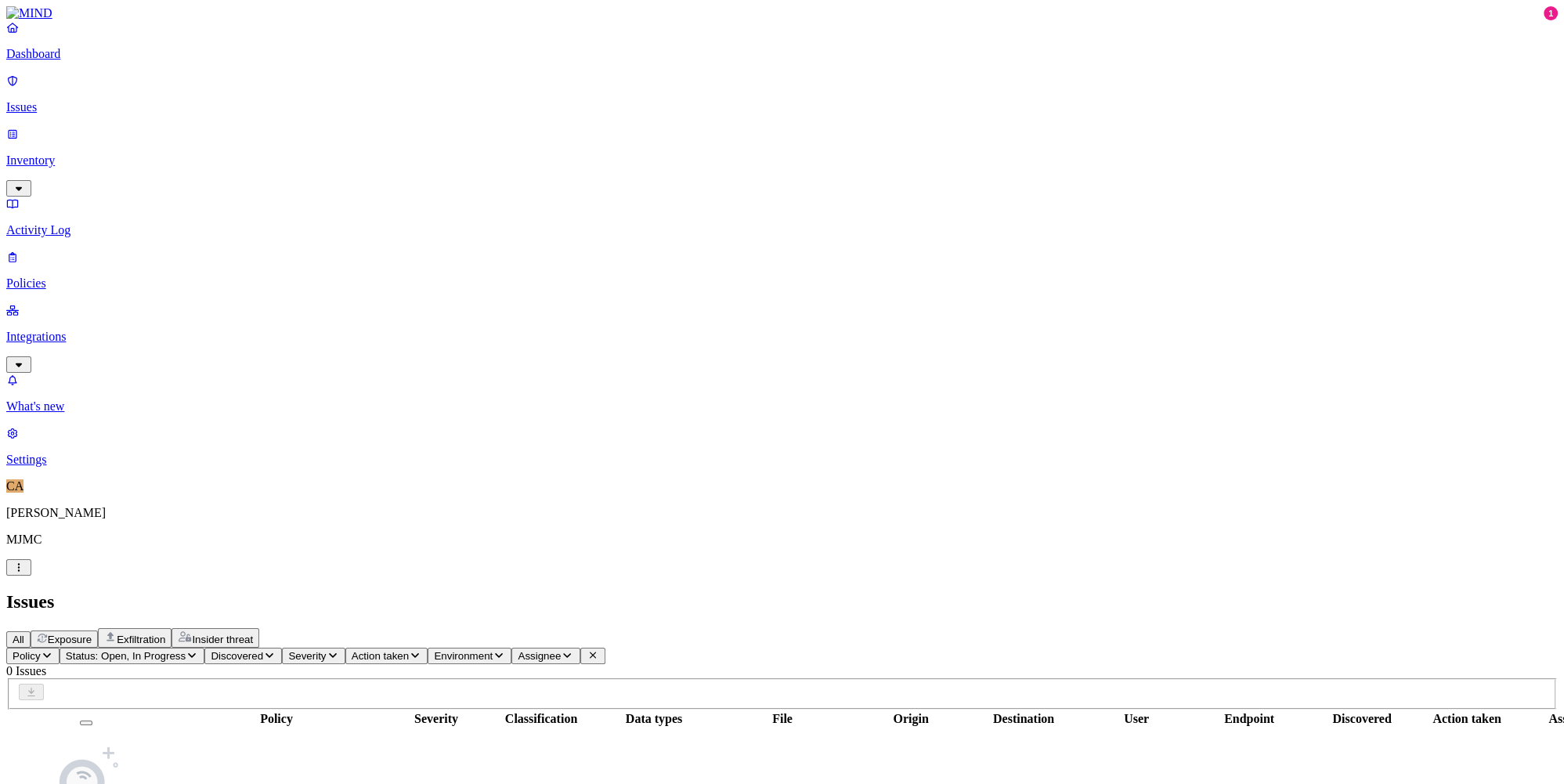
click at [98, 631] on button "Exposure" at bounding box center [63, 639] width 67 height 17
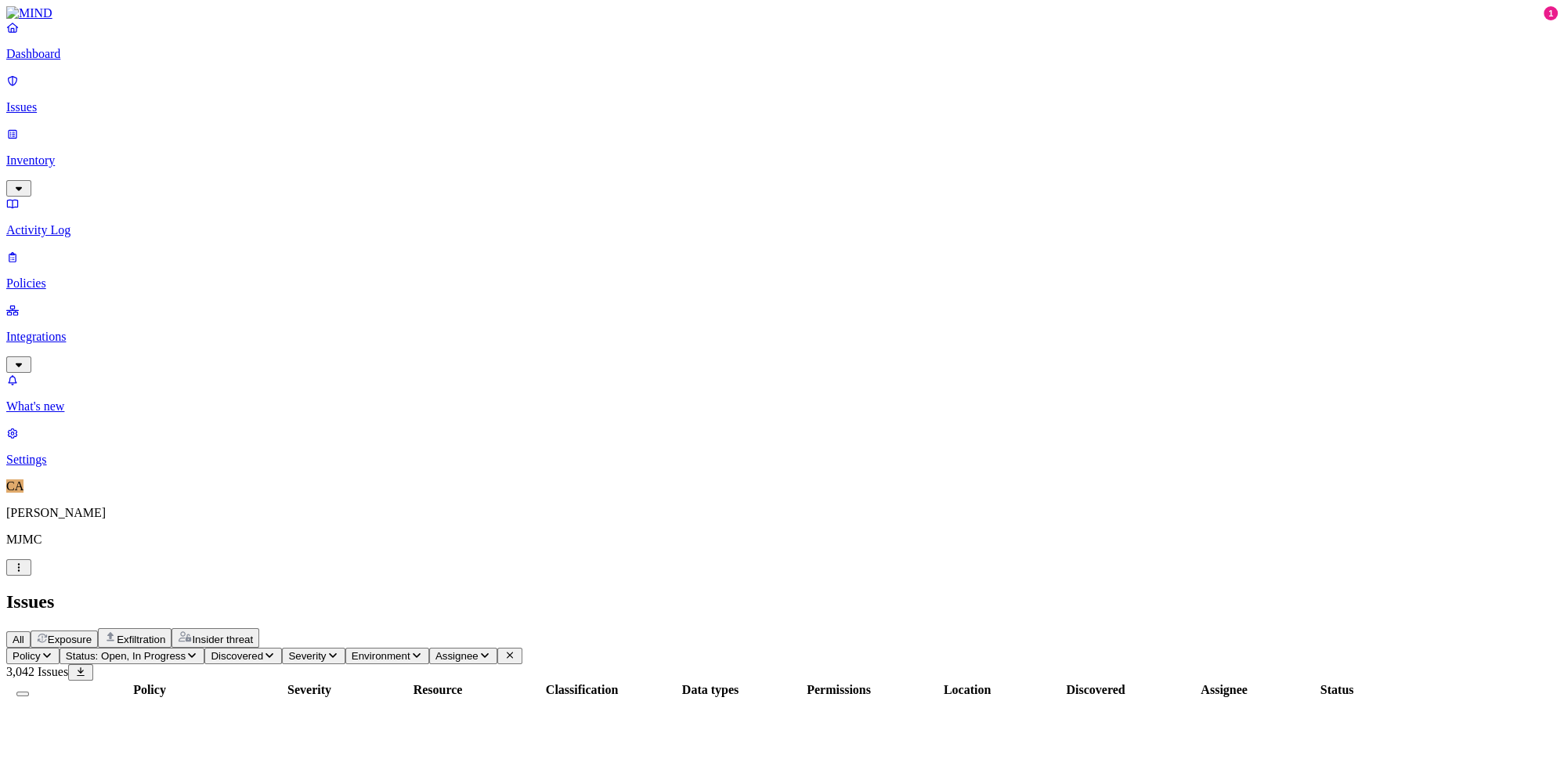
click at [165, 634] on span "Exfiltration" at bounding box center [141, 639] width 49 height 12
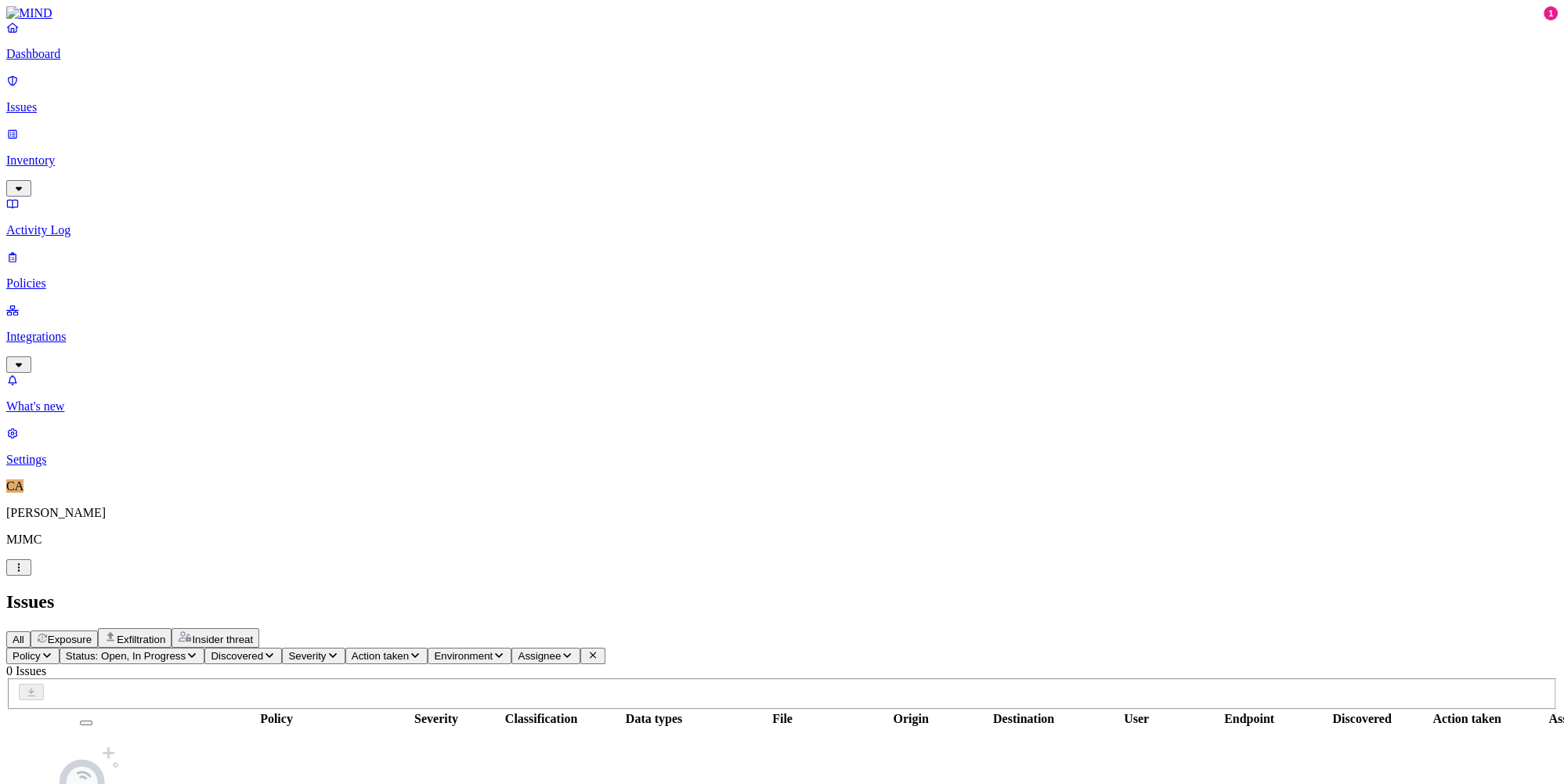
click at [71, 277] on p "Policies" at bounding box center [782, 283] width 1552 height 15
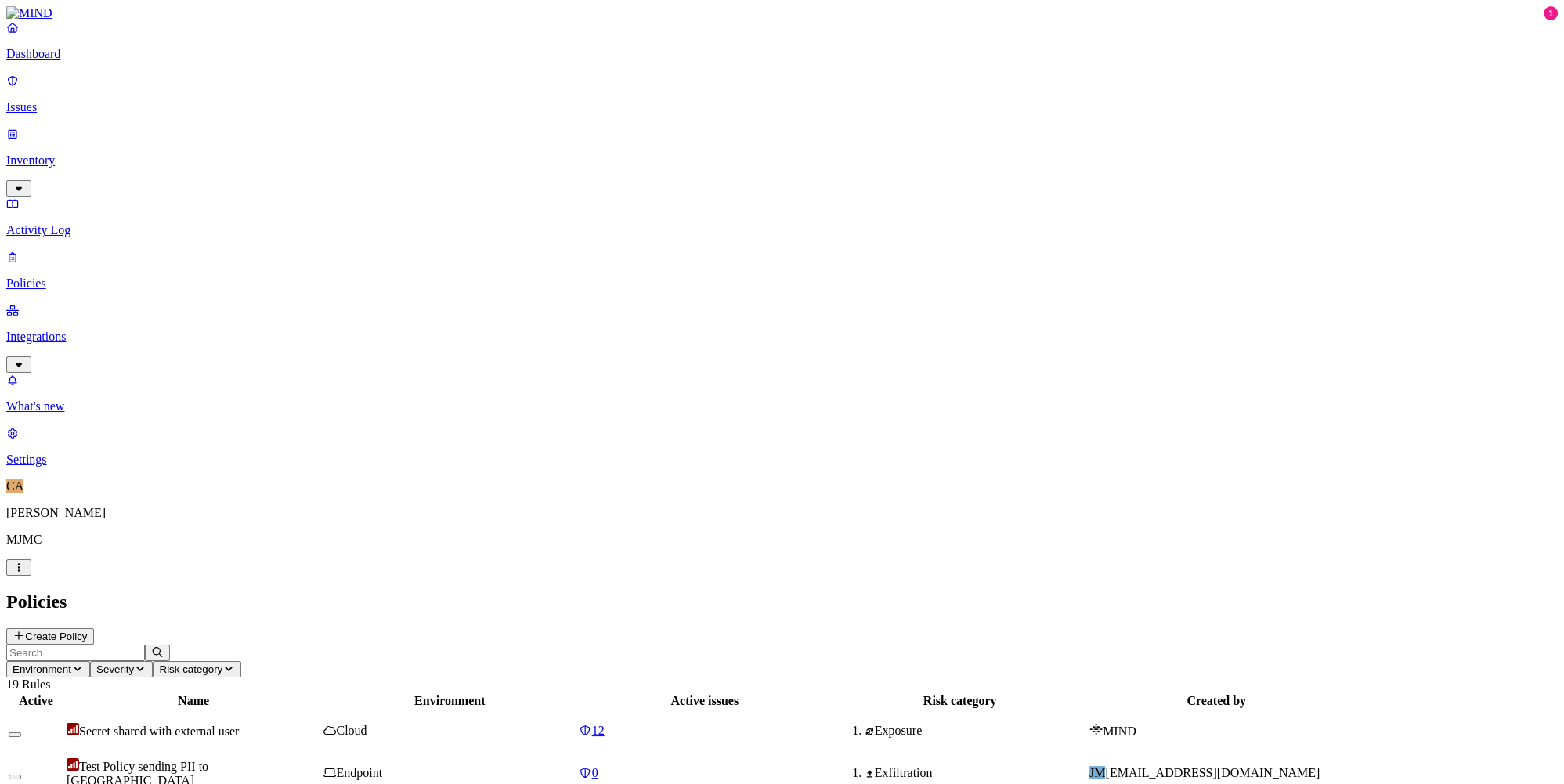
click at [209, 760] on span "Test Policy sending PII to [GEOGRAPHIC_DATA]" at bounding box center [138, 773] width 142 height 27
drag, startPoint x: 67, startPoint y: 206, endPoint x: 75, endPoint y: 214, distance: 11.3
click at [67, 330] on p "Integrations" at bounding box center [782, 337] width 1552 height 15
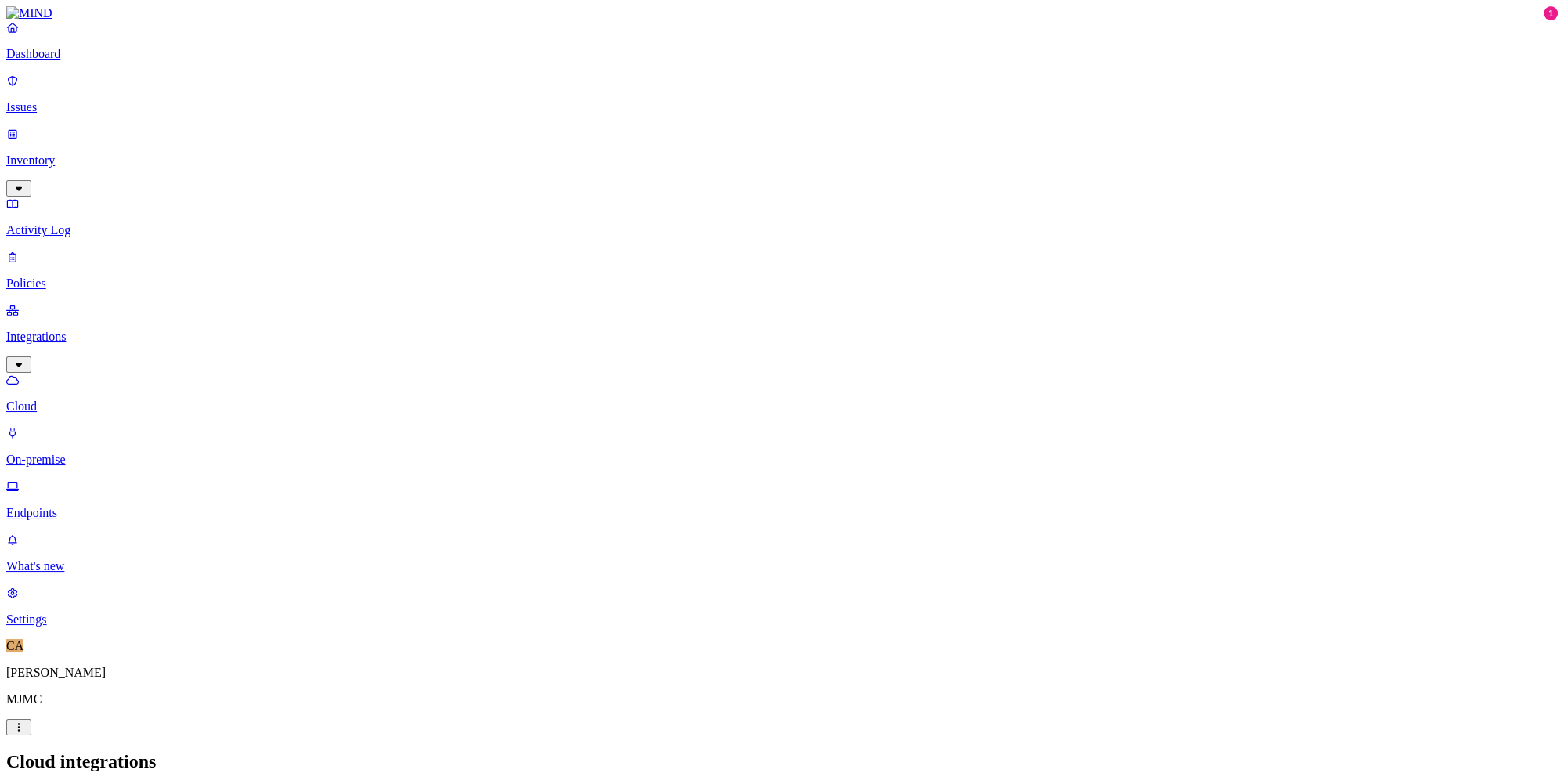
click at [83, 506] on p "Endpoints" at bounding box center [782, 512] width 1552 height 15
click at [63, 277] on p "Policies" at bounding box center [782, 283] width 1552 height 15
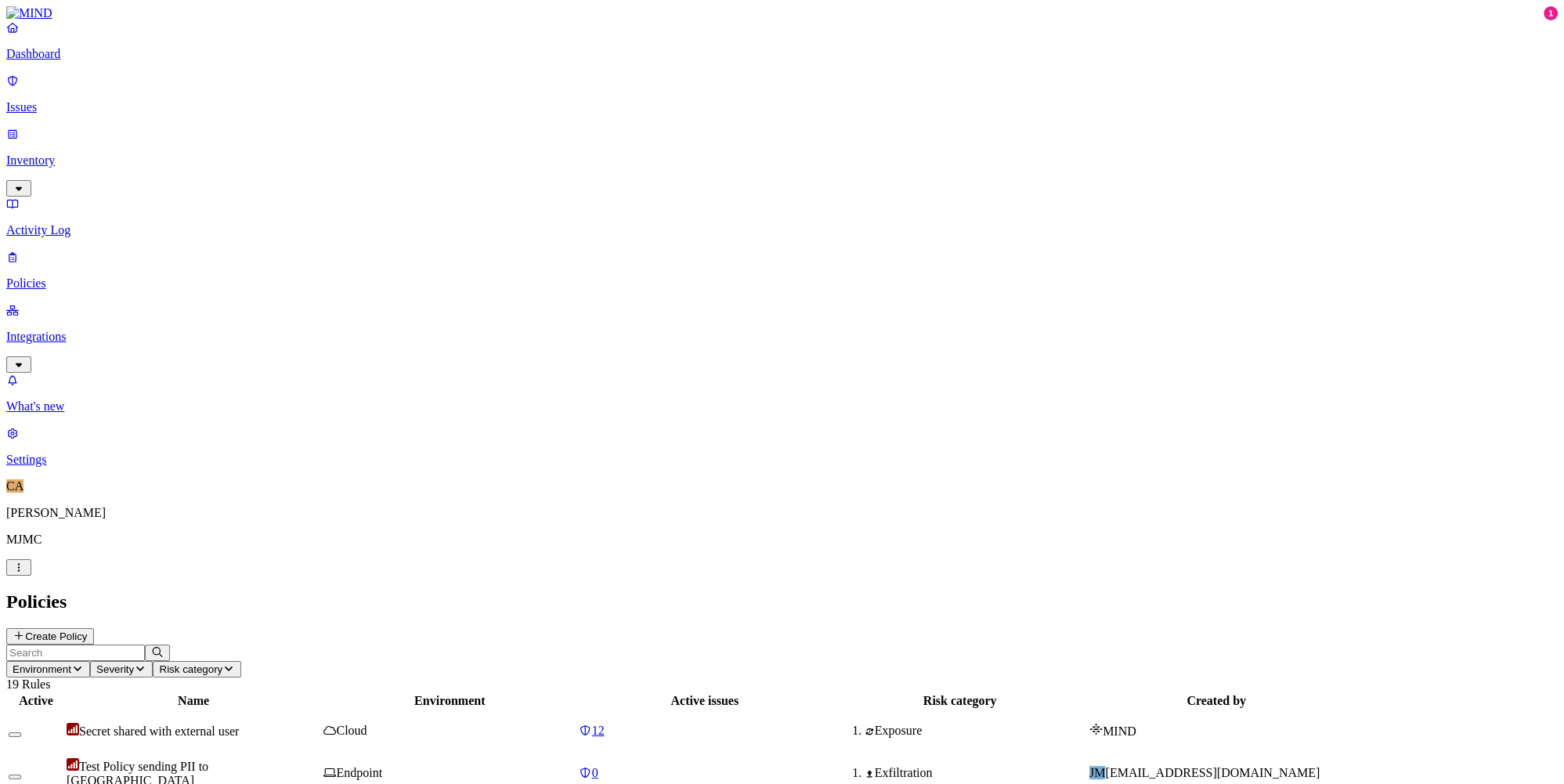
click at [209, 760] on span "Test Policy sending PII to [GEOGRAPHIC_DATA]" at bounding box center [138, 773] width 142 height 27
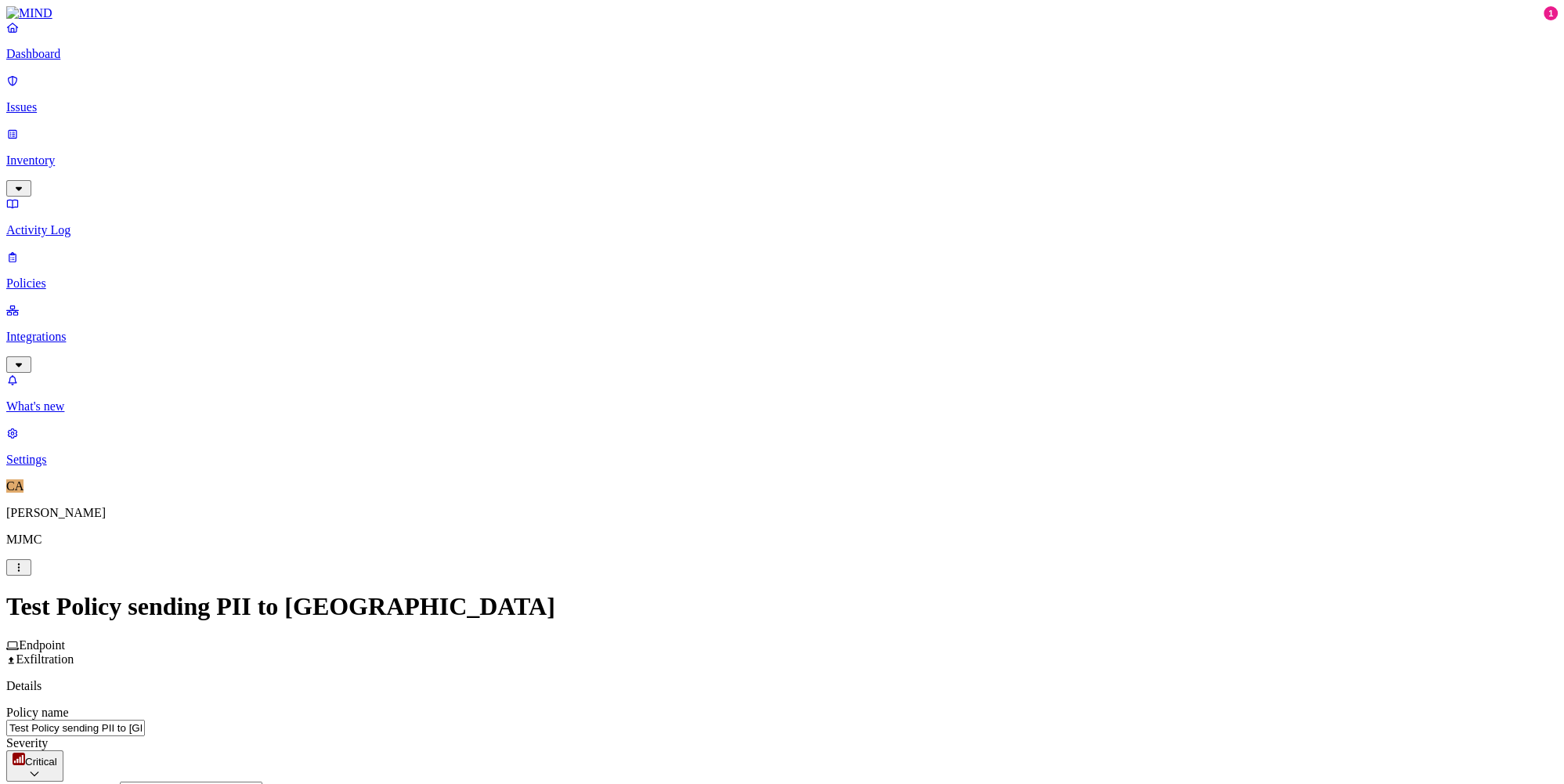
scroll to position [406, 0]
click at [52, 100] on p "Issues" at bounding box center [782, 107] width 1552 height 15
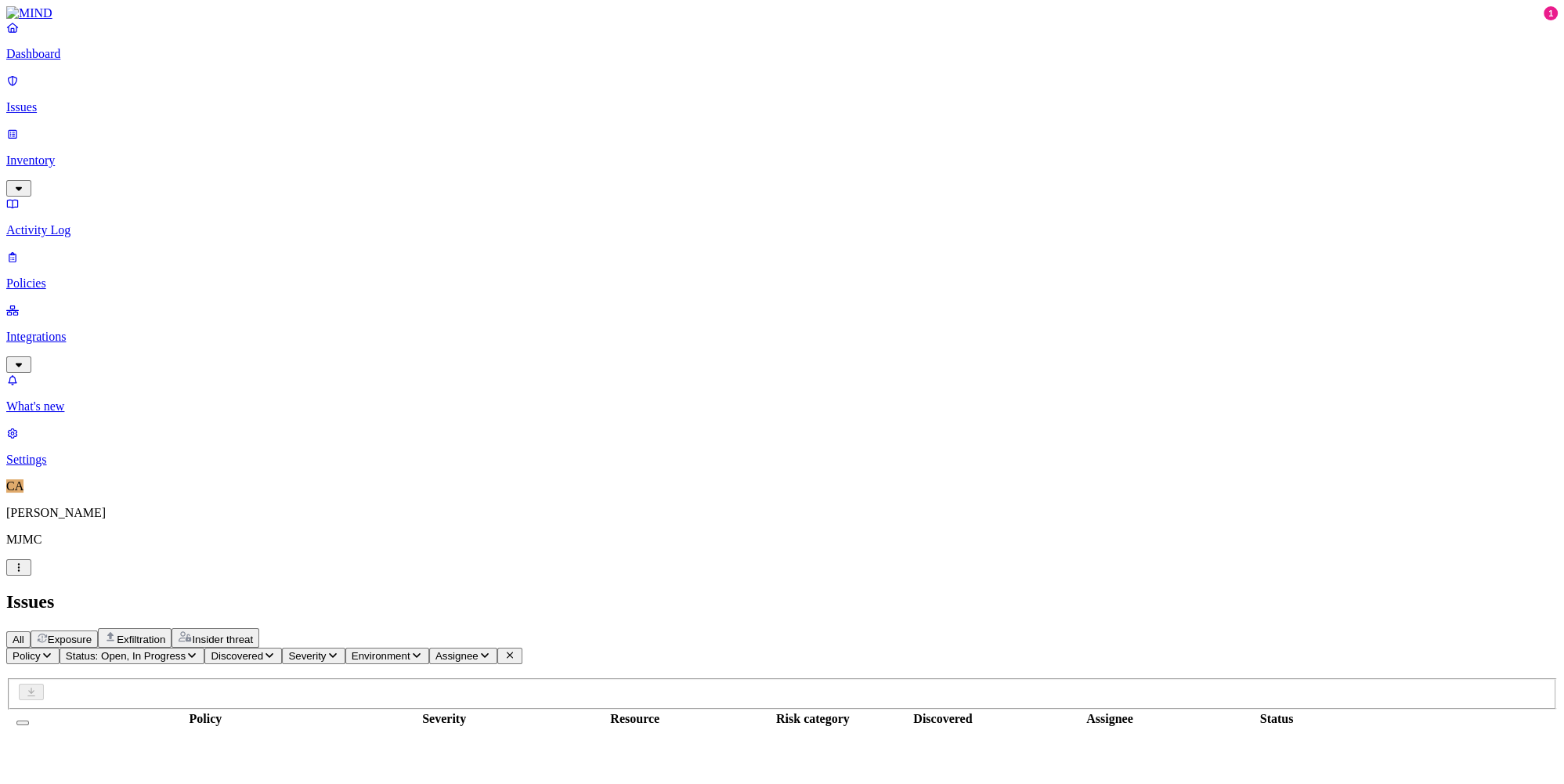
click at [165, 634] on span "Exfiltration" at bounding box center [141, 639] width 49 height 12
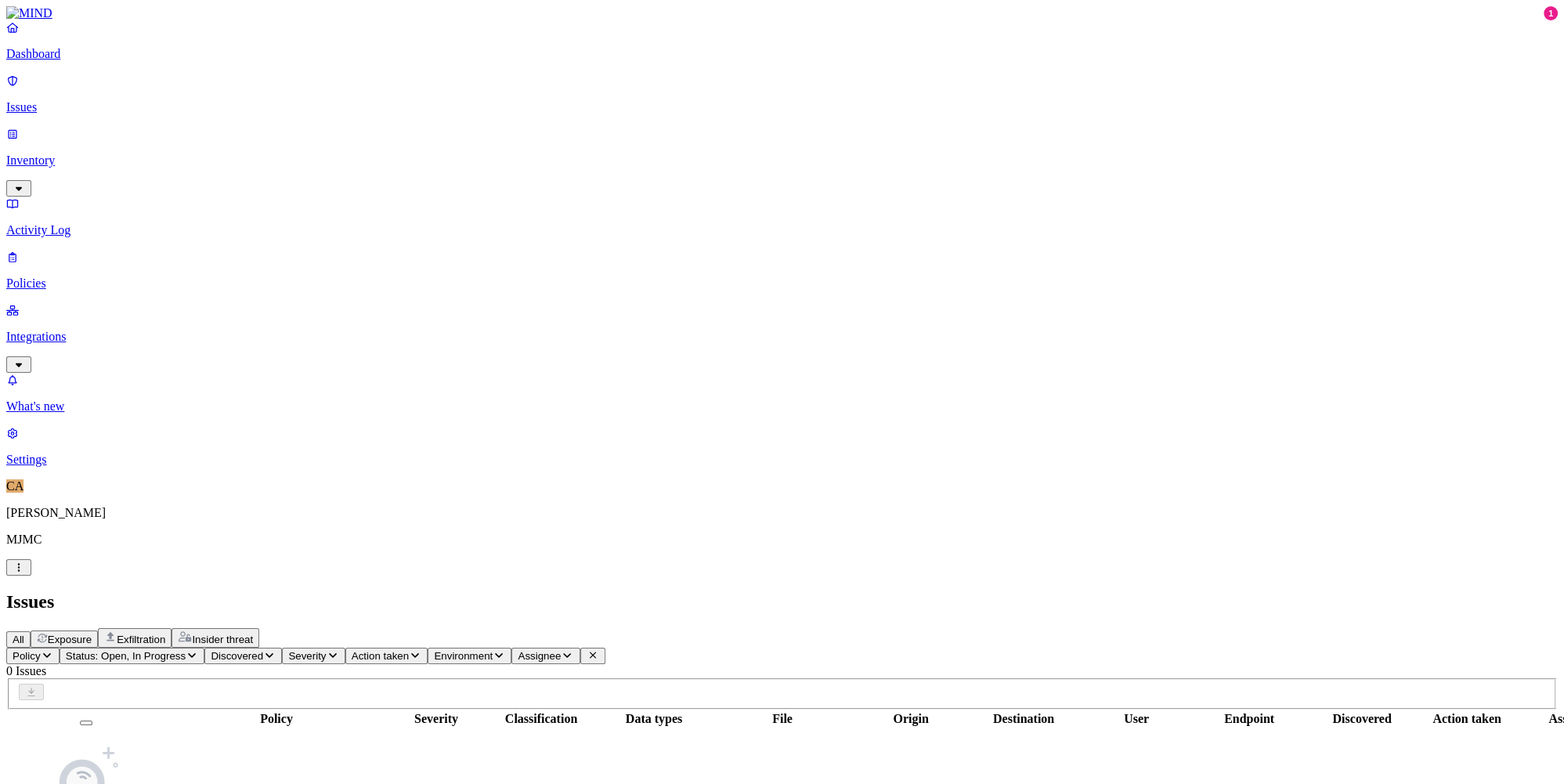
click at [99, 277] on p "Policies" at bounding box center [782, 283] width 1552 height 15
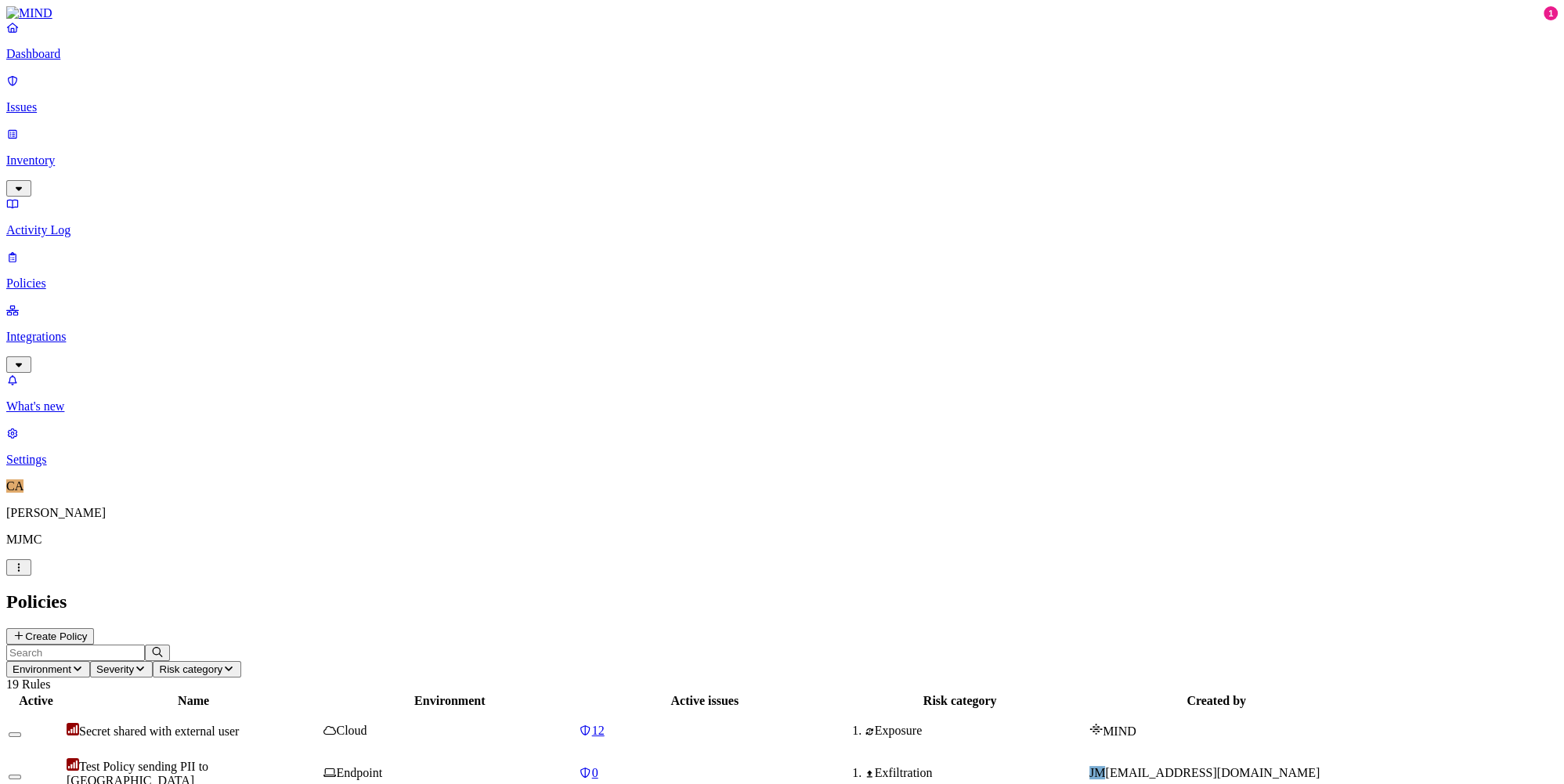
click at [209, 760] on span "Test Policy sending PII to [GEOGRAPHIC_DATA]" at bounding box center [138, 773] width 142 height 27
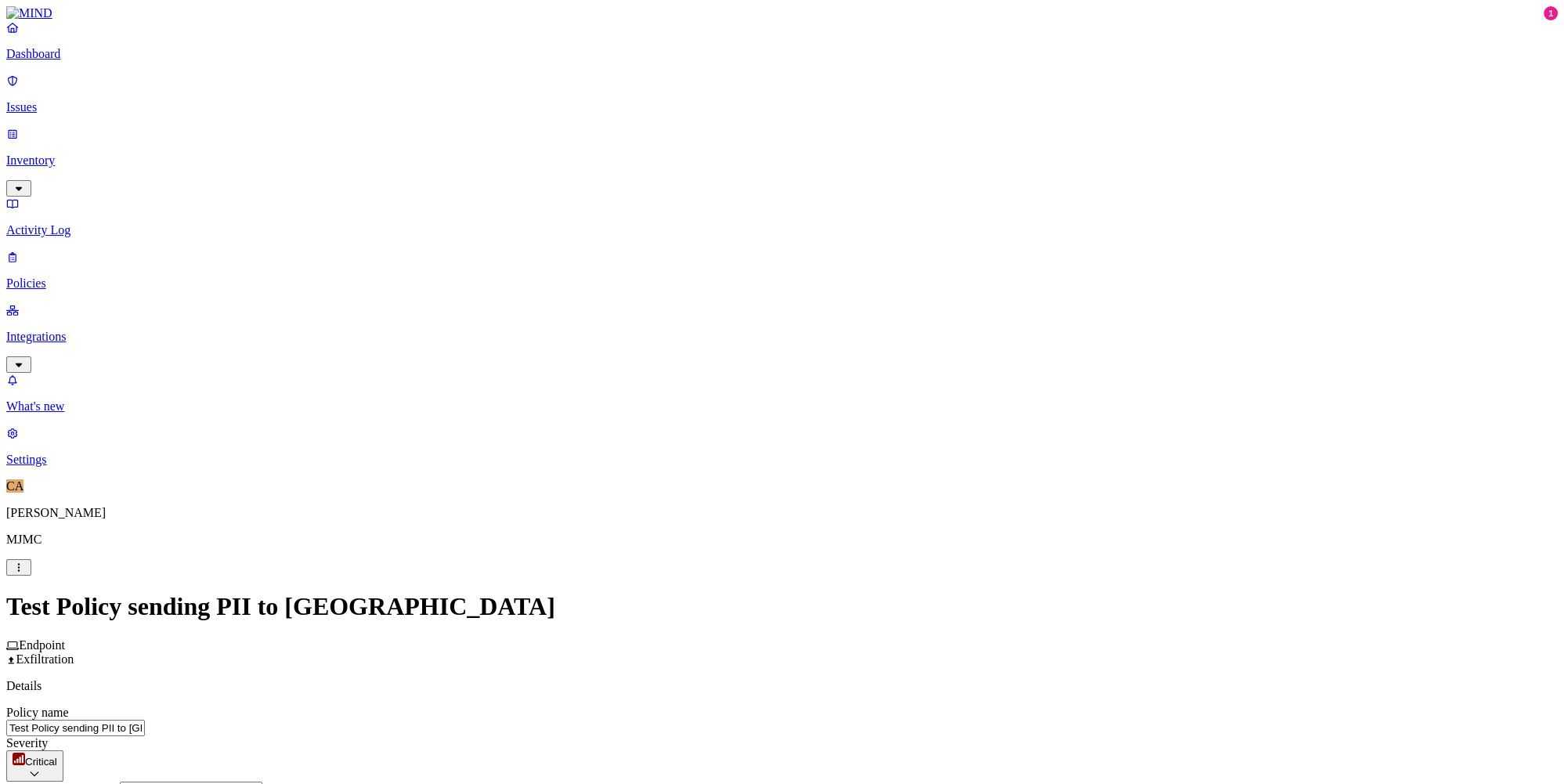
scroll to position [304, 0]
click at [113, 277] on p "Policies" at bounding box center [782, 283] width 1552 height 15
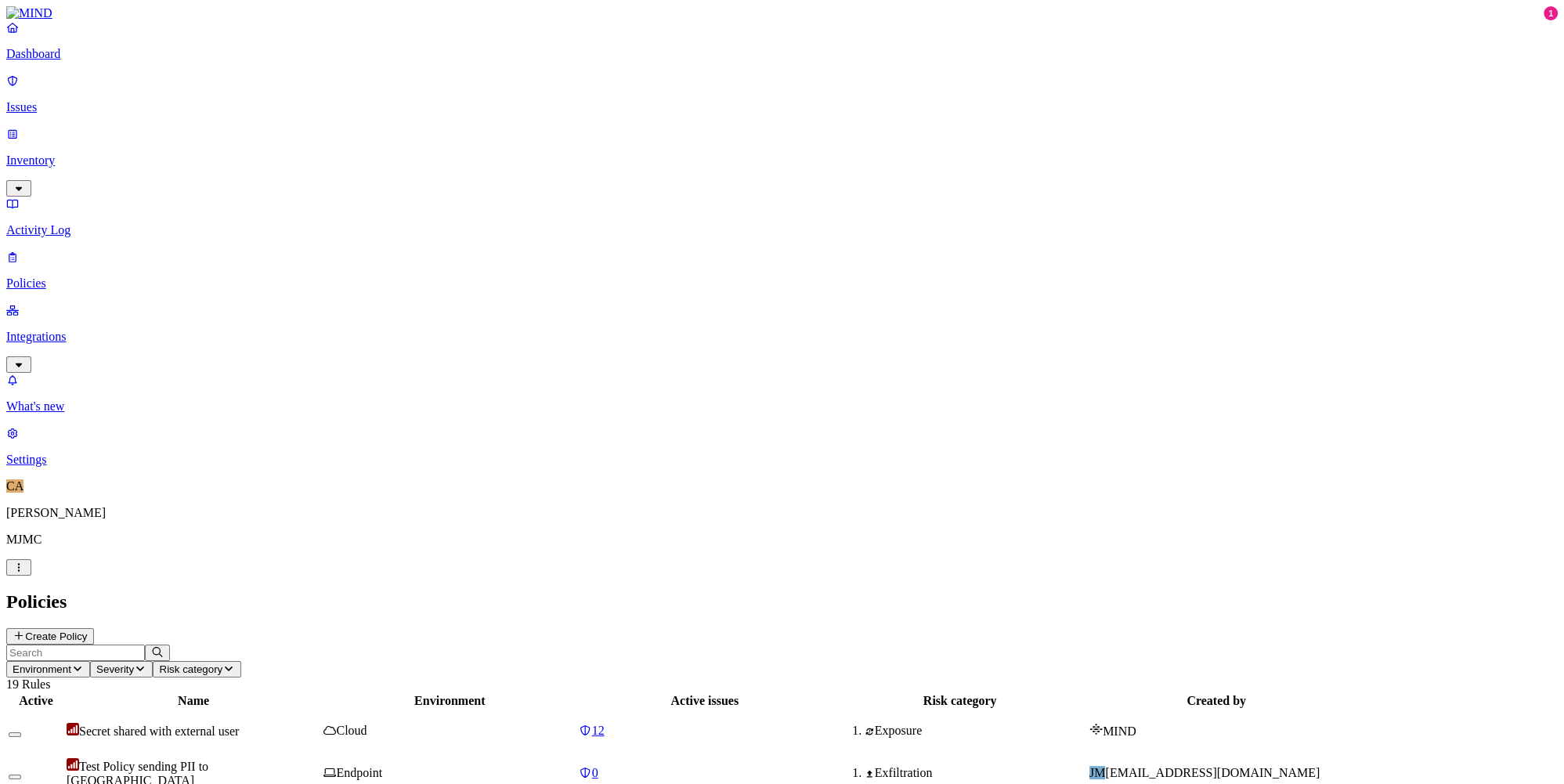
click at [209, 760] on span "Test Policy sending PII to [GEOGRAPHIC_DATA]" at bounding box center [138, 773] width 142 height 27
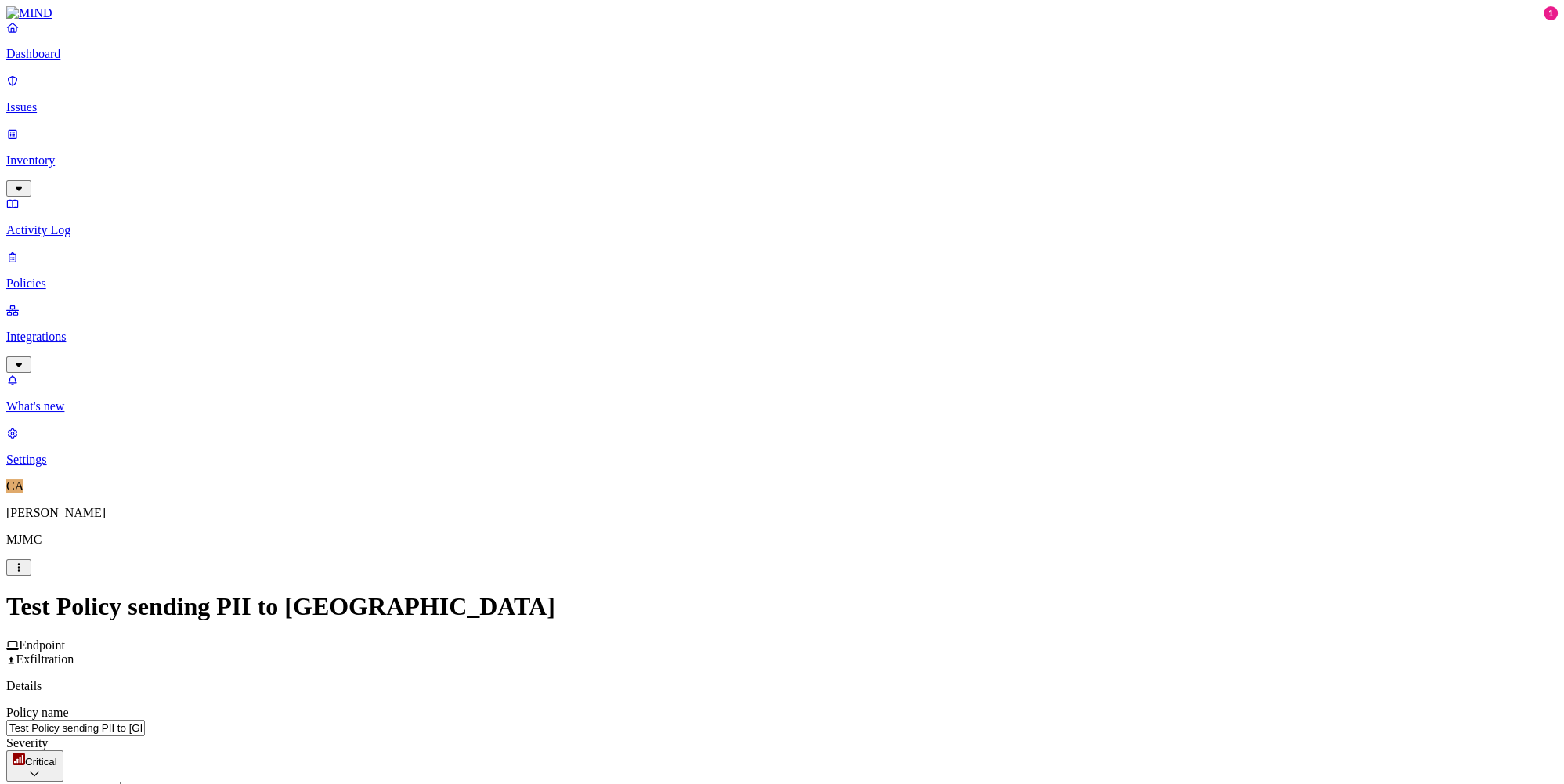
scroll to position [507, 0]
click at [716, 331] on label "Users" at bounding box center [702, 324] width 28 height 14
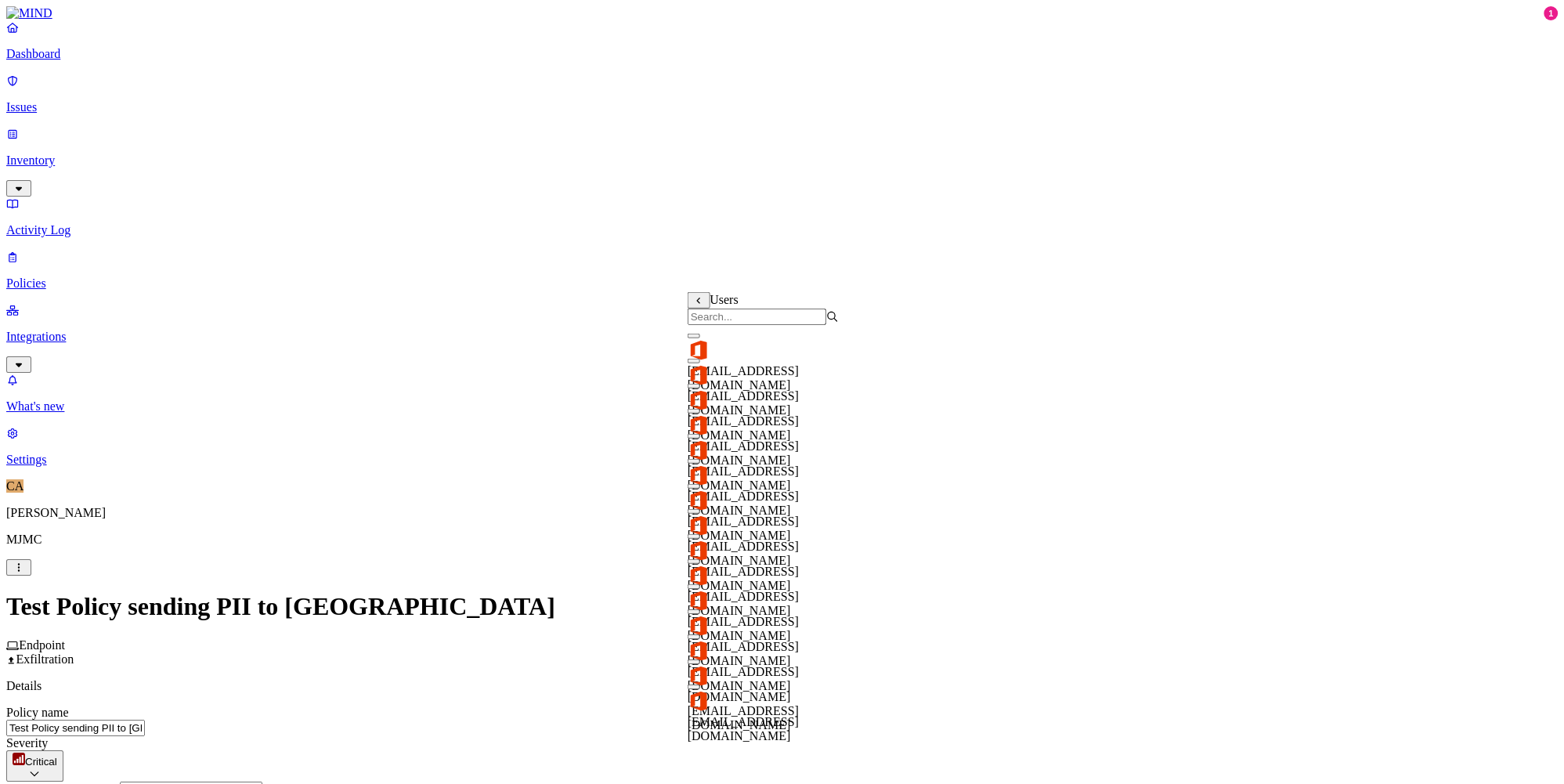
click at [740, 325] on input "search" at bounding box center [757, 316] width 139 height 16
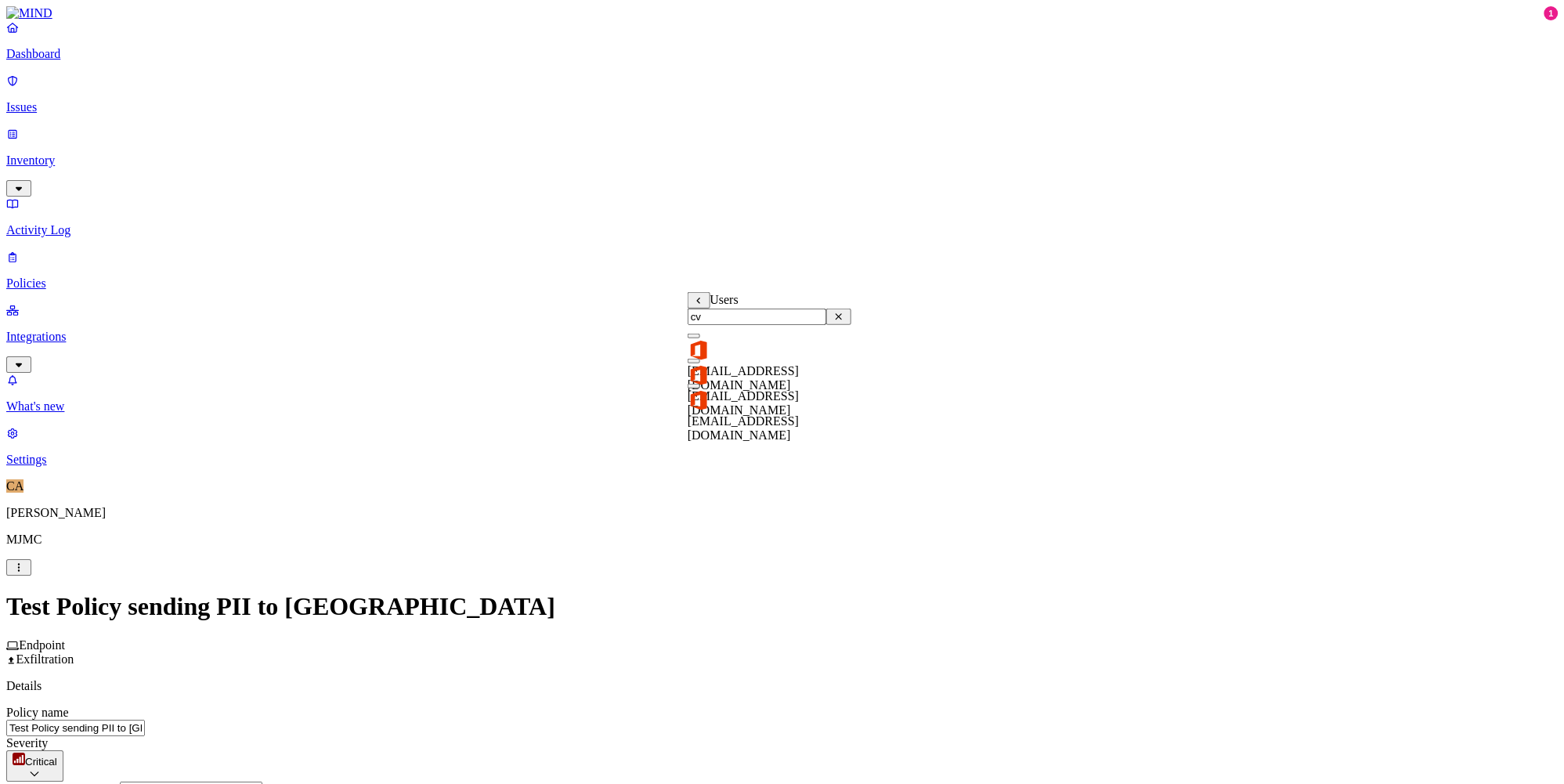
type input "cv"
click at [745, 389] on span "[EMAIL_ADDRESS][DOMAIN_NAME]" at bounding box center [744, 403] width 112 height 27
